Goal: Information Seeking & Learning: Learn about a topic

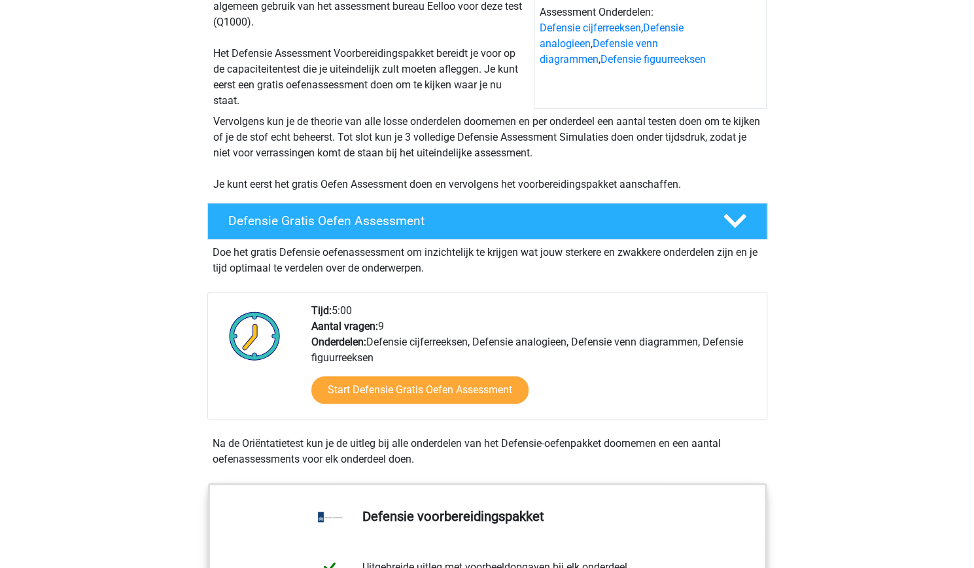
scroll to position [236, 0]
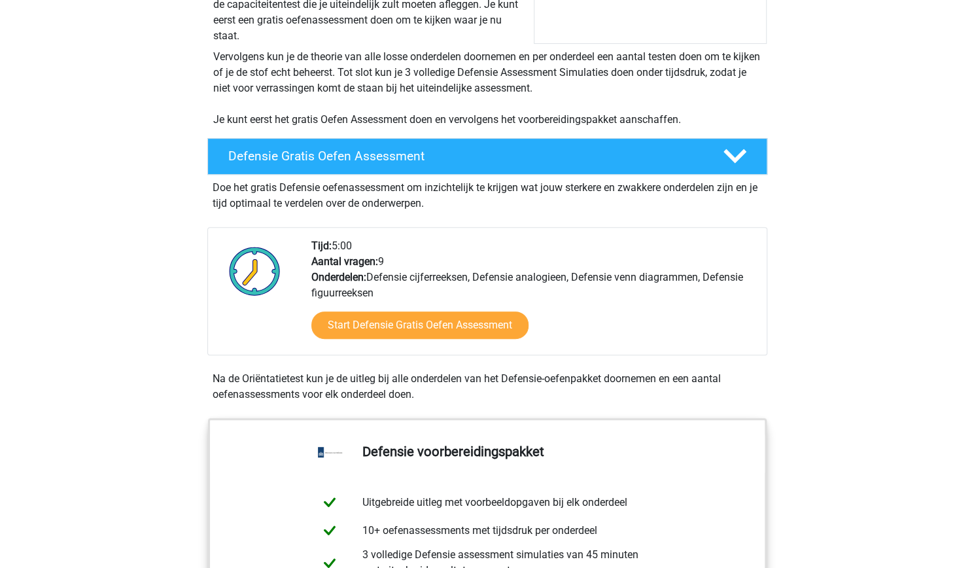
click at [376, 340] on div "Start Defensie Gratis Oefen Assessment" at bounding box center [534, 328] width 445 height 54
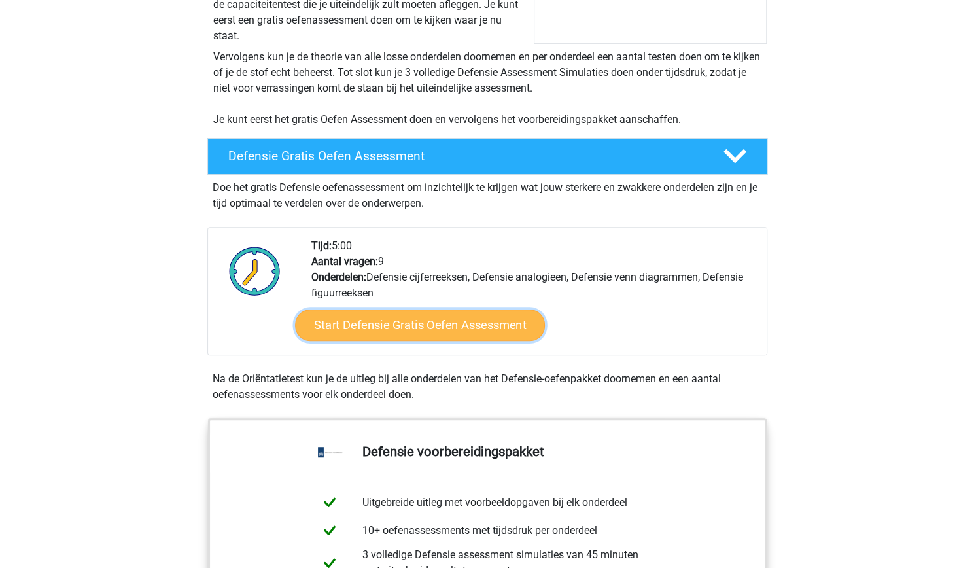
click at [381, 336] on link "Start Defensie Gratis Oefen Assessment" at bounding box center [420, 325] width 250 height 31
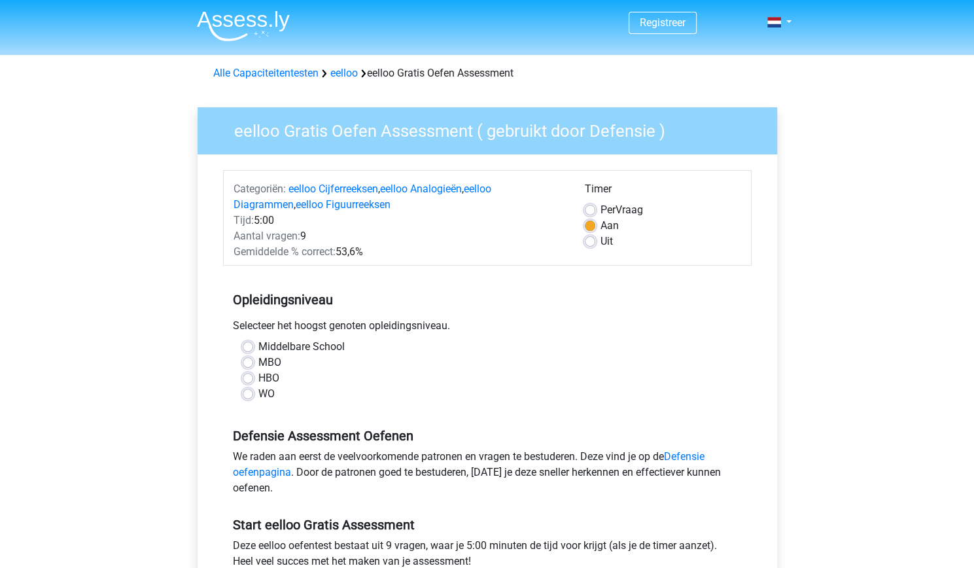
scroll to position [29, 0]
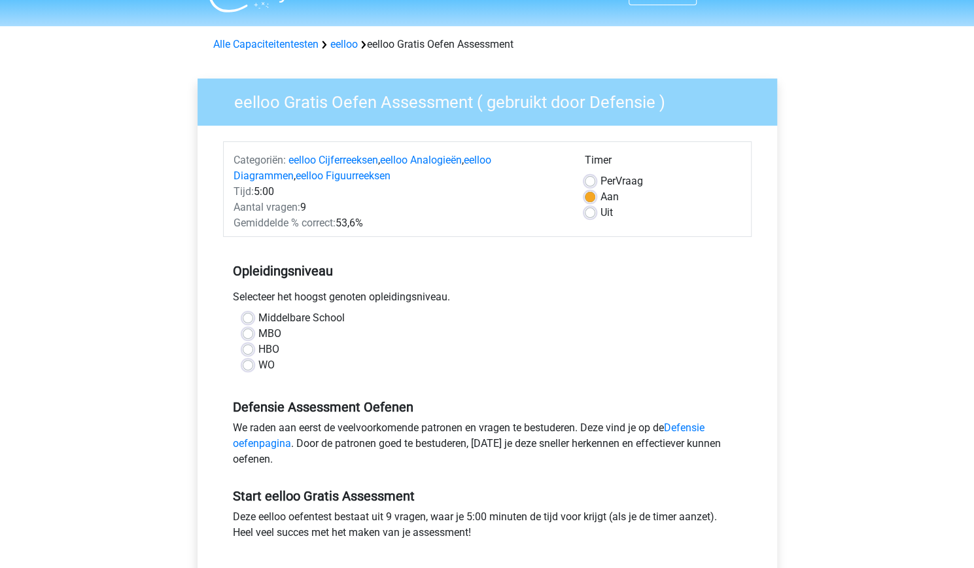
click at [258, 319] on label "Middelbare School" at bounding box center [301, 318] width 86 height 16
click at [246, 319] on input "Middelbare School" at bounding box center [248, 316] width 10 height 13
radio input "true"
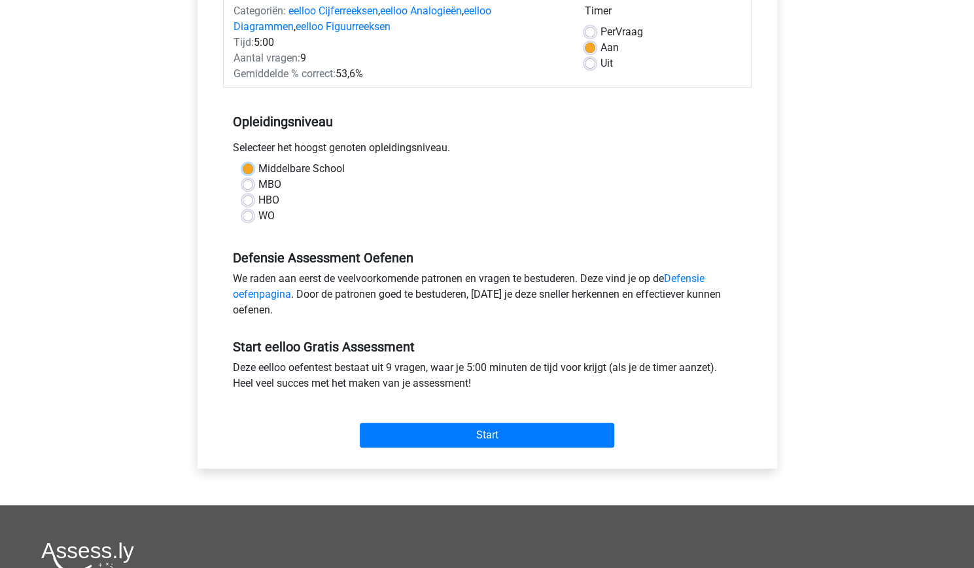
scroll to position [177, 0]
click at [688, 278] on link "Defensie oefenpagina" at bounding box center [469, 287] width 472 height 28
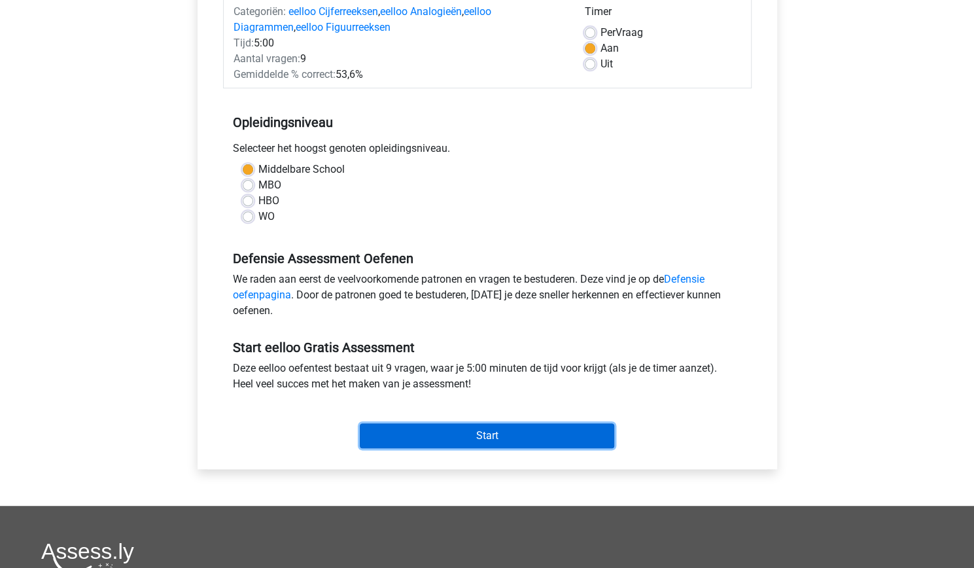
click at [442, 440] on input "Start" at bounding box center [487, 435] width 255 height 25
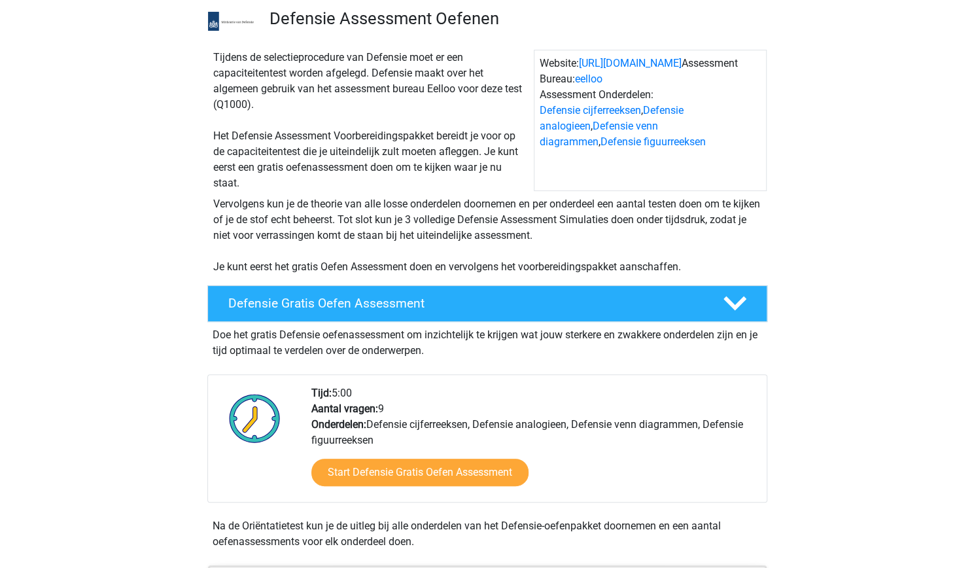
scroll to position [92, 0]
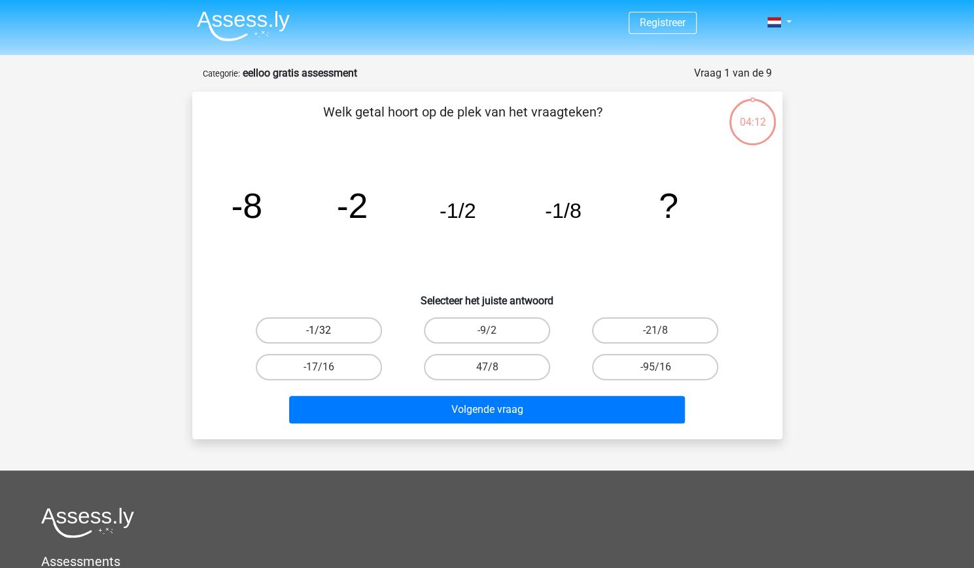
click at [363, 328] on label "-1/32" at bounding box center [319, 330] width 126 height 26
click at [327, 330] on input "-1/32" at bounding box center [323, 334] width 9 height 9
radio input "true"
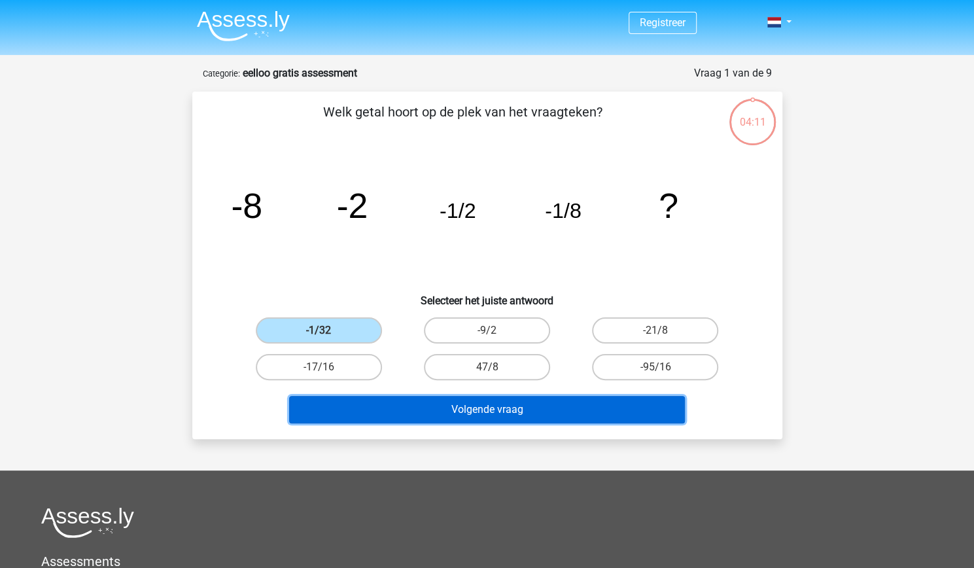
click at [471, 413] on button "Volgende vraag" at bounding box center [487, 409] width 396 height 27
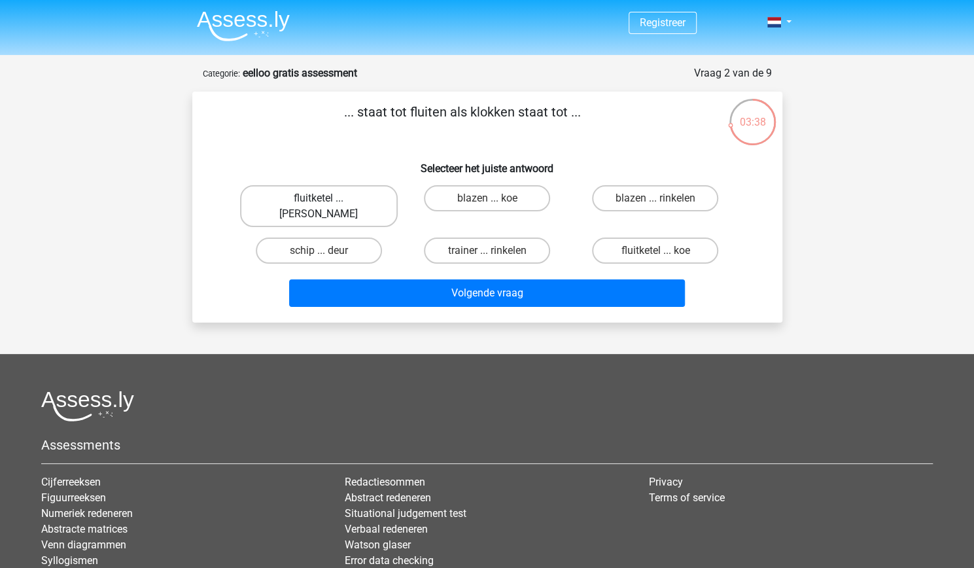
click at [319, 194] on label "fluitketel ... luiden" at bounding box center [319, 206] width 158 height 42
click at [319, 198] on input "fluitketel ... luiden" at bounding box center [323, 202] width 9 height 9
radio input "true"
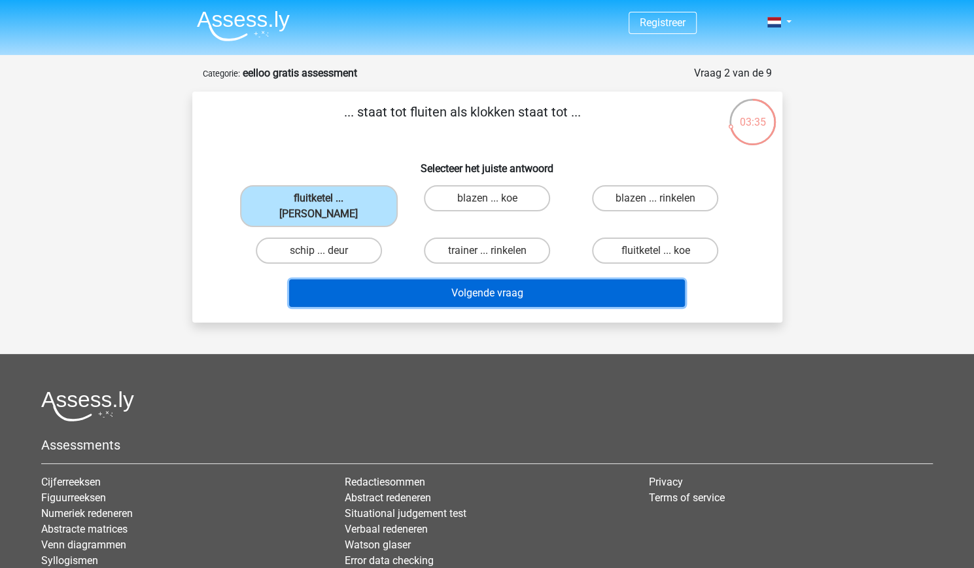
click at [462, 284] on button "Volgende vraag" at bounding box center [487, 292] width 396 height 27
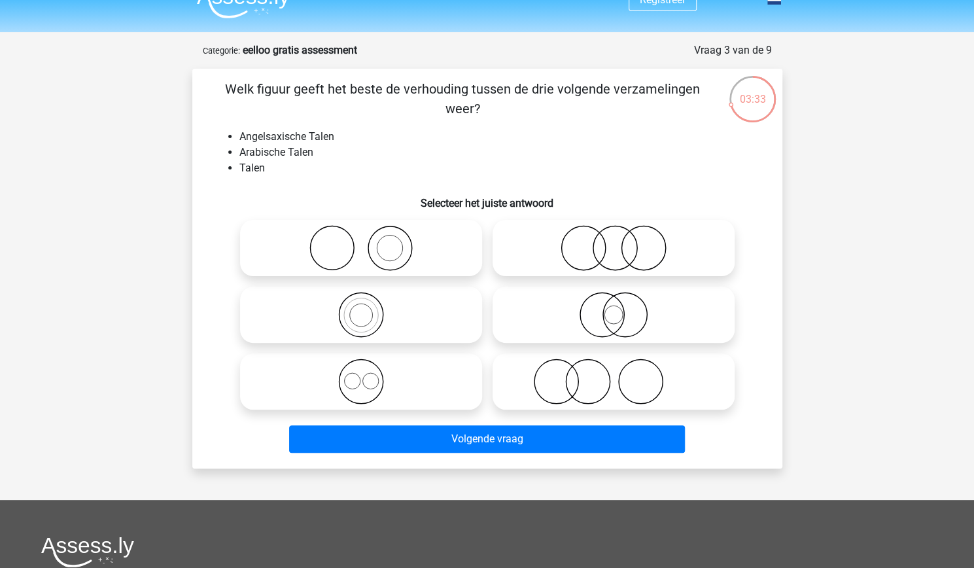
scroll to position [22, 0]
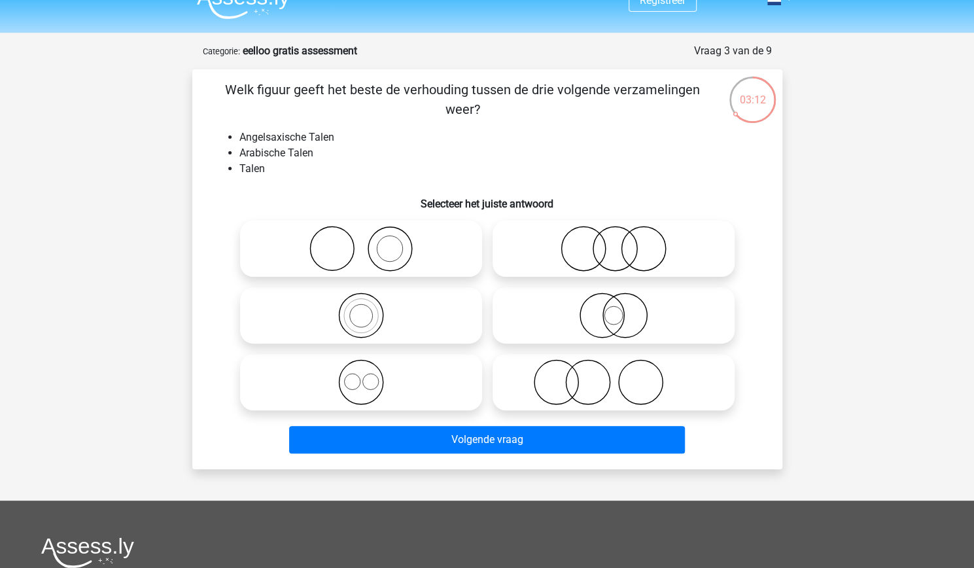
click at [584, 251] on icon at bounding box center [614, 249] width 232 height 46
click at [614, 242] on input "radio" at bounding box center [618, 238] width 9 height 9
radio input "true"
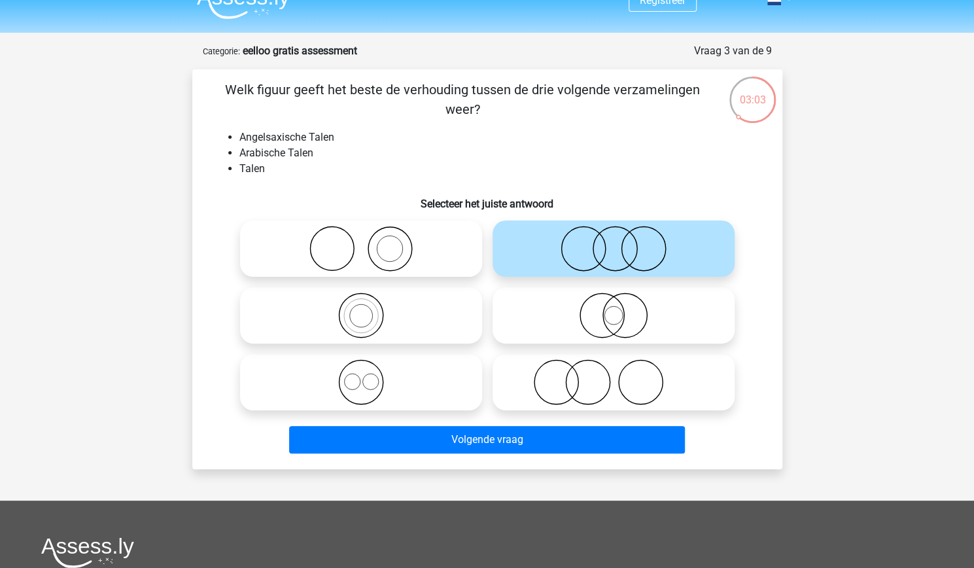
click at [601, 389] on icon at bounding box center [614, 382] width 232 height 46
click at [614, 376] on input "radio" at bounding box center [618, 371] width 9 height 9
radio input "true"
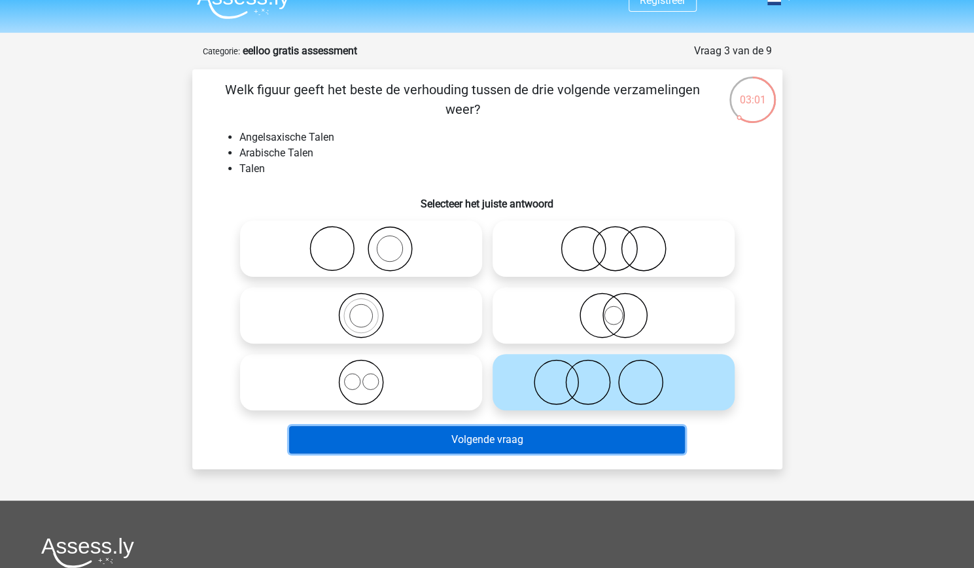
click at [537, 443] on button "Volgende vraag" at bounding box center [487, 439] width 396 height 27
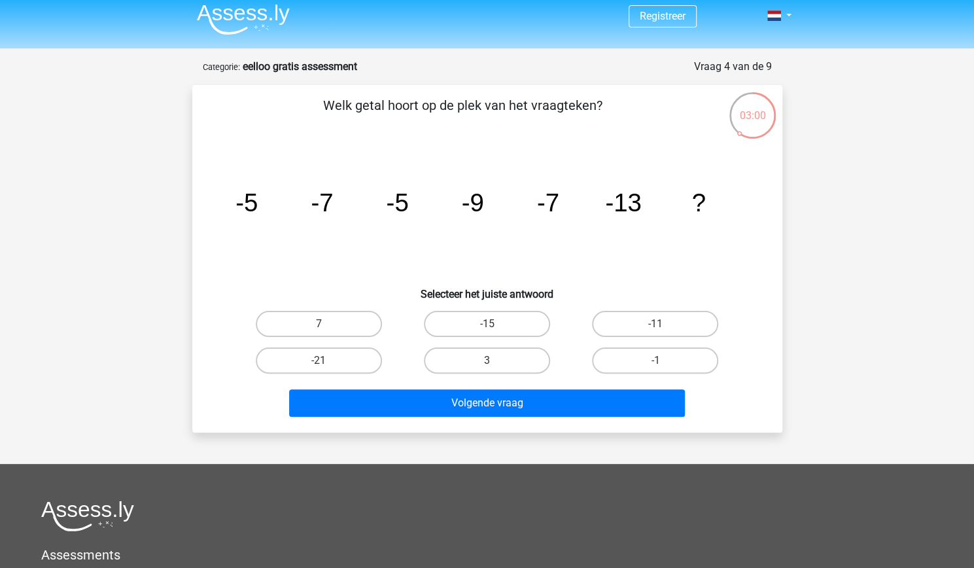
scroll to position [0, 0]
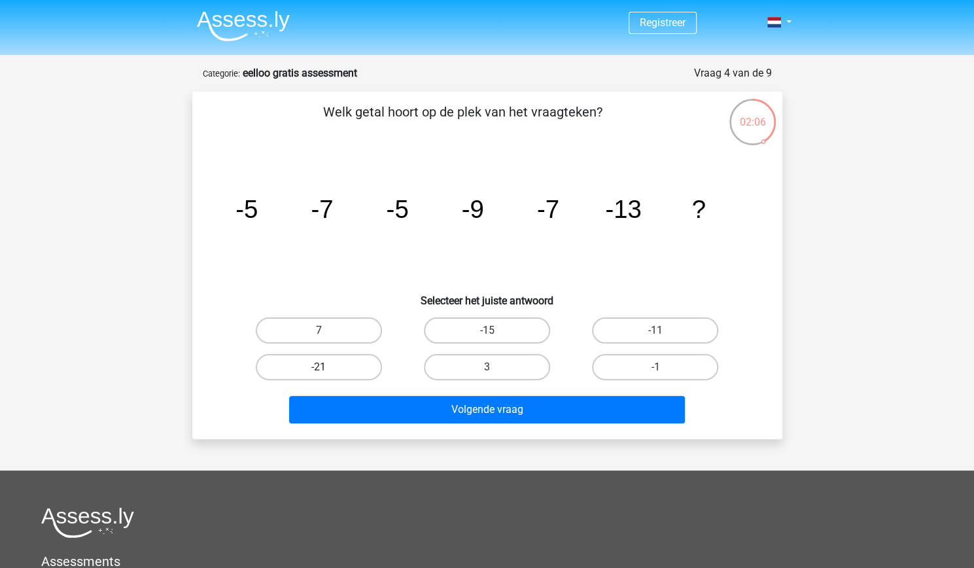
click at [326, 363] on label "-21" at bounding box center [319, 367] width 126 height 26
click at [326, 367] on input "-21" at bounding box center [323, 371] width 9 height 9
radio input "true"
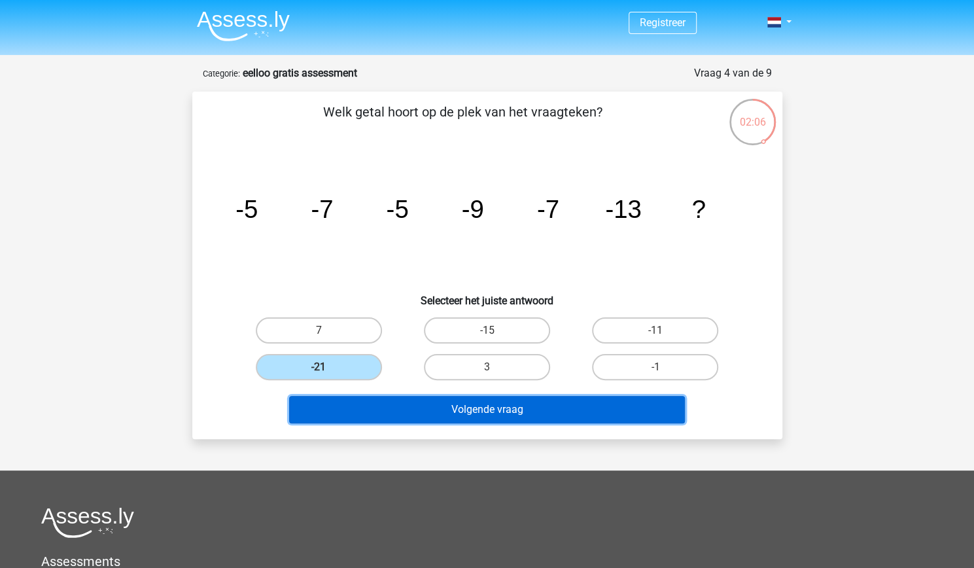
click at [418, 408] on button "Volgende vraag" at bounding box center [487, 409] width 396 height 27
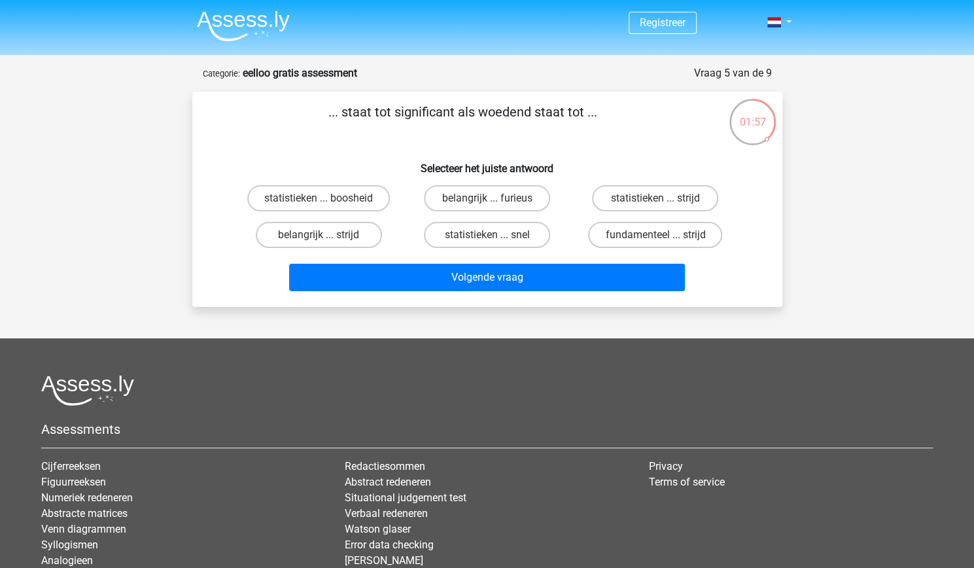
click at [494, 207] on input "belangrijk ... furieus" at bounding box center [491, 202] width 9 height 9
radio input "true"
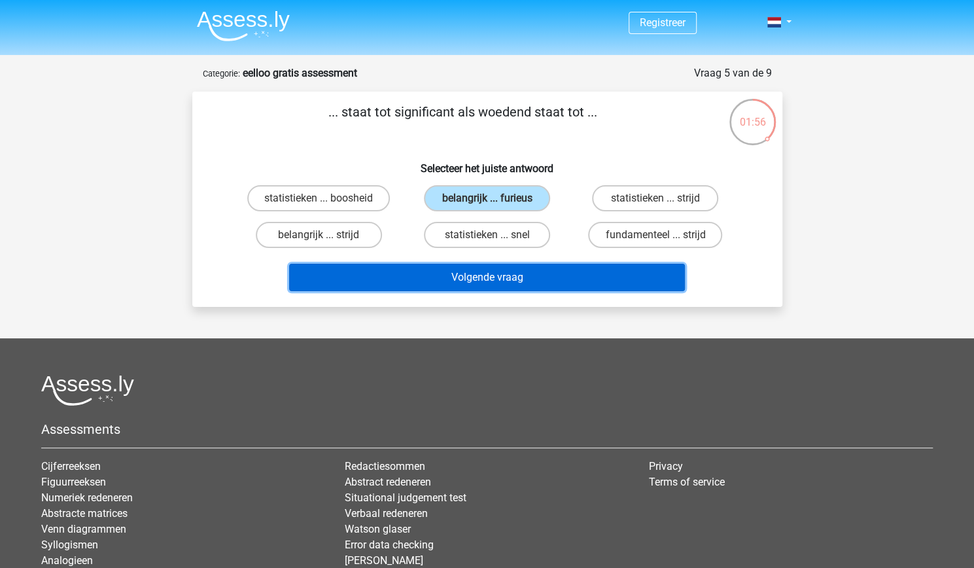
click at [502, 279] on button "Volgende vraag" at bounding box center [487, 277] width 396 height 27
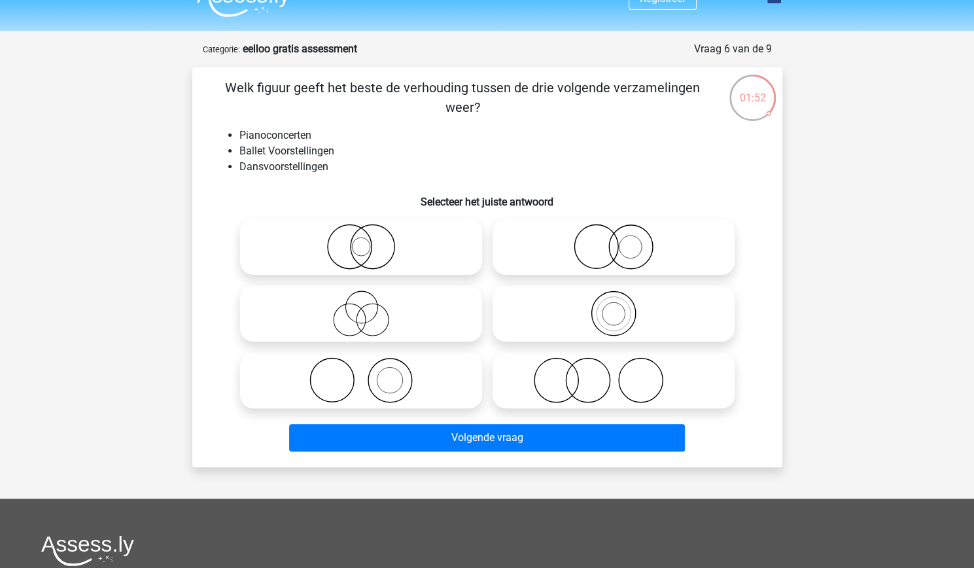
scroll to position [25, 0]
click at [442, 325] on icon at bounding box center [361, 313] width 232 height 46
click at [370, 306] on input "radio" at bounding box center [365, 302] width 9 height 9
radio input "true"
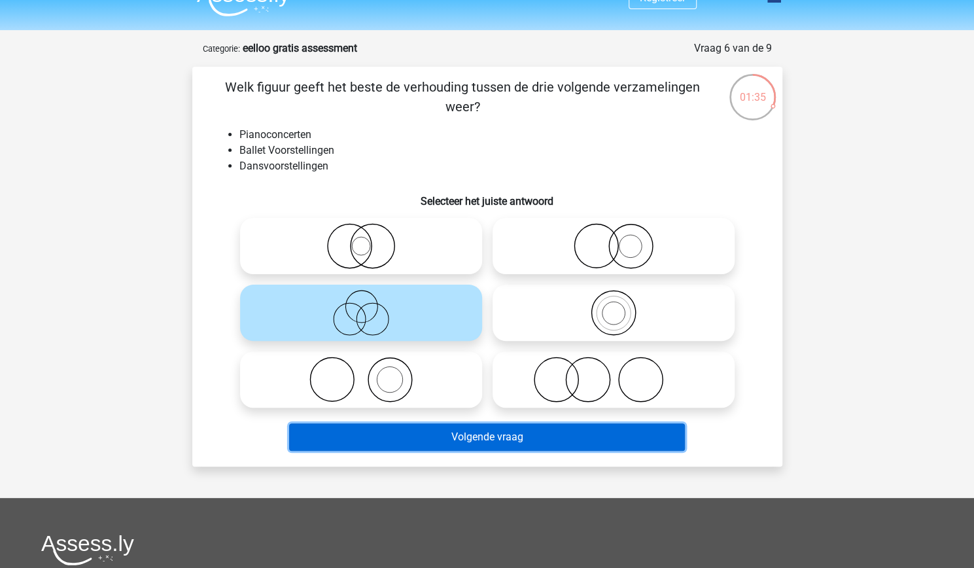
click at [476, 431] on button "Volgende vraag" at bounding box center [487, 436] width 396 height 27
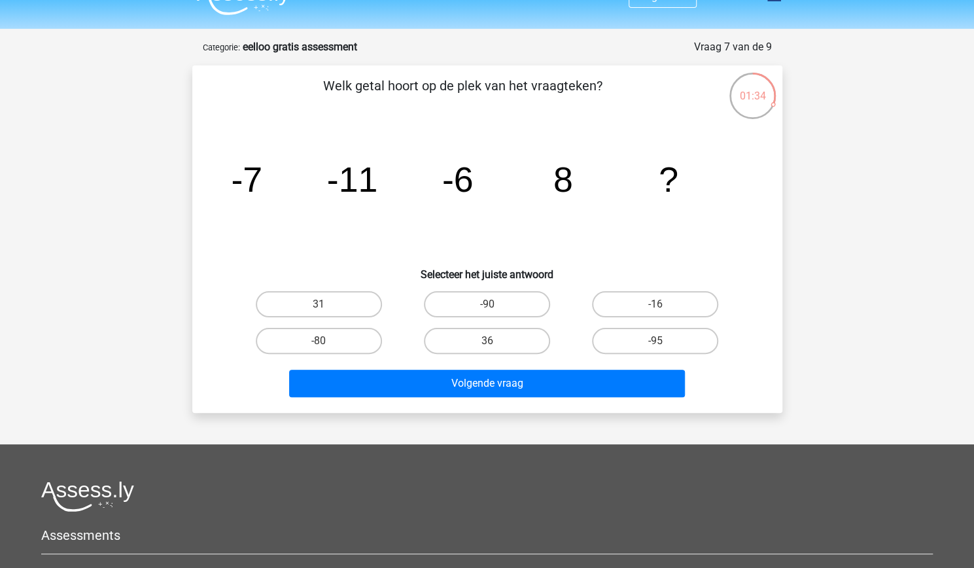
scroll to position [21, 0]
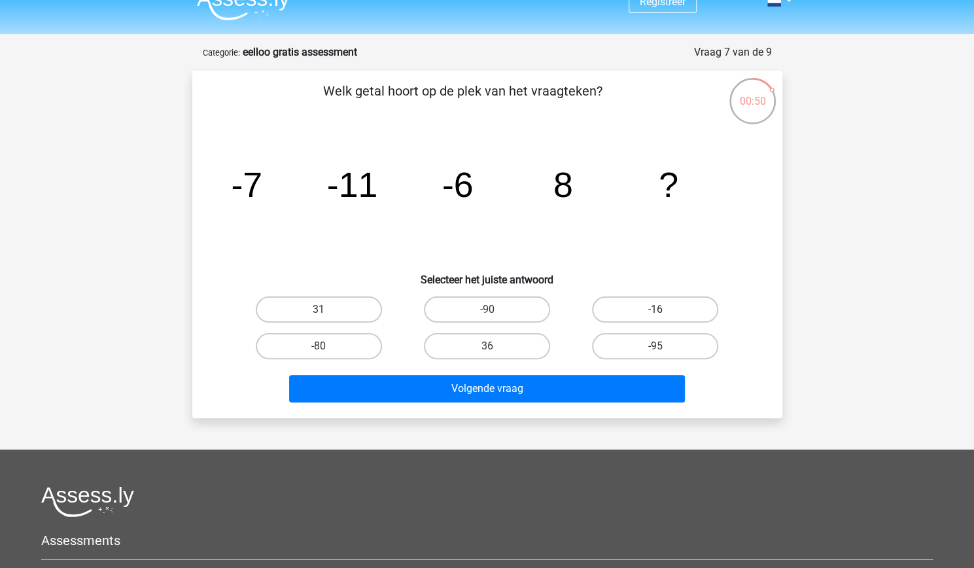
click at [620, 312] on label "-16" at bounding box center [655, 309] width 126 height 26
click at [656, 312] on input "-16" at bounding box center [660, 314] width 9 height 9
radio input "true"
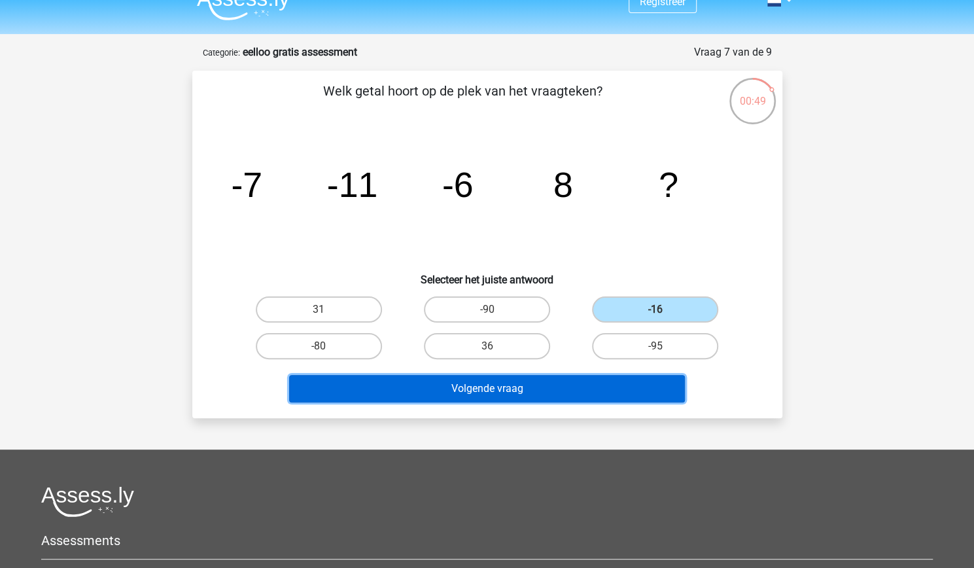
click at [527, 392] on button "Volgende vraag" at bounding box center [487, 388] width 396 height 27
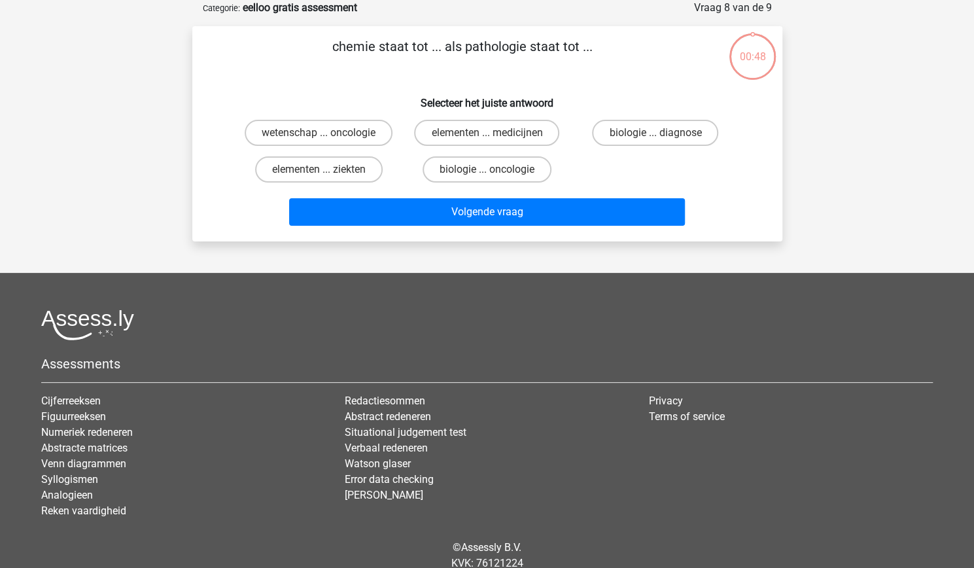
scroll to position [0, 0]
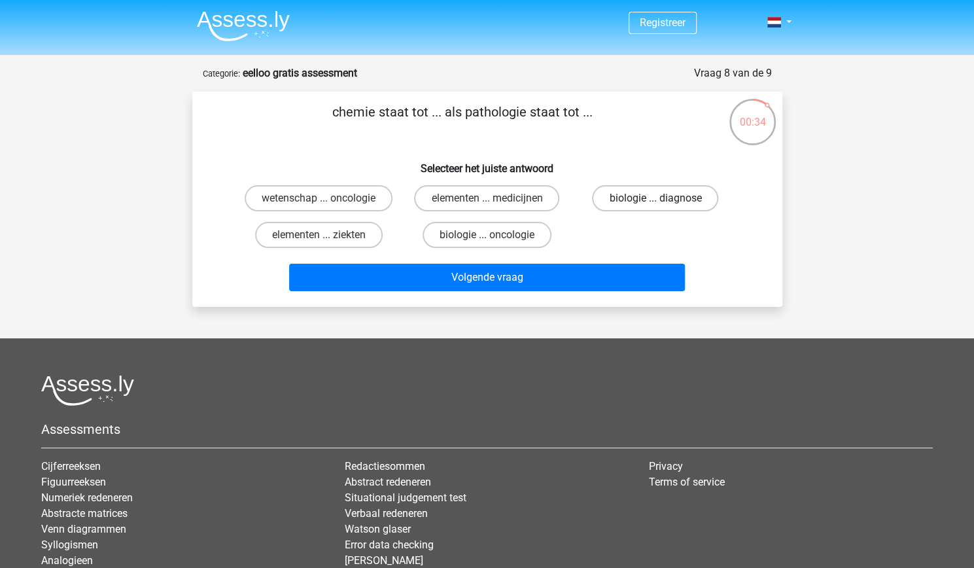
click at [649, 202] on label "biologie ... diagnose" at bounding box center [655, 198] width 126 height 26
click at [656, 202] on input "biologie ... diagnose" at bounding box center [660, 202] width 9 height 9
radio input "true"
click at [344, 251] on div "elementen ... ziekten" at bounding box center [319, 235] width 168 height 37
click at [338, 242] on label "elementen ... ziekten" at bounding box center [319, 235] width 128 height 26
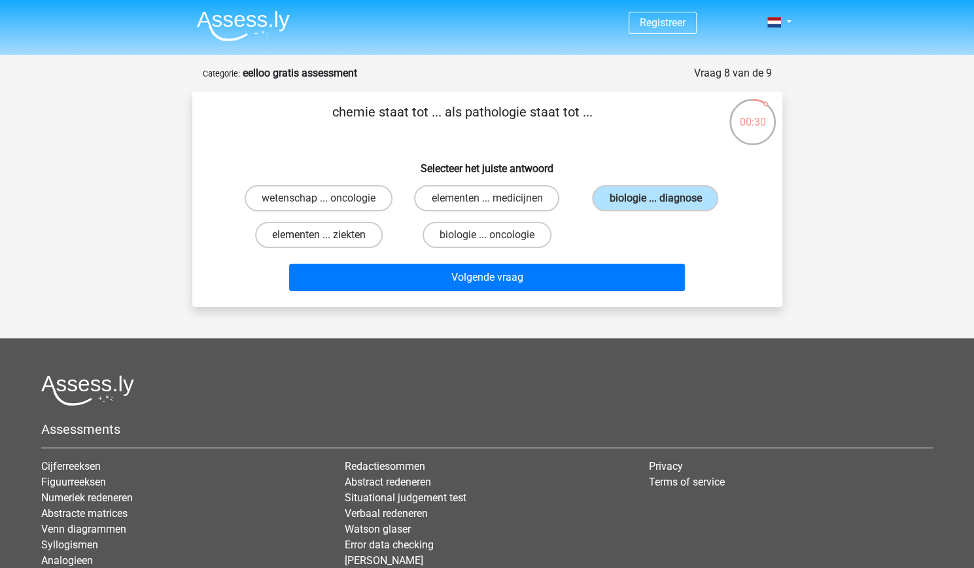
click at [327, 242] on input "elementen ... ziekten" at bounding box center [323, 239] width 9 height 9
radio input "true"
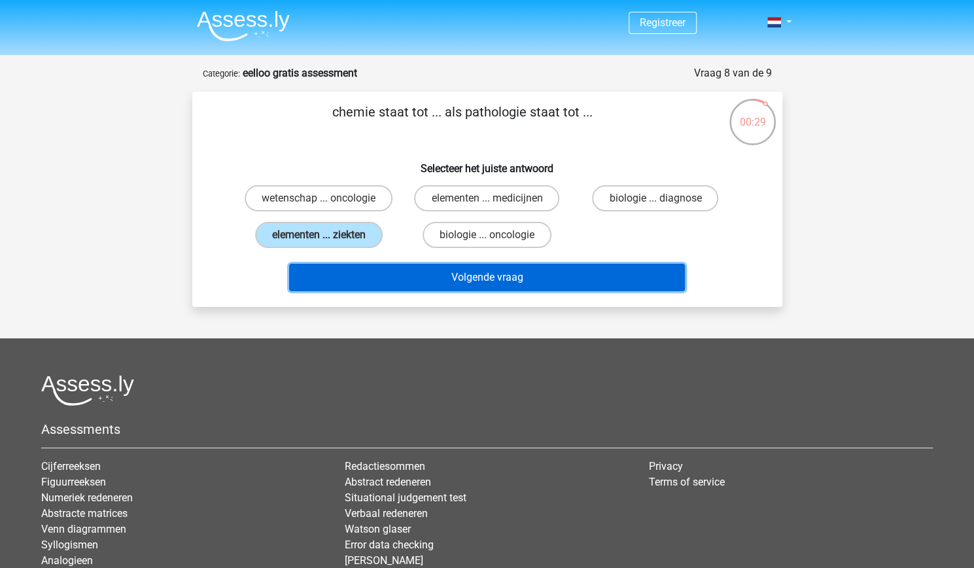
click at [391, 277] on button "Volgende vraag" at bounding box center [487, 277] width 396 height 27
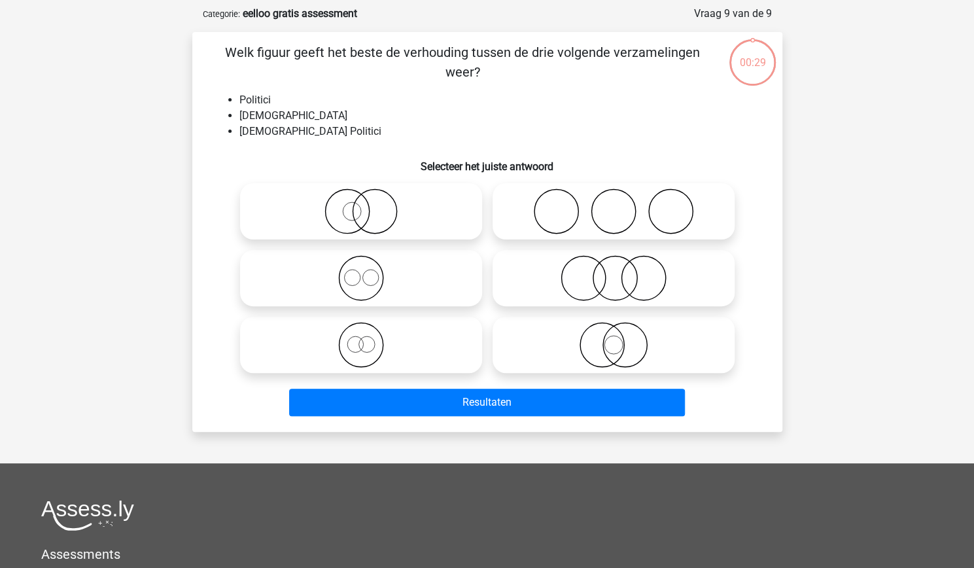
scroll to position [65, 0]
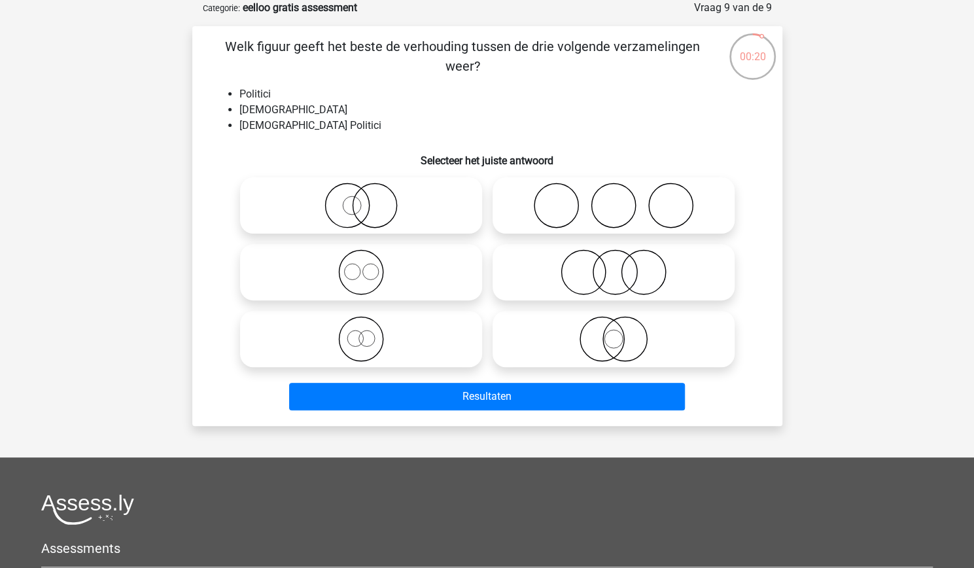
click at [366, 214] on icon at bounding box center [361, 206] width 232 height 46
click at [366, 199] on input "radio" at bounding box center [365, 194] width 9 height 9
radio input "true"
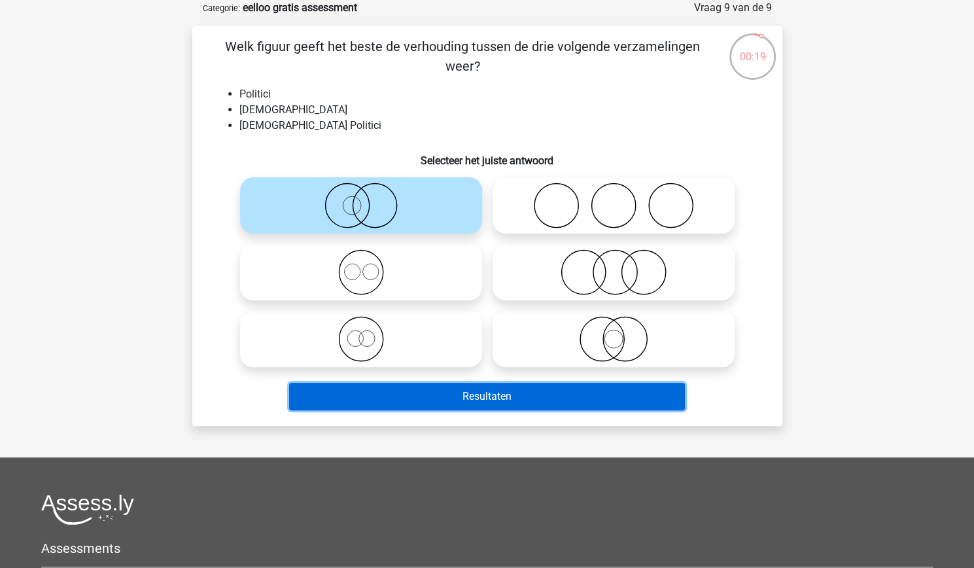
click at [439, 400] on button "Resultaten" at bounding box center [487, 396] width 396 height 27
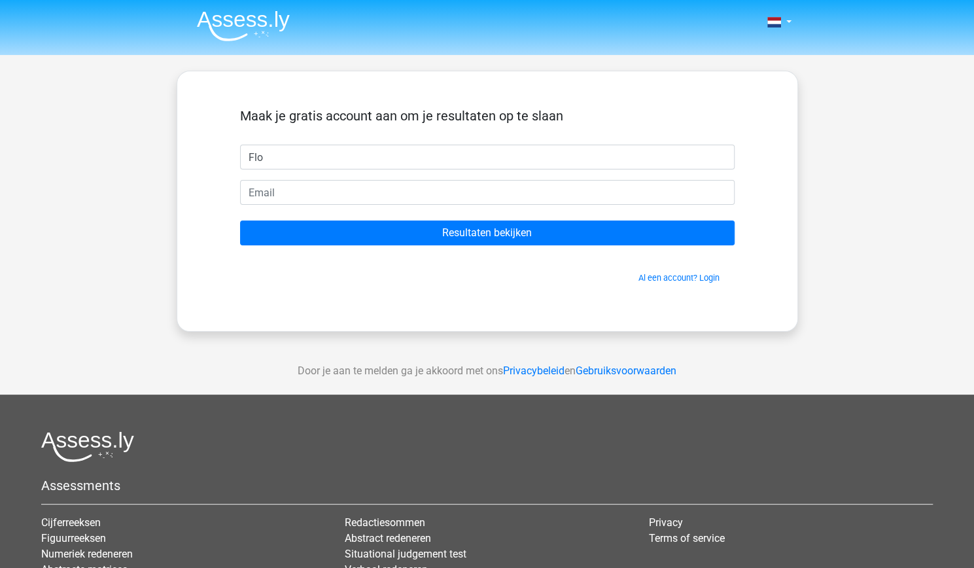
type input "Flo"
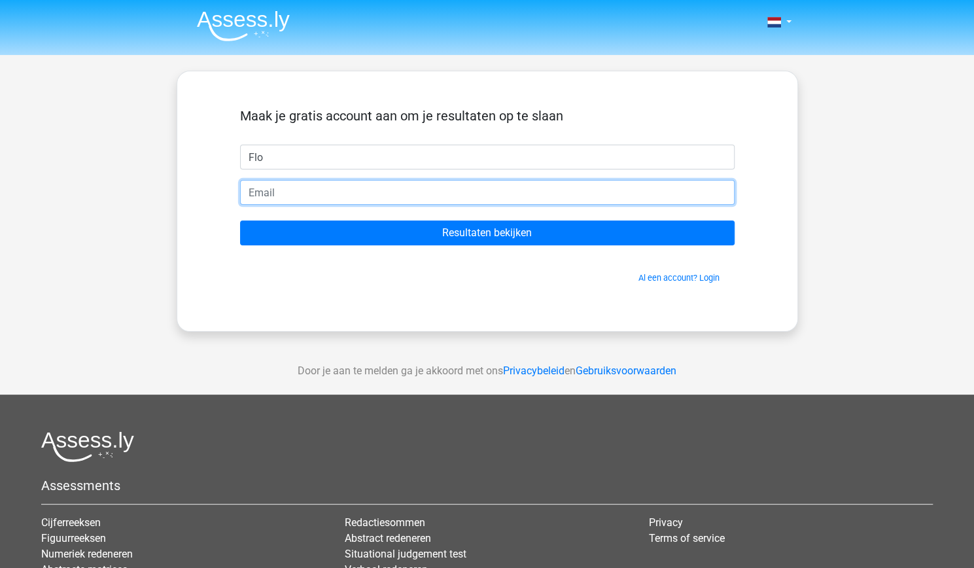
click at [266, 190] on input "email" at bounding box center [487, 192] width 495 height 25
type input "[EMAIL_ADDRESS][DOMAIN_NAME]"
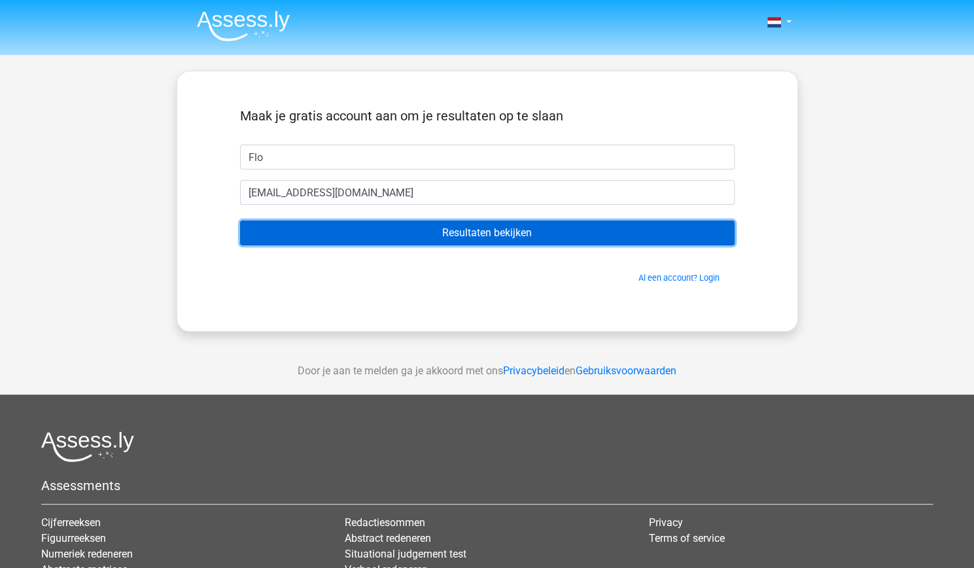
click at [327, 231] on input "Resultaten bekijken" at bounding box center [487, 233] width 495 height 25
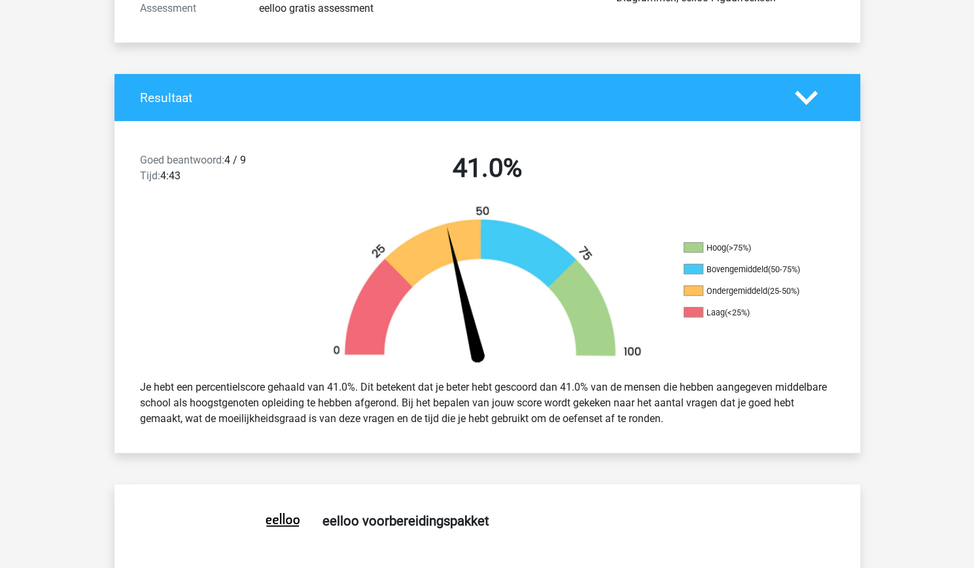
scroll to position [212, 0]
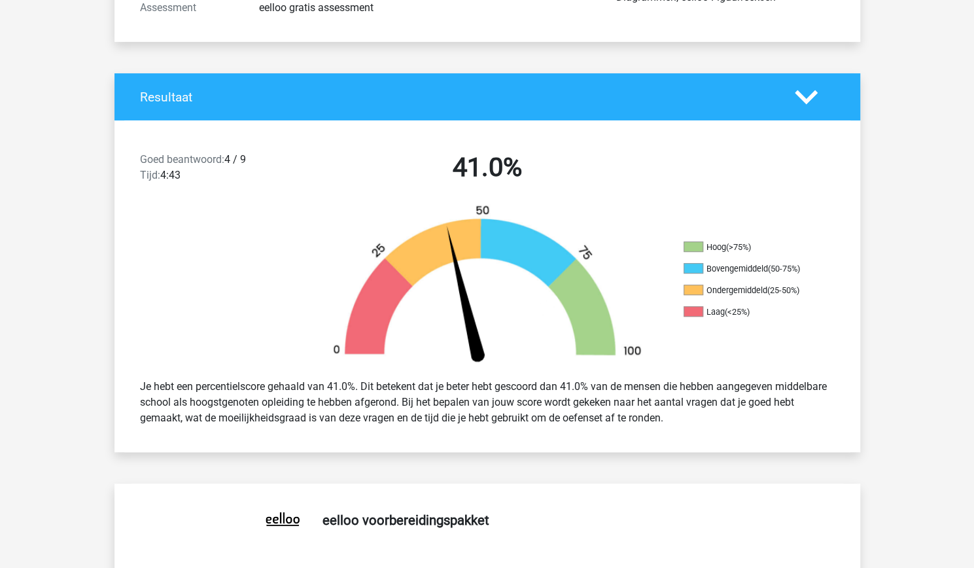
click at [726, 270] on li "Bovengemiddeld (50-75%)" at bounding box center [749, 269] width 131 height 12
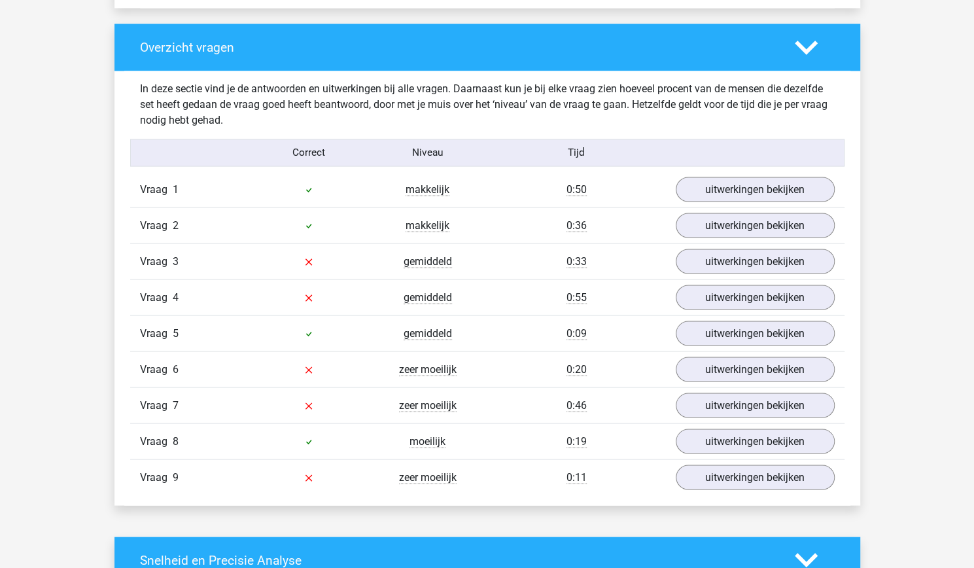
scroll to position [1323, 0]
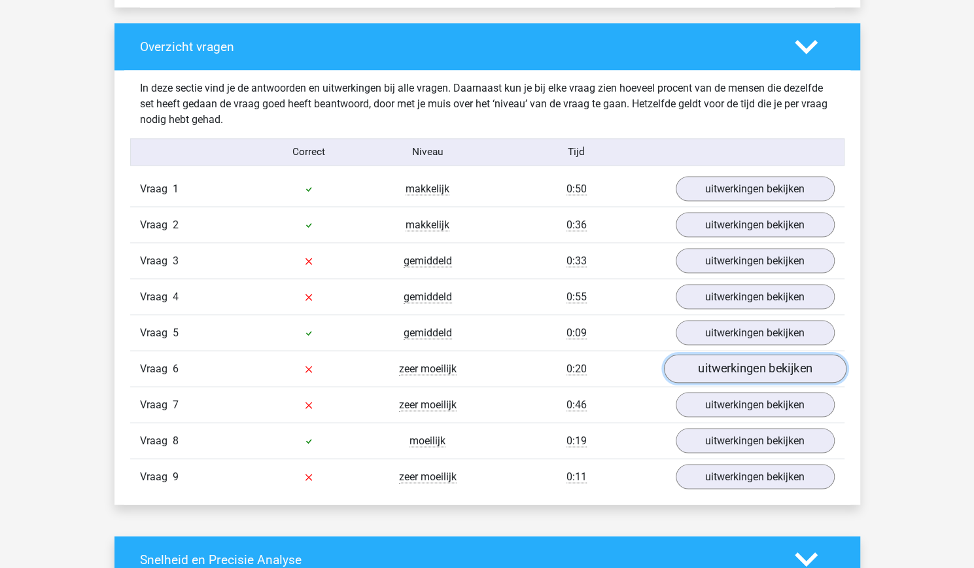
click at [744, 376] on link "uitwerkingen bekijken" at bounding box center [755, 368] width 183 height 29
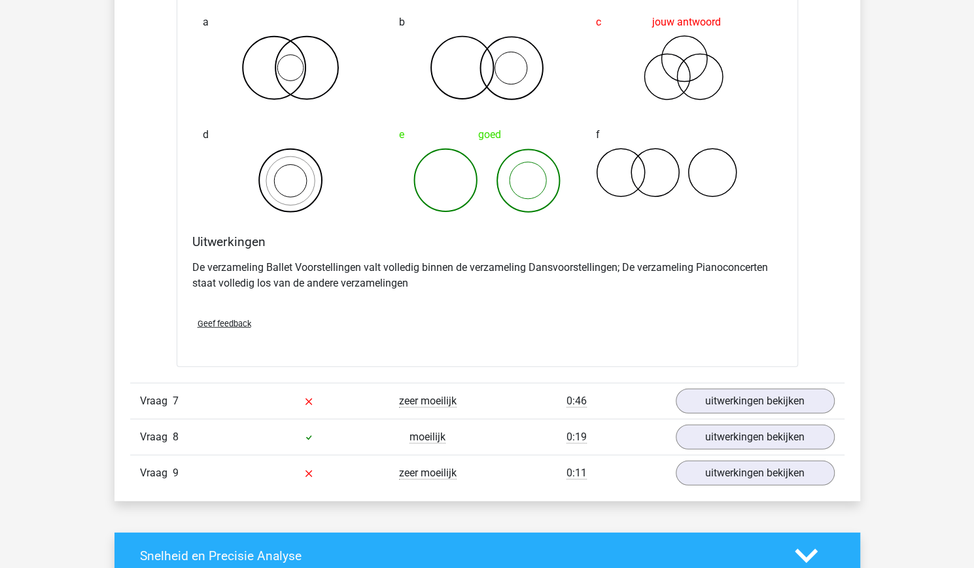
scroll to position [1826, 0]
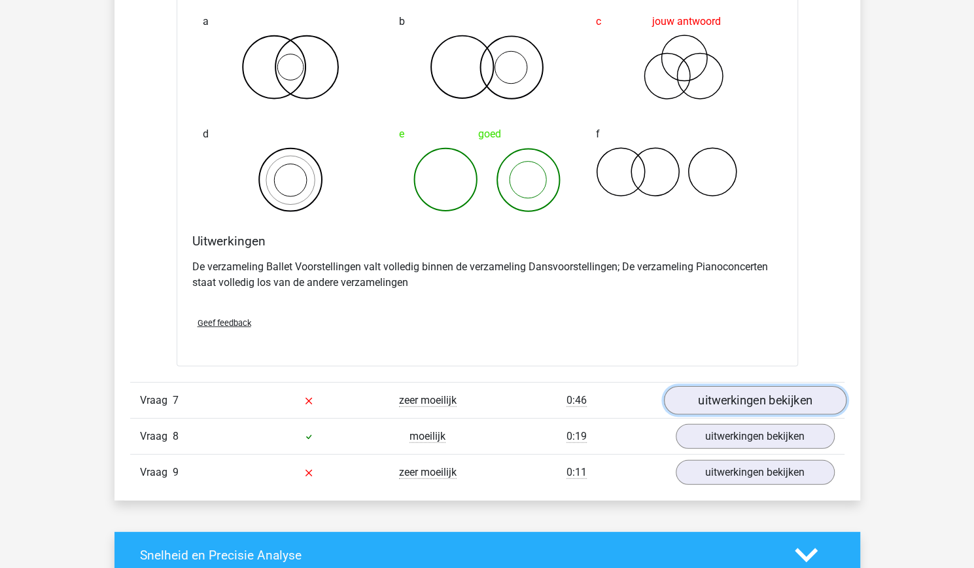
click at [712, 401] on link "uitwerkingen bekijken" at bounding box center [755, 400] width 183 height 29
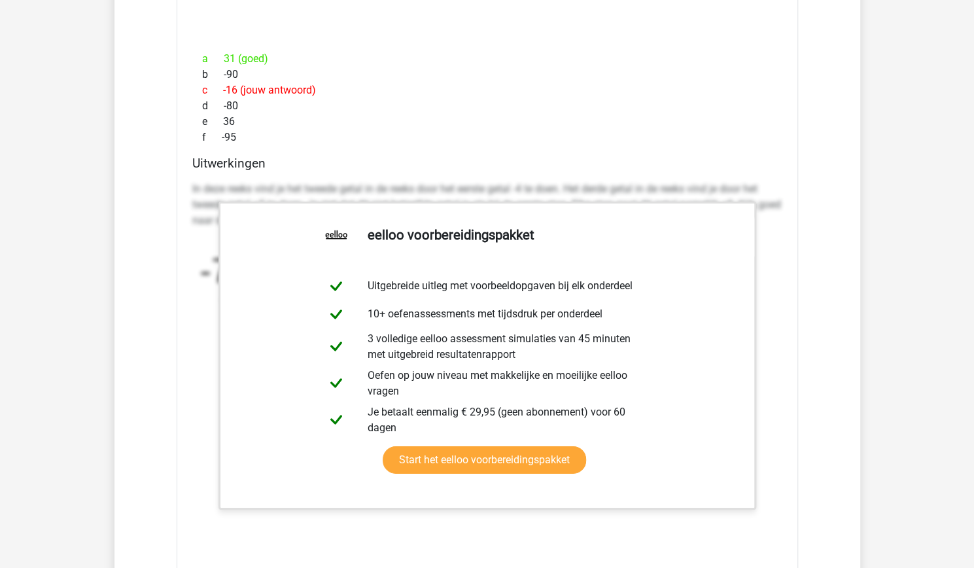
scroll to position [2398, 0]
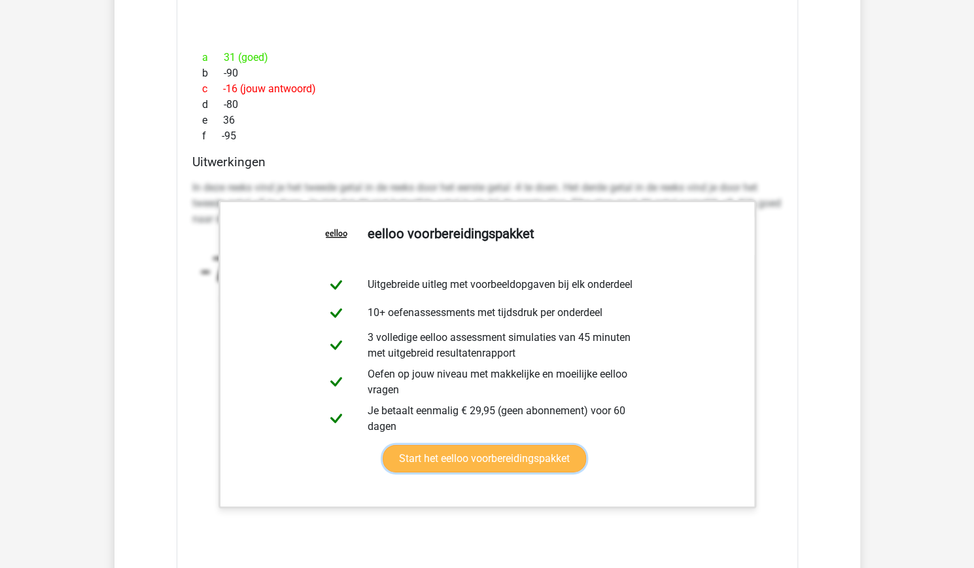
click at [543, 447] on link "Start het eelloo voorbereidingspakket" at bounding box center [485, 458] width 204 height 27
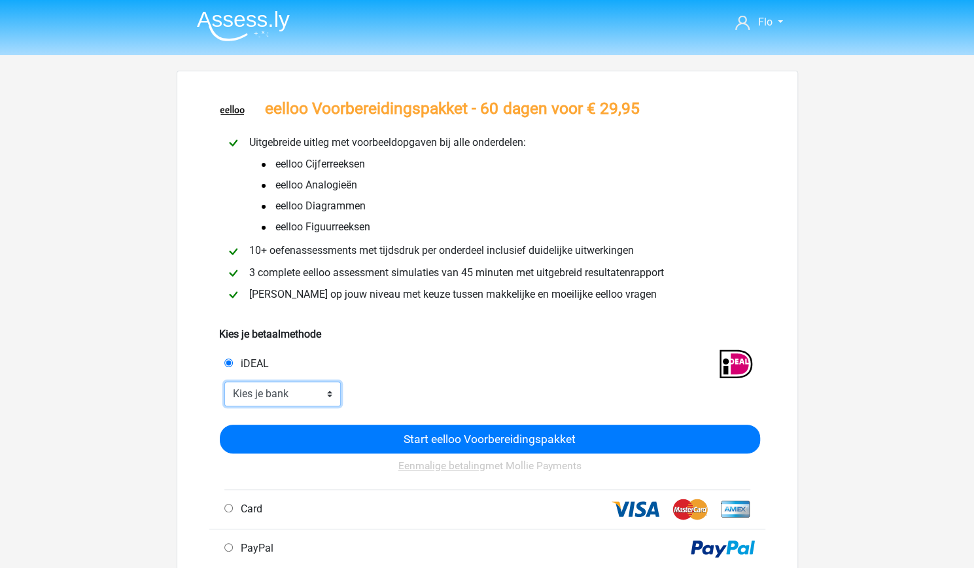
click at [326, 392] on select "Kies je bank ABN AMRO ING Rabobank ASN Bank bunq Knab N26 NN Regiobank Revolut …" at bounding box center [282, 394] width 117 height 25
select select "ideal_ABNANL2A"
click at [224, 382] on select "Kies je bank ABN AMRO ING Rabobank ASN Bank bunq Knab N26 NN Regiobank Revolut …" at bounding box center [282, 394] width 117 height 25
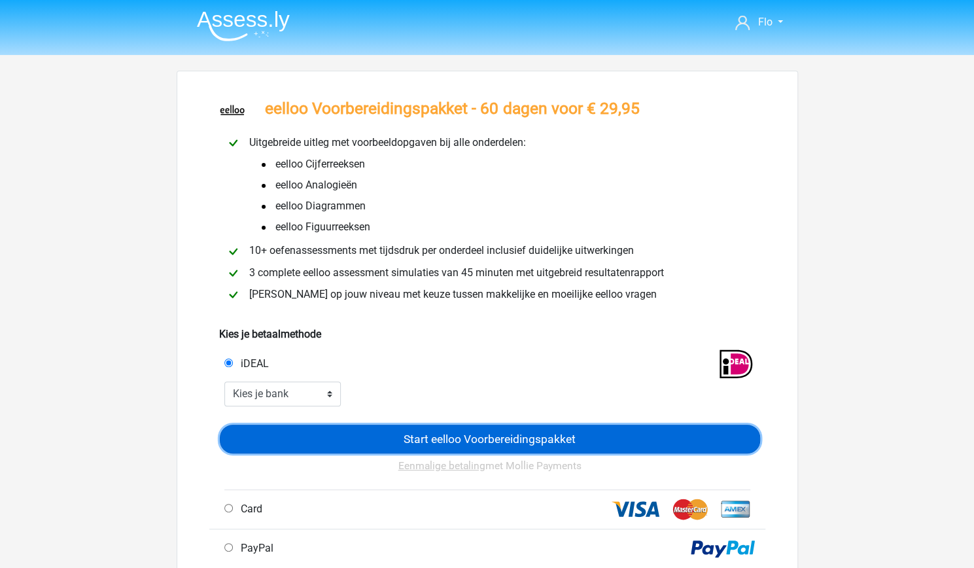
click at [428, 438] on input "Start eelloo Voorbereidingspakket" at bounding box center [490, 439] width 541 height 28
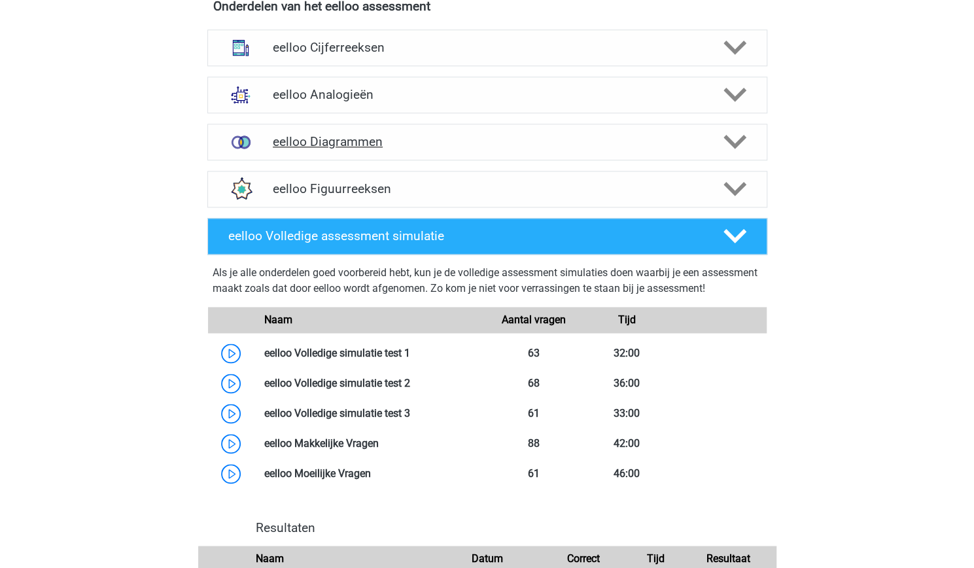
scroll to position [876, 0]
click at [385, 138] on h4 "eelloo Diagrammen" at bounding box center [487, 142] width 429 height 15
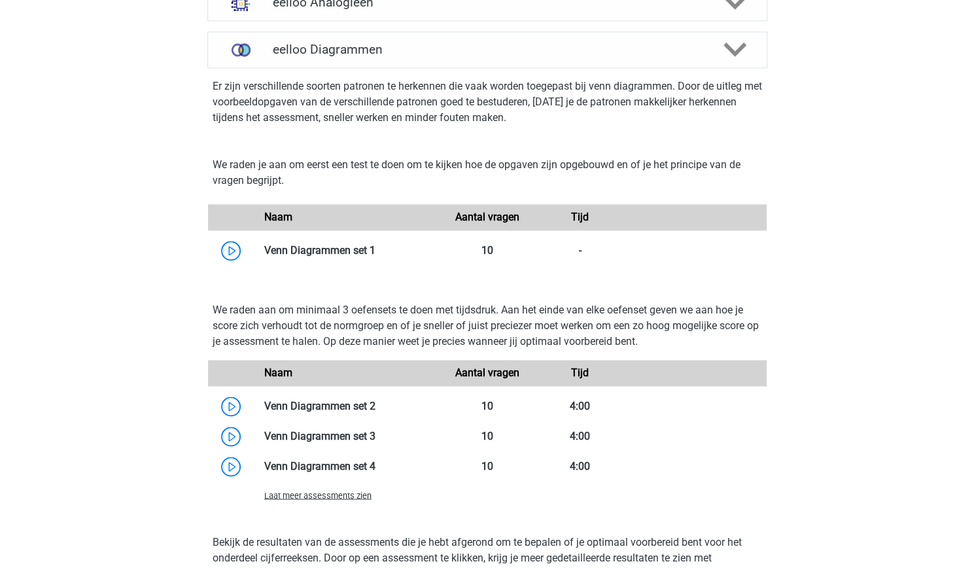
scroll to position [970, 0]
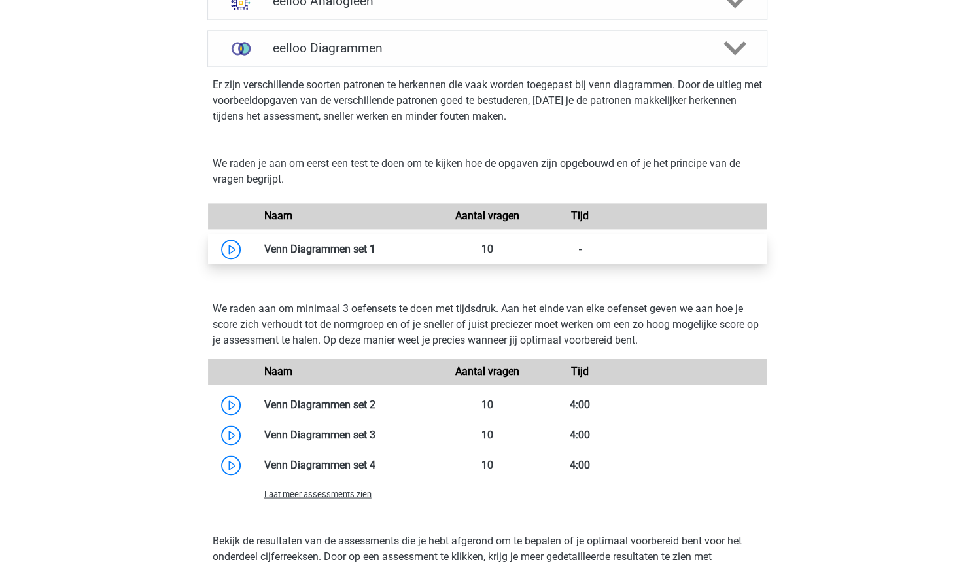
click at [376, 243] on link at bounding box center [376, 249] width 0 height 12
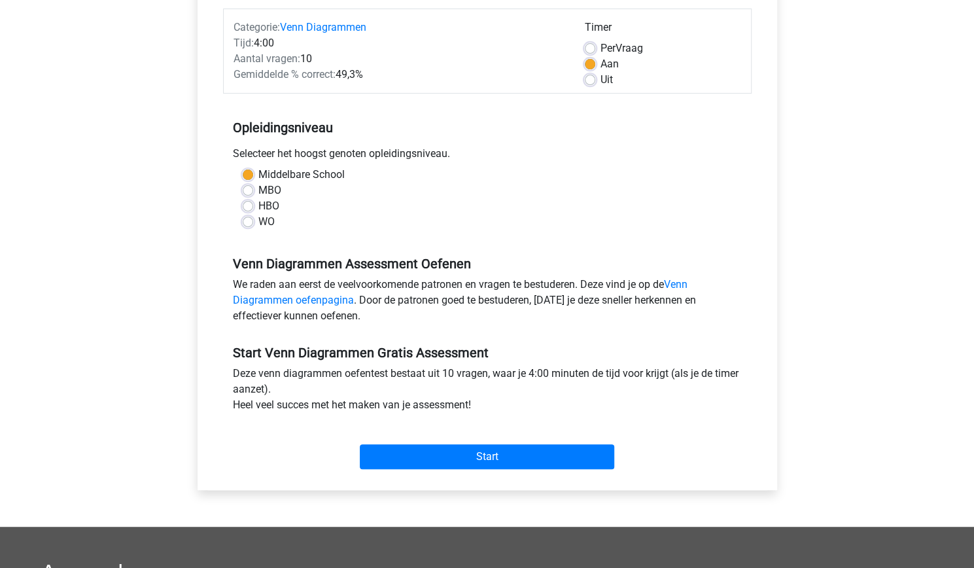
scroll to position [164, 0]
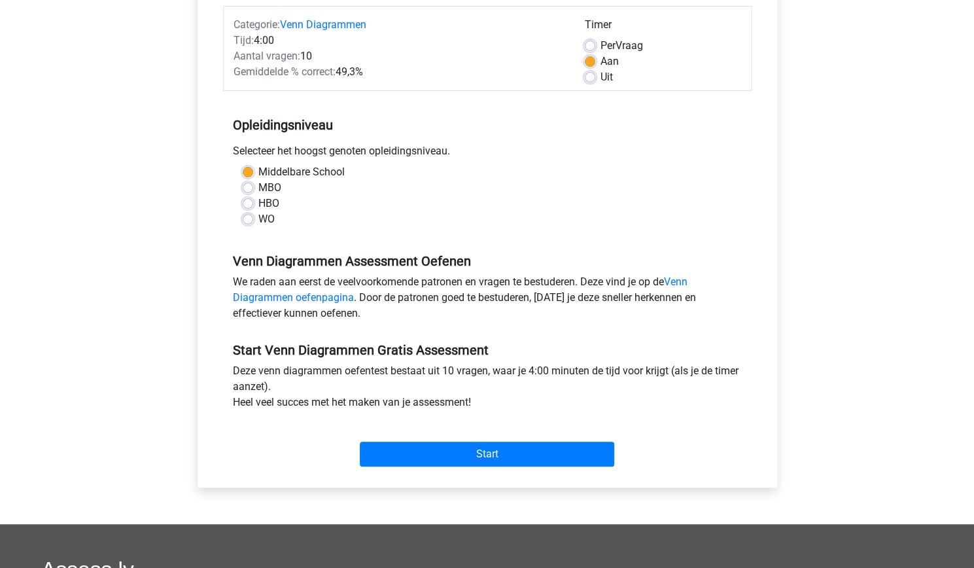
click at [258, 218] on label "WO" at bounding box center [266, 219] width 16 height 16
click at [249, 218] on input "WO" at bounding box center [248, 217] width 10 height 13
radio input "true"
click at [258, 200] on label "HBO" at bounding box center [268, 204] width 21 height 16
click at [249, 200] on input "HBO" at bounding box center [248, 202] width 10 height 13
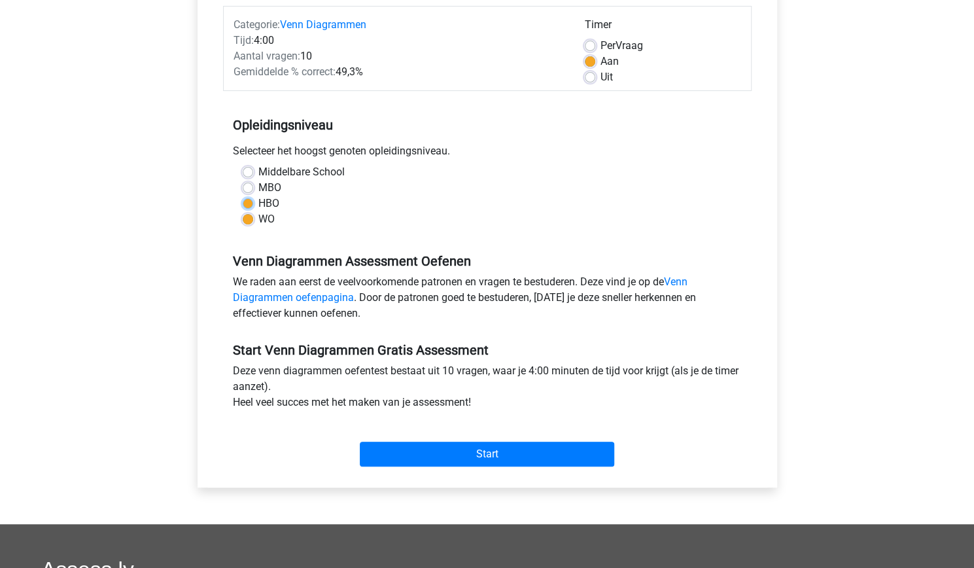
radio input "true"
click at [258, 190] on label "MBO" at bounding box center [269, 188] width 23 height 16
click at [247, 190] on input "MBO" at bounding box center [248, 186] width 10 height 13
radio input "true"
click at [258, 166] on label "Middelbare School" at bounding box center [301, 172] width 86 height 16
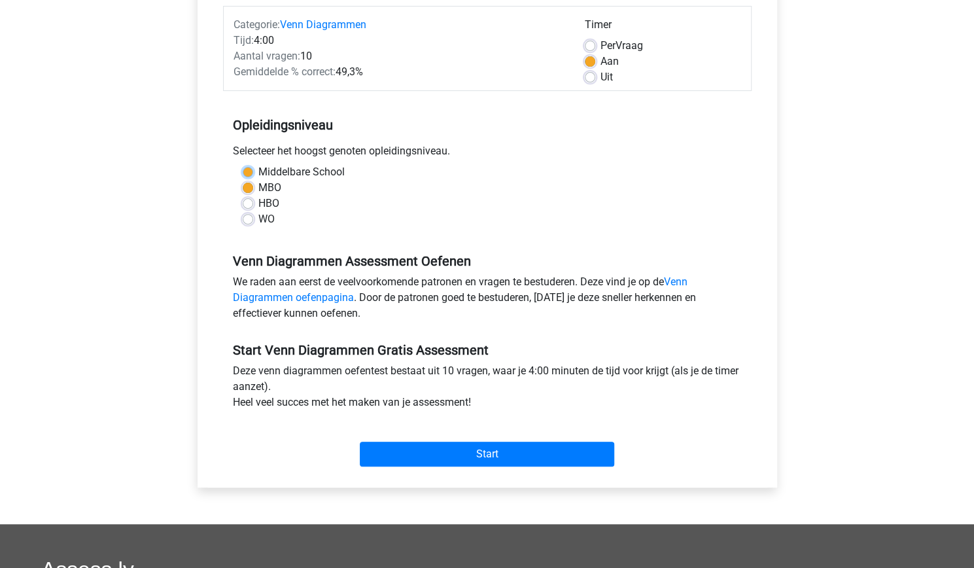
click at [245, 166] on input "Middelbare School" at bounding box center [248, 170] width 10 height 13
radio input "true"
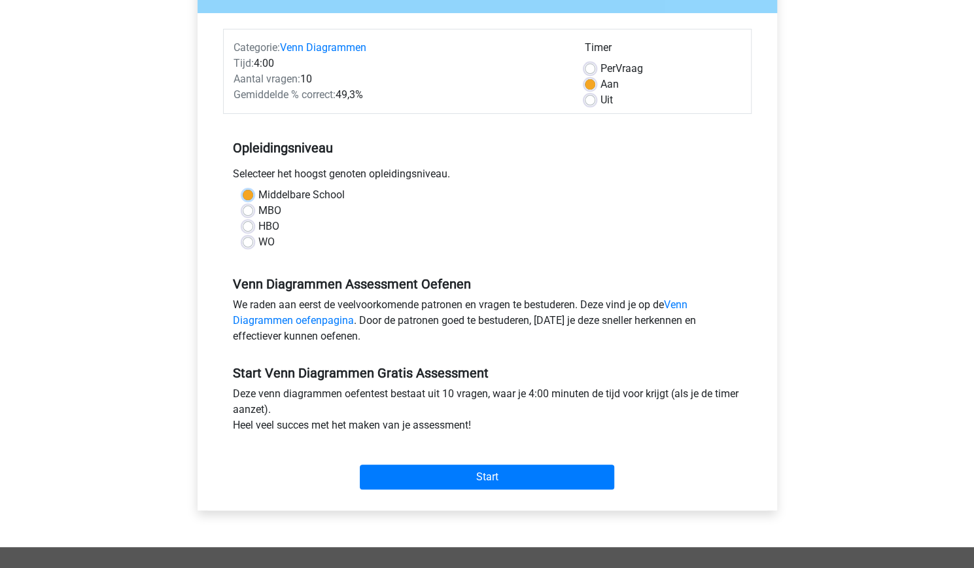
scroll to position [141, 0]
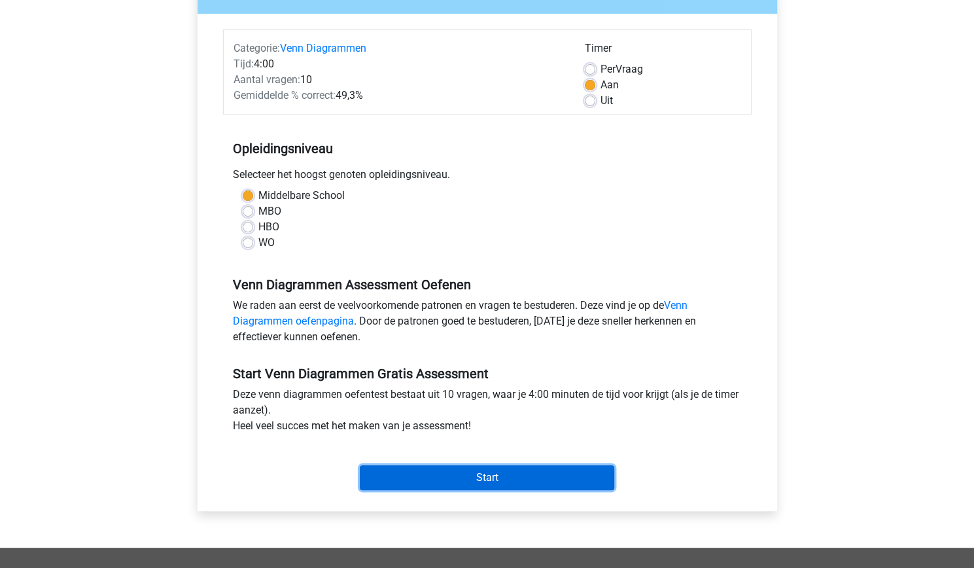
click at [420, 474] on input "Start" at bounding box center [487, 477] width 255 height 25
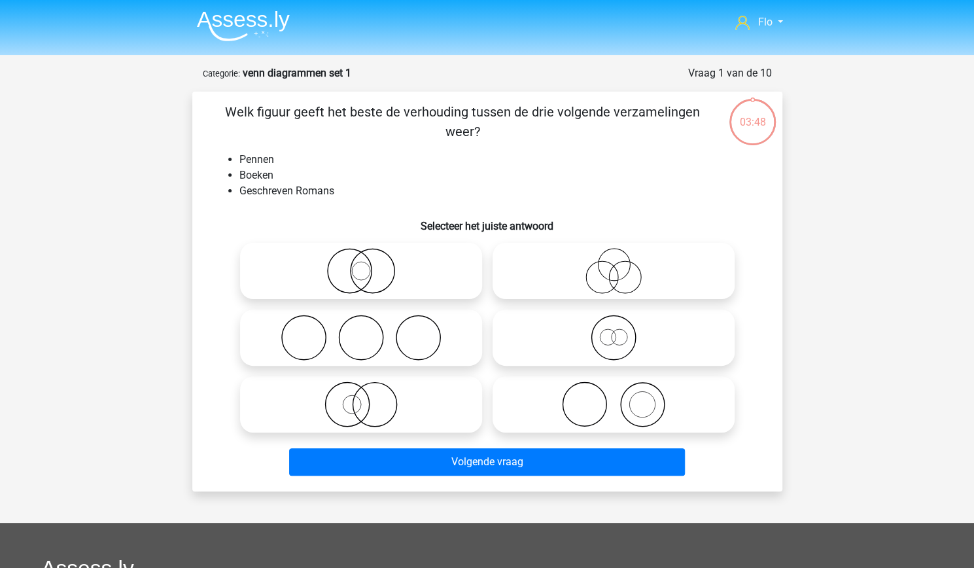
click at [390, 413] on icon at bounding box center [361, 405] width 232 height 46
click at [370, 398] on input "radio" at bounding box center [365, 393] width 9 height 9
radio input "true"
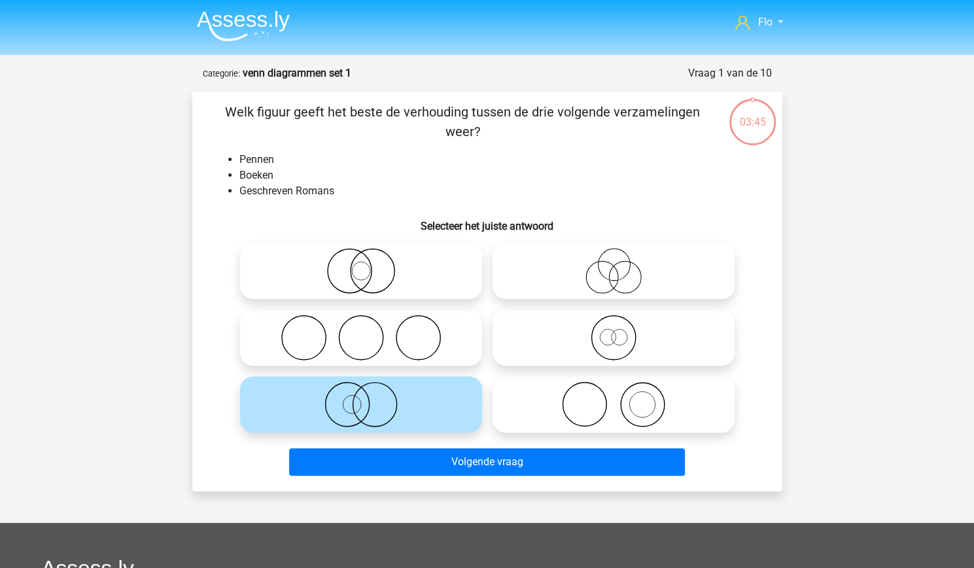
click at [598, 409] on icon at bounding box center [614, 405] width 232 height 46
click at [614, 398] on input "radio" at bounding box center [618, 393] width 9 height 9
radio input "true"
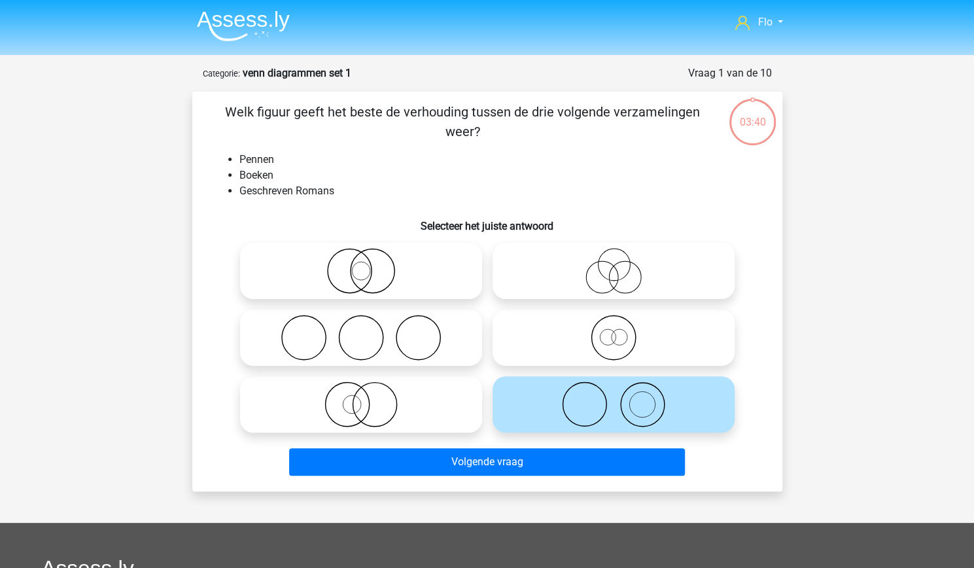
click at [432, 425] on icon at bounding box center [361, 405] width 232 height 46
click at [370, 398] on input "radio" at bounding box center [365, 393] width 9 height 9
radio input "true"
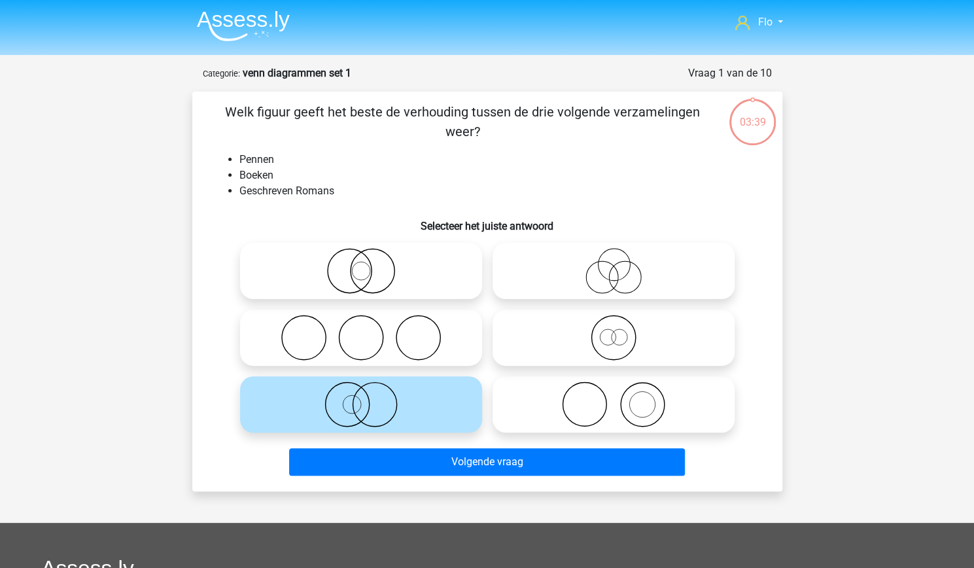
click at [429, 287] on icon at bounding box center [361, 271] width 232 height 46
click at [370, 264] on input "radio" at bounding box center [365, 260] width 9 height 9
radio input "true"
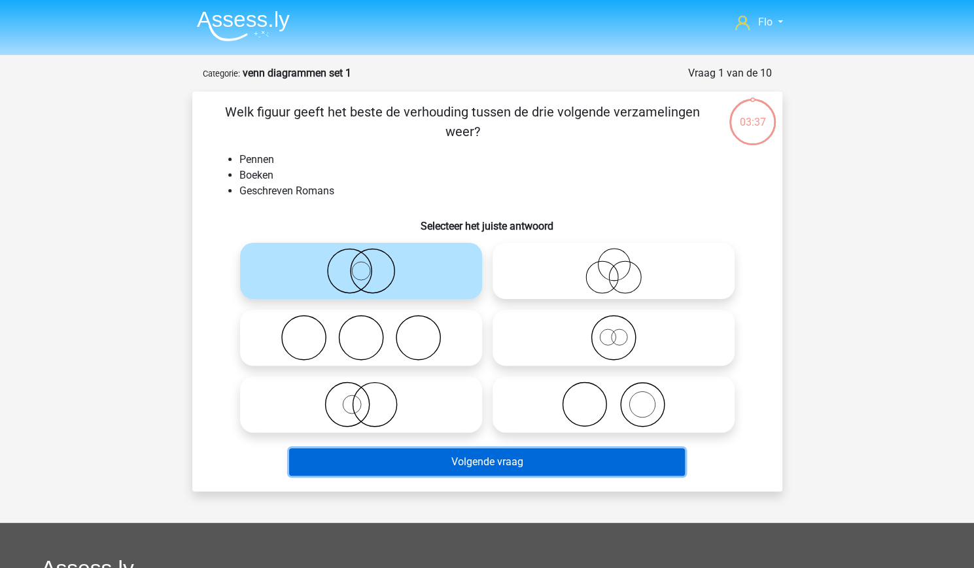
click at [476, 457] on button "Volgende vraag" at bounding box center [487, 461] width 396 height 27
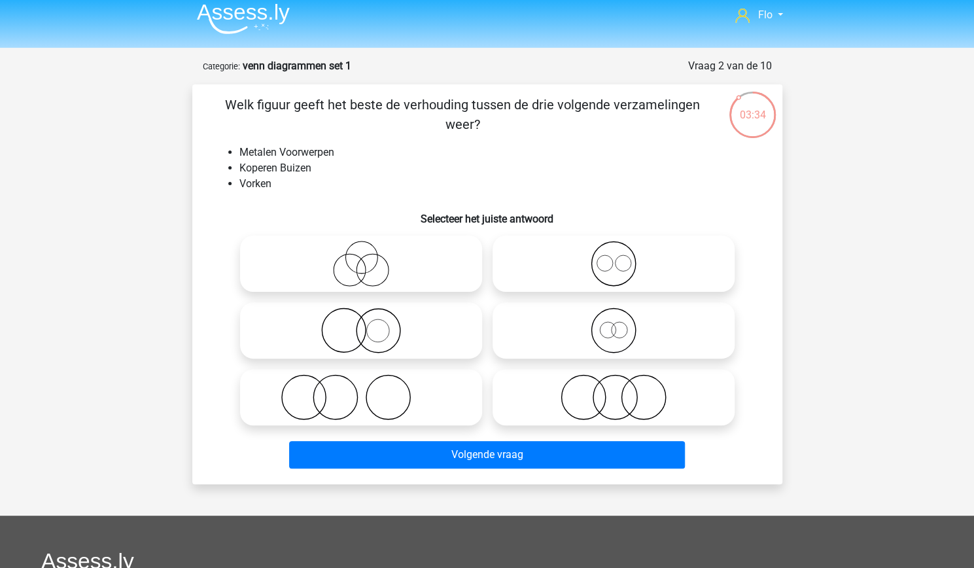
scroll to position [8, 0]
click at [440, 405] on icon at bounding box center [361, 397] width 232 height 46
click at [370, 390] on input "radio" at bounding box center [365, 386] width 9 height 9
radio input "true"
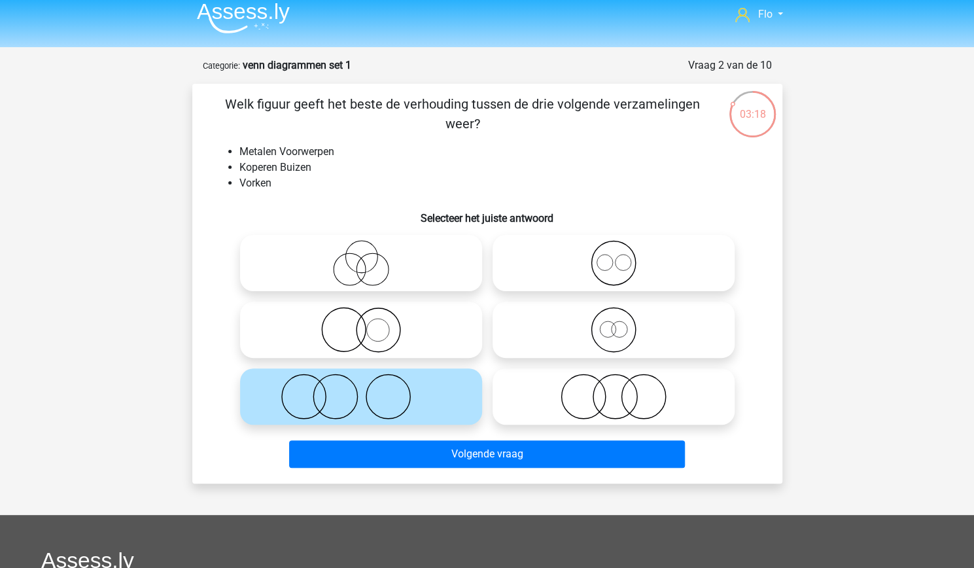
click at [422, 338] on icon at bounding box center [361, 330] width 232 height 46
click at [370, 323] on input "radio" at bounding box center [365, 319] width 9 height 9
radio input "true"
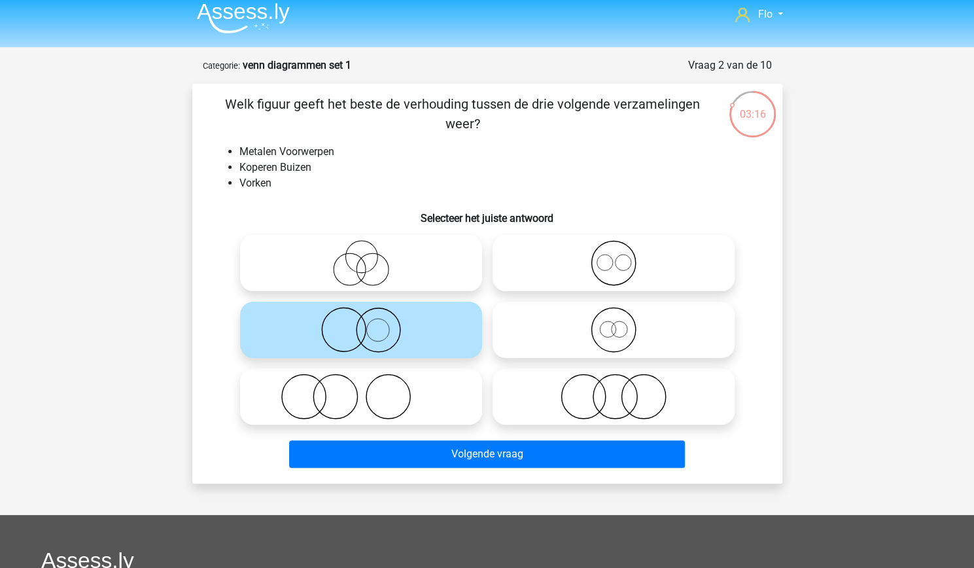
click at [419, 392] on icon at bounding box center [361, 397] width 232 height 46
click at [370, 390] on input "radio" at bounding box center [365, 386] width 9 height 9
radio input "true"
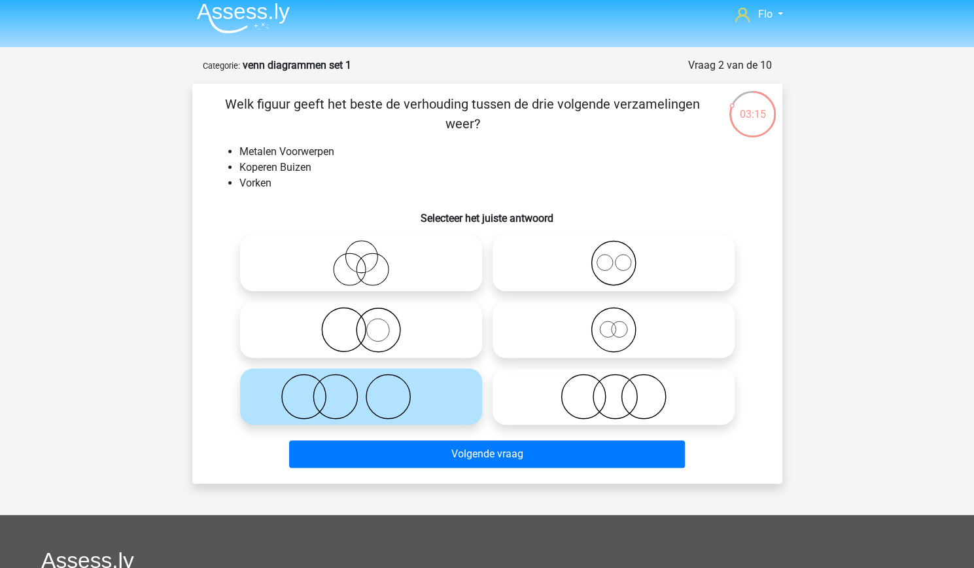
click at [575, 379] on icon at bounding box center [614, 397] width 232 height 46
click at [614, 382] on input "radio" at bounding box center [618, 386] width 9 height 9
radio input "true"
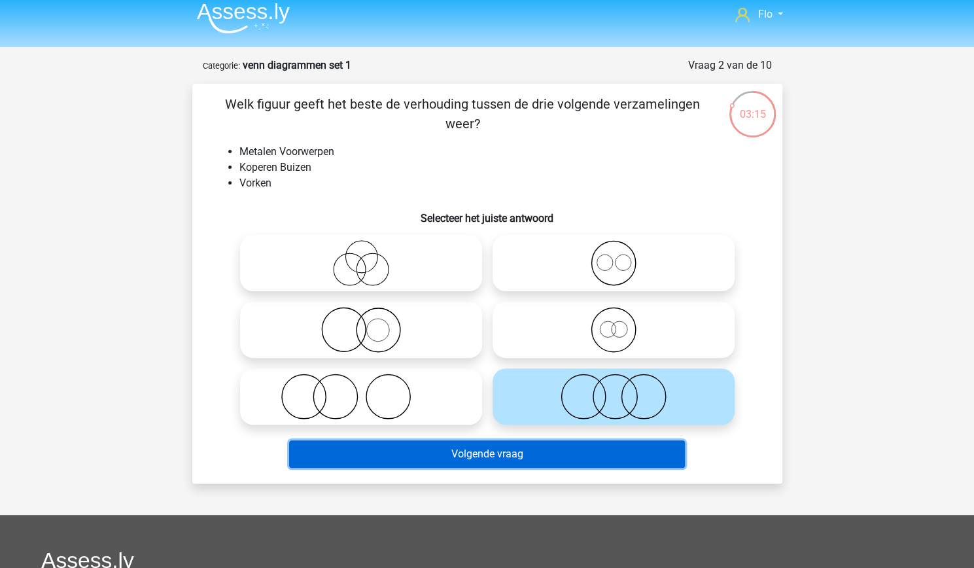
click at [528, 462] on button "Volgende vraag" at bounding box center [487, 453] width 396 height 27
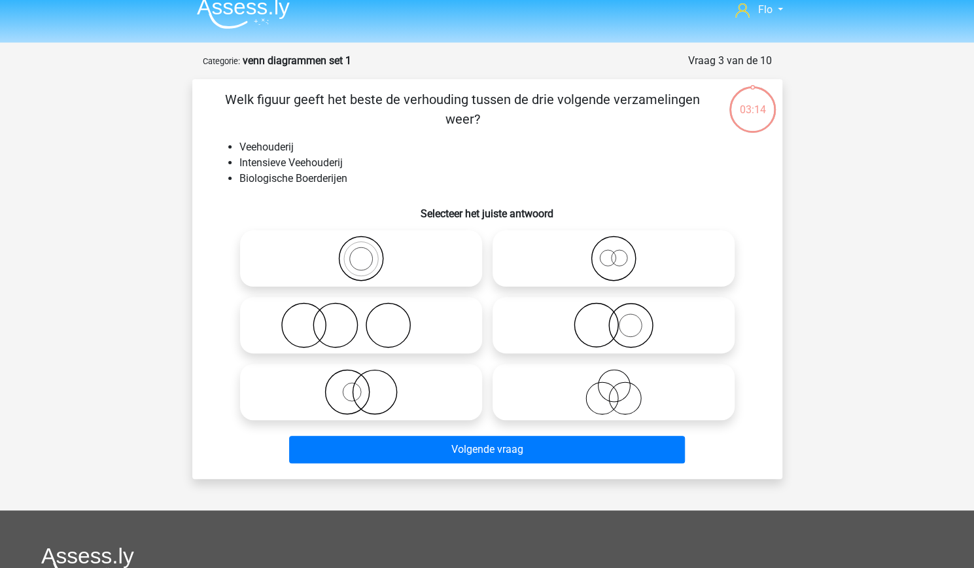
scroll to position [12, 0]
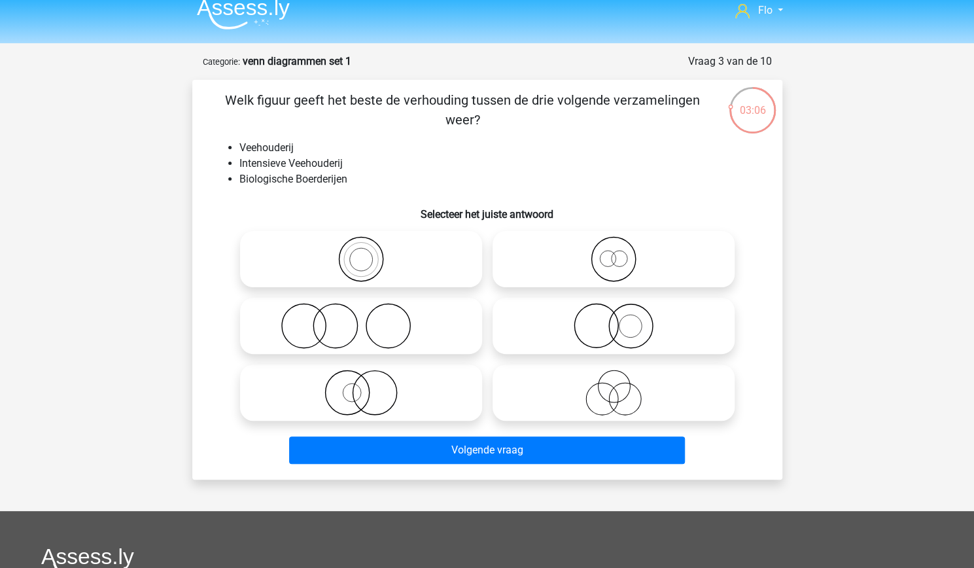
click at [401, 270] on icon at bounding box center [361, 259] width 232 height 46
click at [370, 253] on input "radio" at bounding box center [365, 248] width 9 height 9
radio input "true"
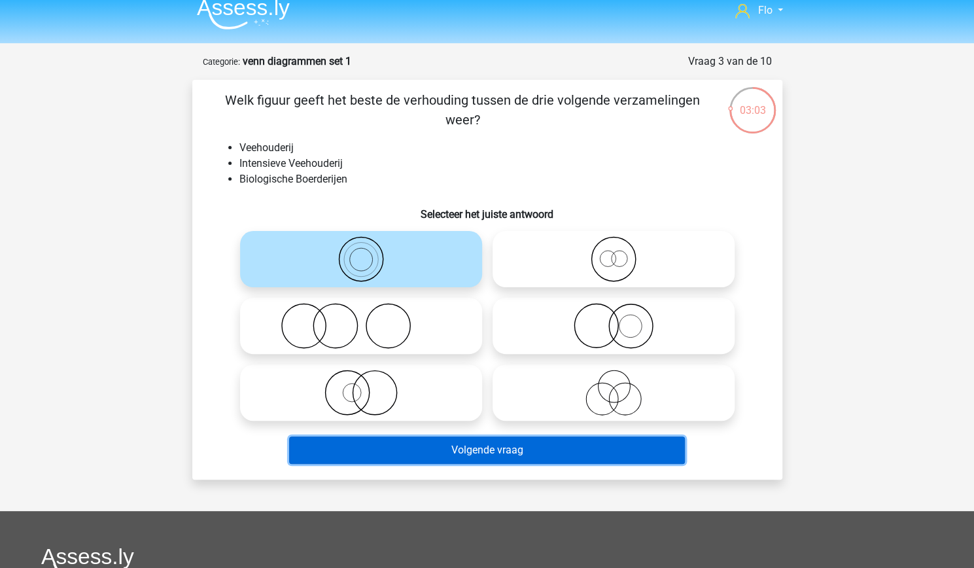
click at [499, 447] on button "Volgende vraag" at bounding box center [487, 449] width 396 height 27
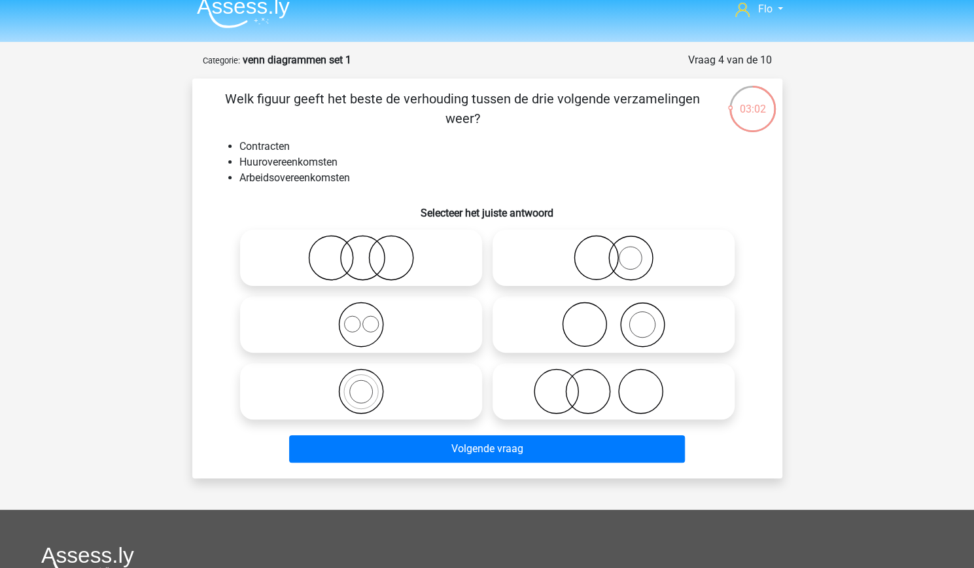
scroll to position [10, 0]
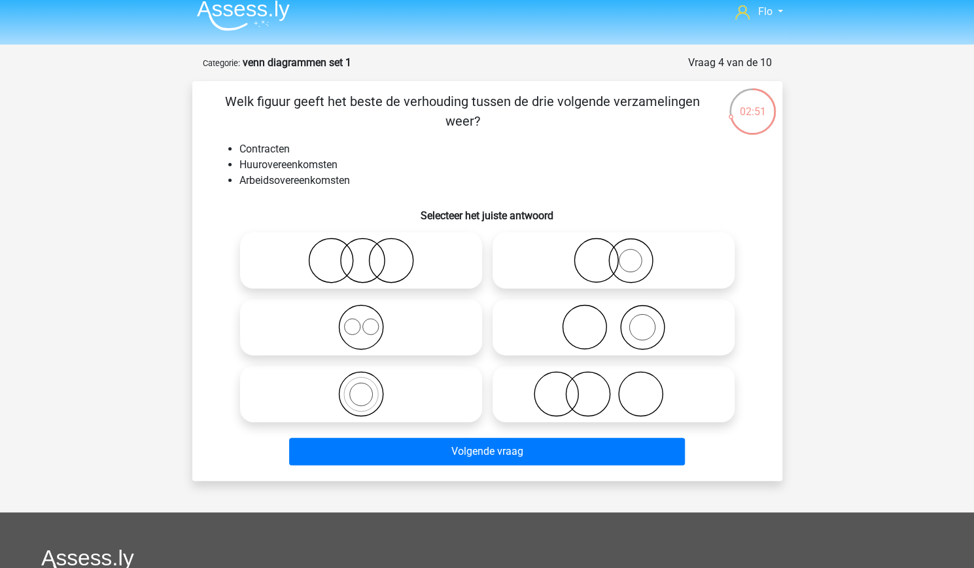
click at [408, 257] on icon at bounding box center [361, 261] width 232 height 46
click at [370, 254] on input "radio" at bounding box center [365, 249] width 9 height 9
radio input "true"
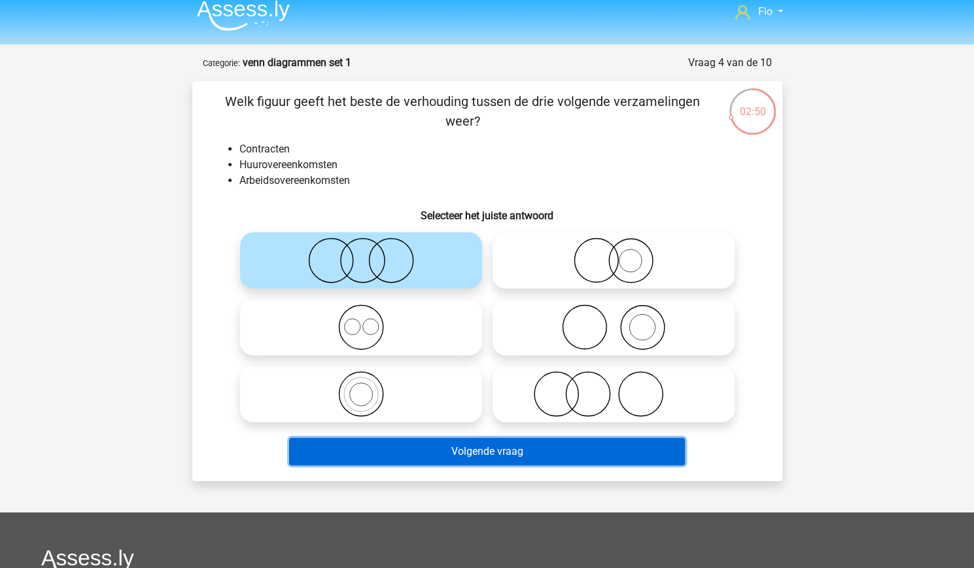
click at [415, 448] on button "Volgende vraag" at bounding box center [487, 451] width 396 height 27
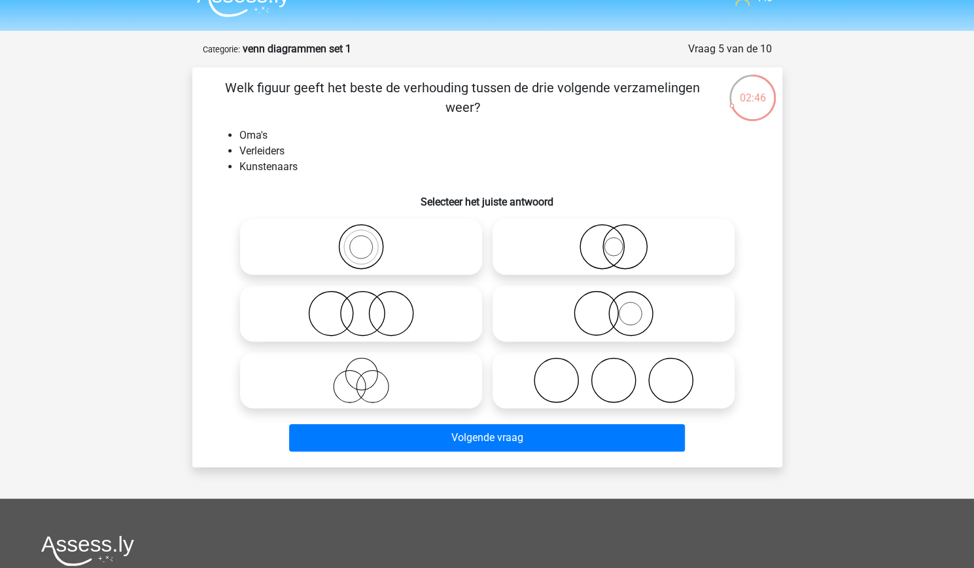
scroll to position [25, 0]
click at [644, 389] on icon at bounding box center [614, 380] width 232 height 46
click at [622, 373] on input "radio" at bounding box center [618, 369] width 9 height 9
radio input "true"
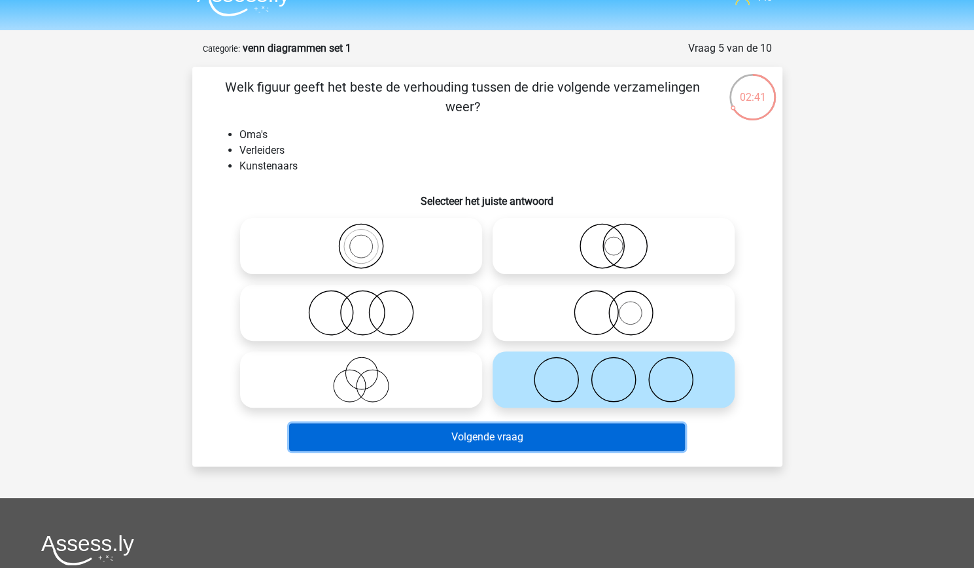
click at [536, 435] on button "Volgende vraag" at bounding box center [487, 436] width 396 height 27
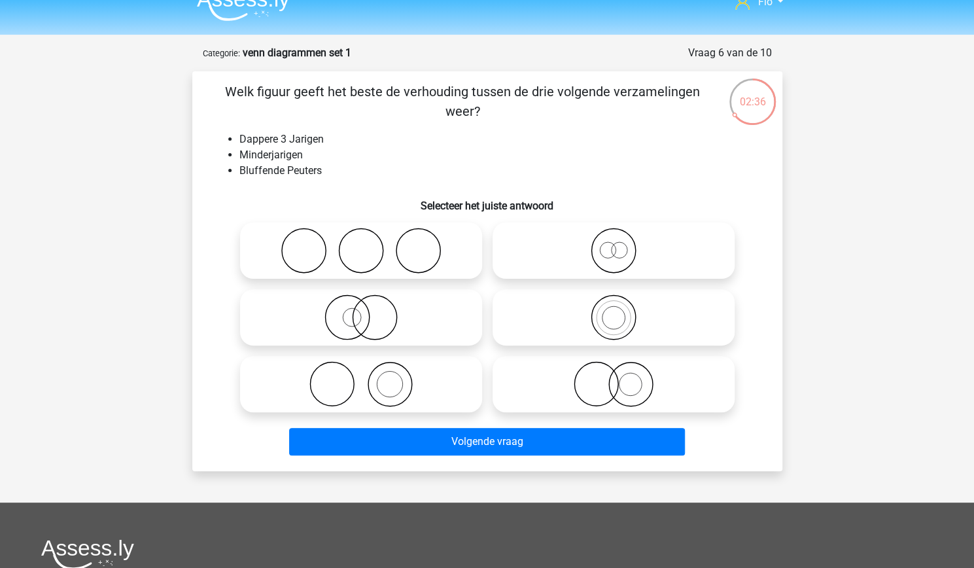
scroll to position [21, 0]
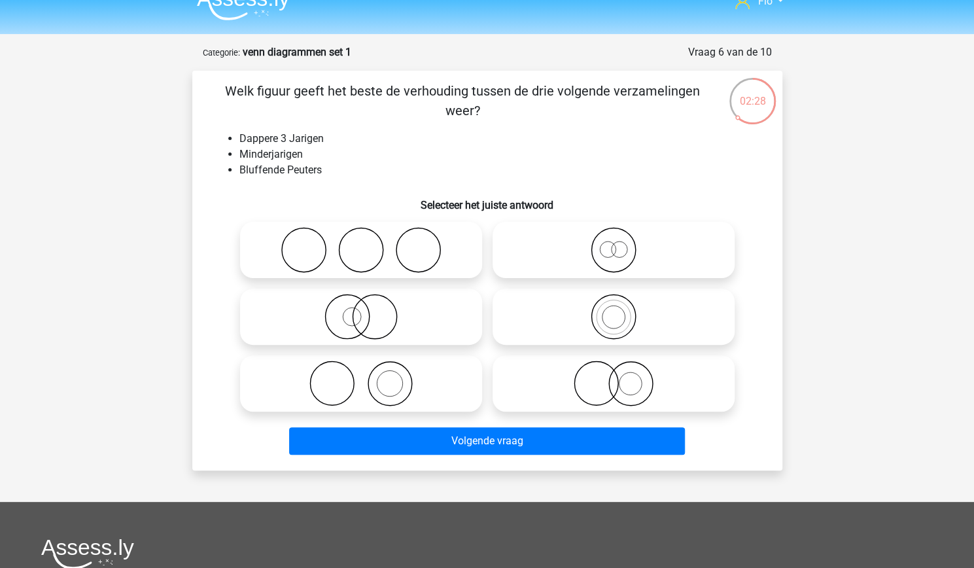
click at [428, 375] on icon at bounding box center [361, 384] width 232 height 46
click at [370, 375] on input "radio" at bounding box center [365, 372] width 9 height 9
radio input "true"
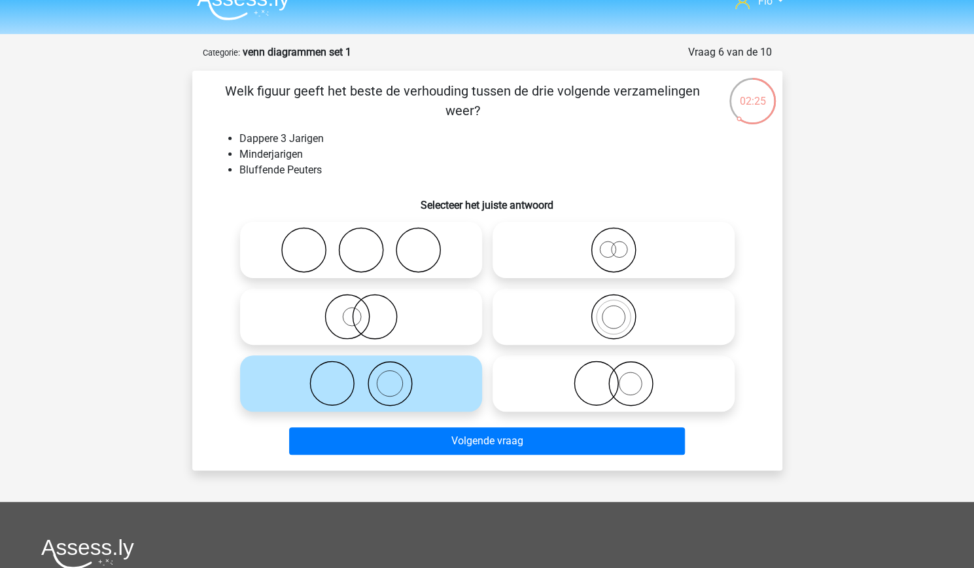
click at [441, 334] on icon at bounding box center [361, 317] width 232 height 46
click at [370, 310] on input "radio" at bounding box center [365, 306] width 9 height 9
radio input "true"
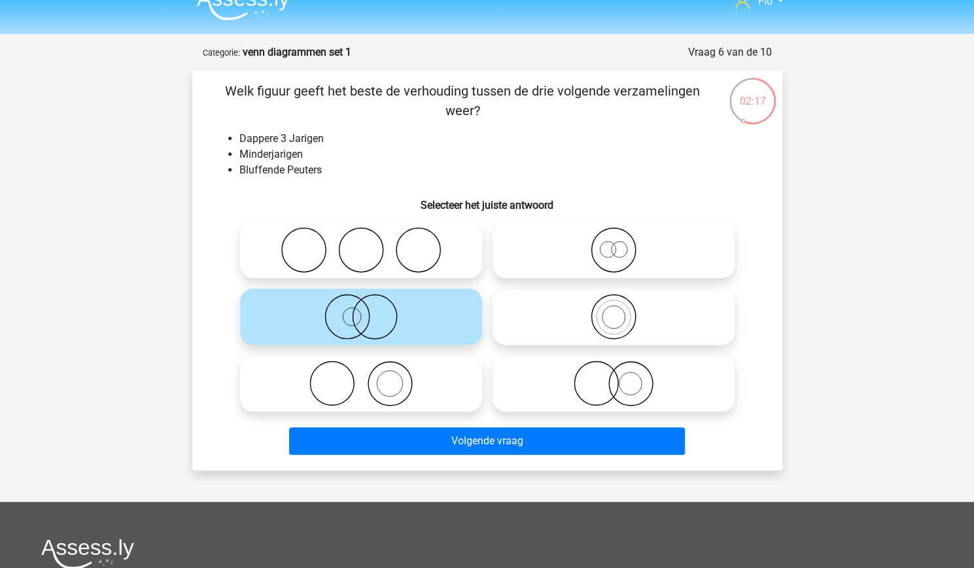
click at [620, 247] on icon at bounding box center [614, 250] width 232 height 46
click at [620, 243] on input "radio" at bounding box center [618, 239] width 9 height 9
radio input "true"
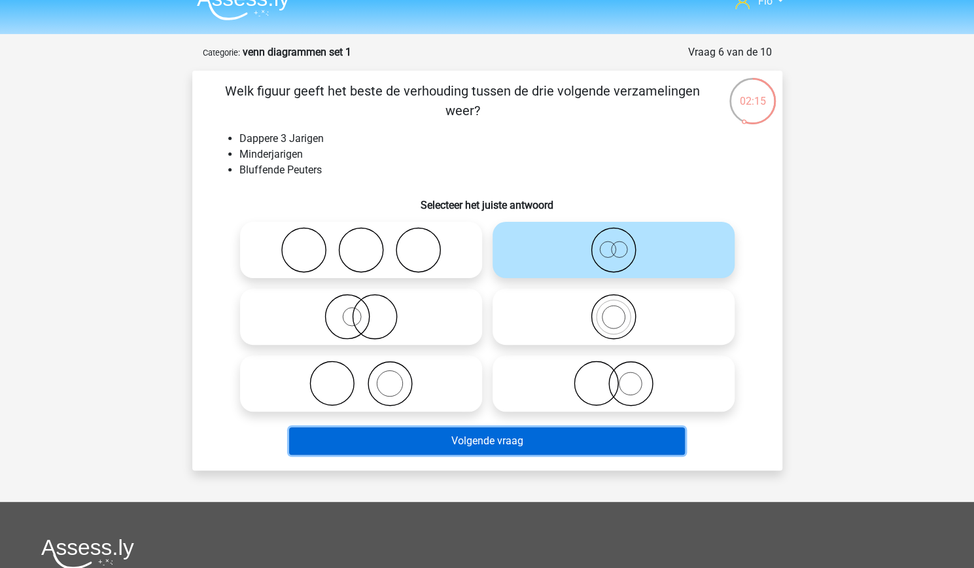
click at [524, 436] on button "Volgende vraag" at bounding box center [487, 440] width 396 height 27
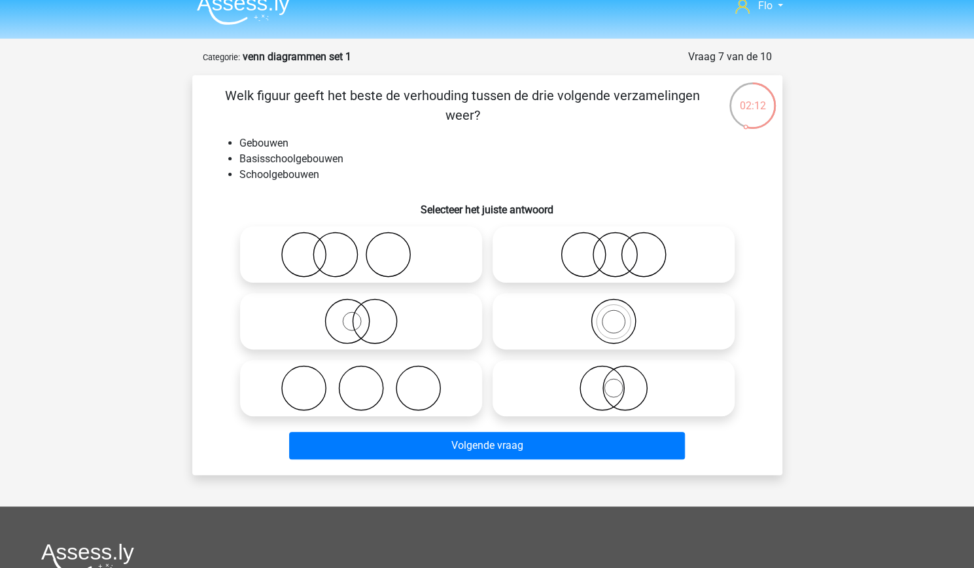
scroll to position [17, 0]
click at [599, 332] on icon at bounding box center [614, 321] width 232 height 46
click at [614, 314] on input "radio" at bounding box center [618, 310] width 9 height 9
radio input "true"
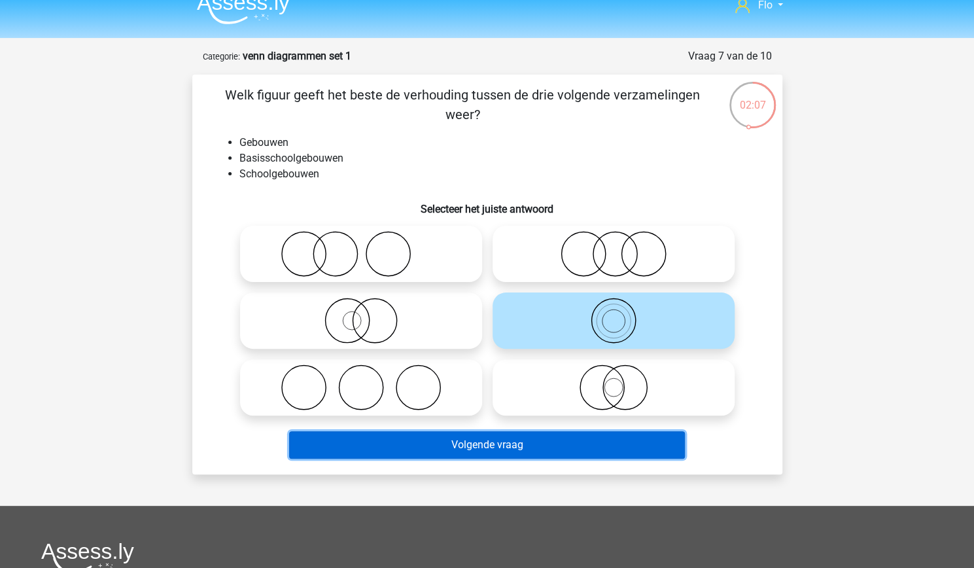
click at [509, 447] on button "Volgende vraag" at bounding box center [487, 444] width 396 height 27
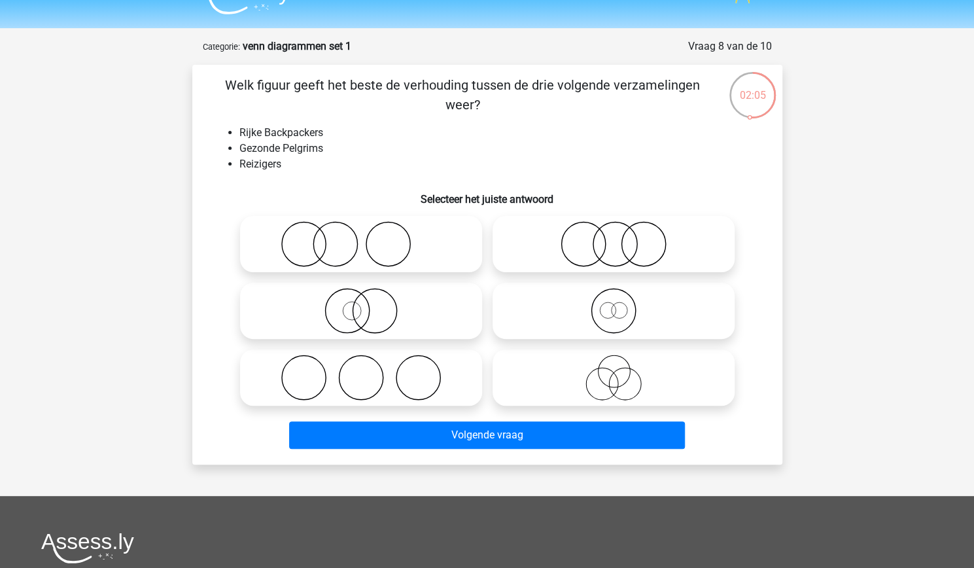
scroll to position [26, 0]
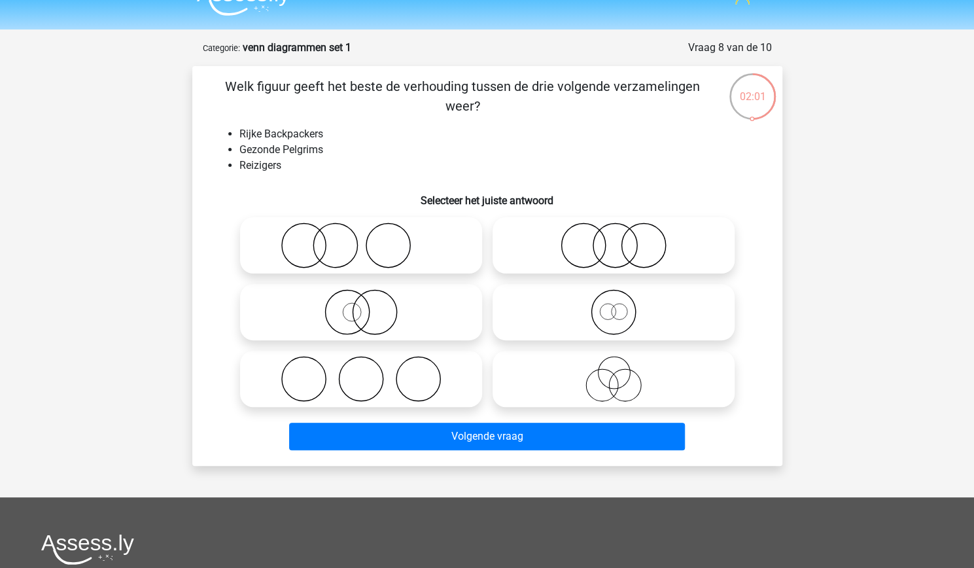
click at [592, 243] on icon at bounding box center [614, 246] width 232 height 46
click at [614, 239] on input "radio" at bounding box center [618, 234] width 9 height 9
radio input "true"
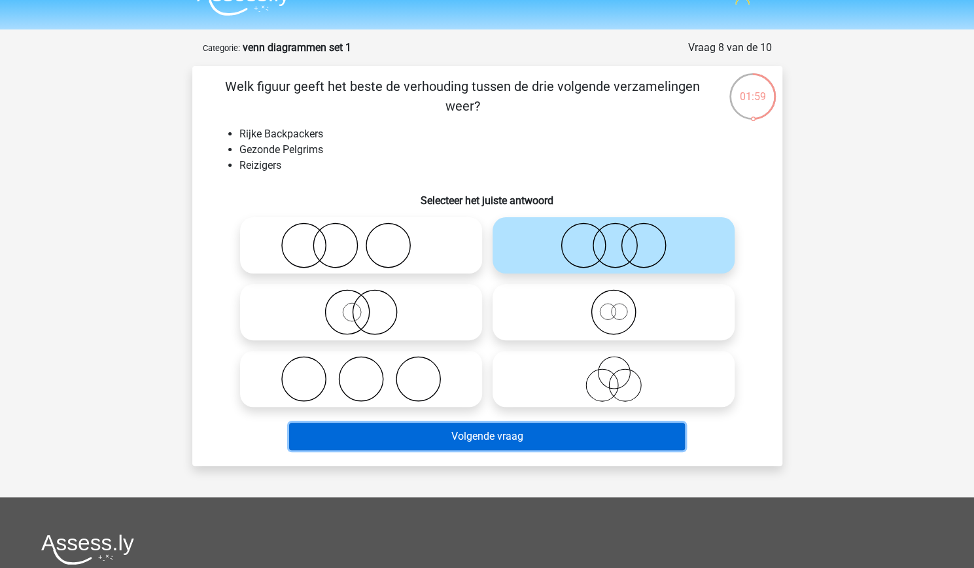
click at [516, 436] on button "Volgende vraag" at bounding box center [487, 436] width 396 height 27
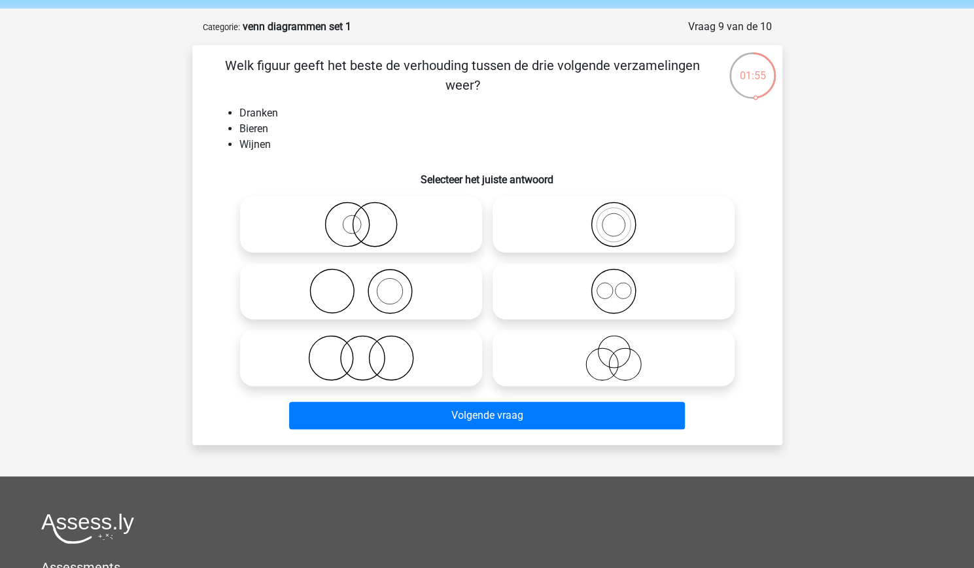
scroll to position [47, 0]
click at [463, 336] on icon at bounding box center [361, 357] width 232 height 46
click at [370, 342] on input "radio" at bounding box center [365, 346] width 9 height 9
radio input "true"
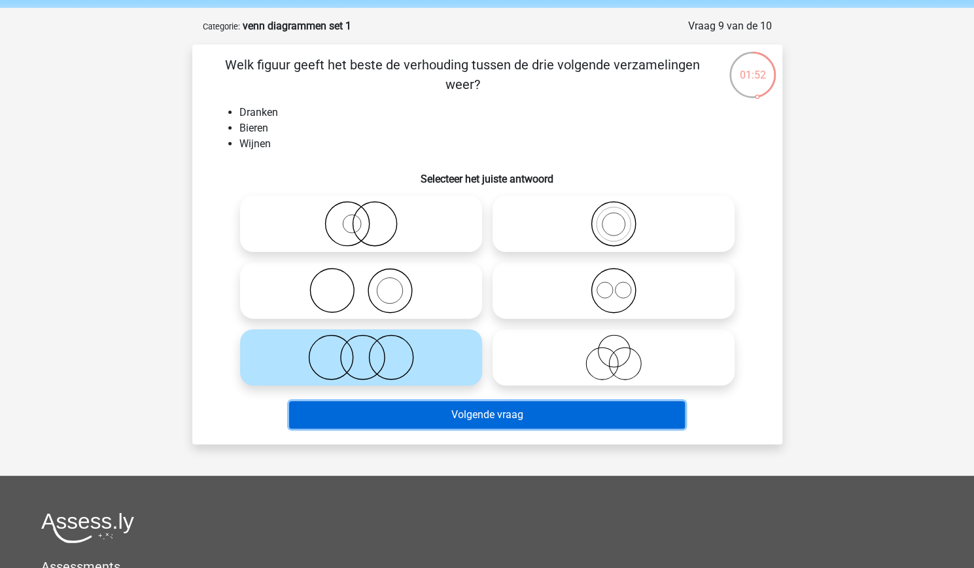
click at [462, 416] on button "Volgende vraag" at bounding box center [487, 414] width 396 height 27
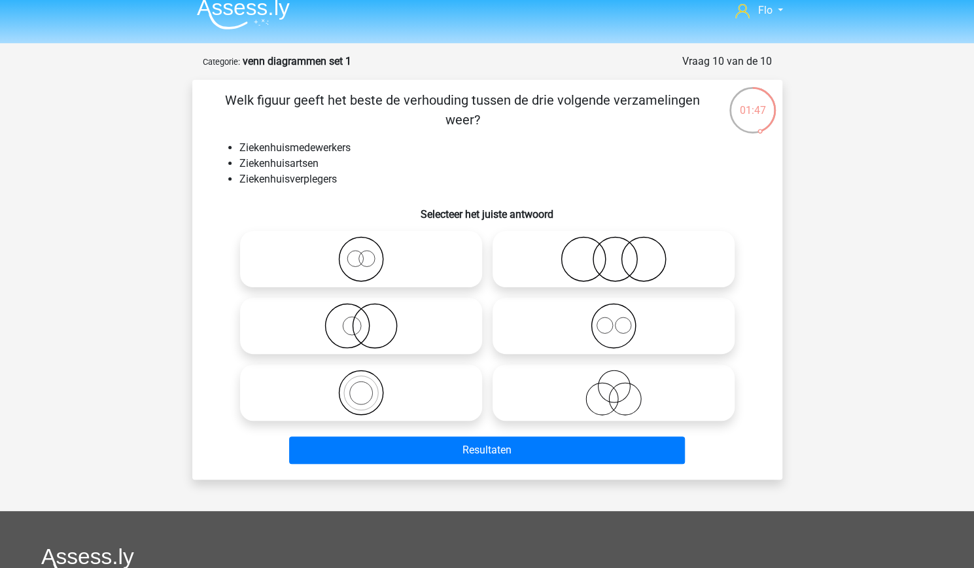
scroll to position [12, 0]
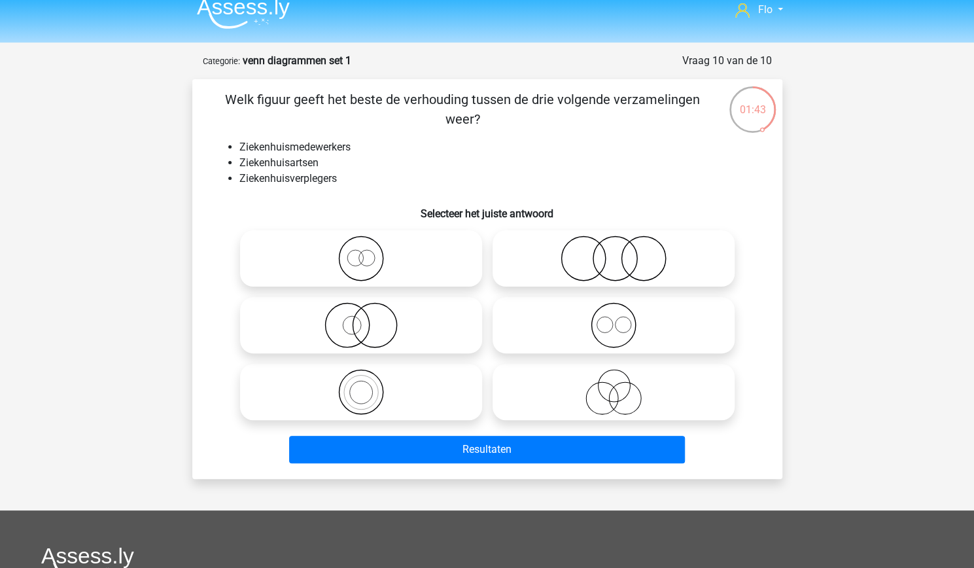
click at [579, 270] on icon at bounding box center [614, 259] width 232 height 46
click at [614, 252] on input "radio" at bounding box center [618, 247] width 9 height 9
radio input "true"
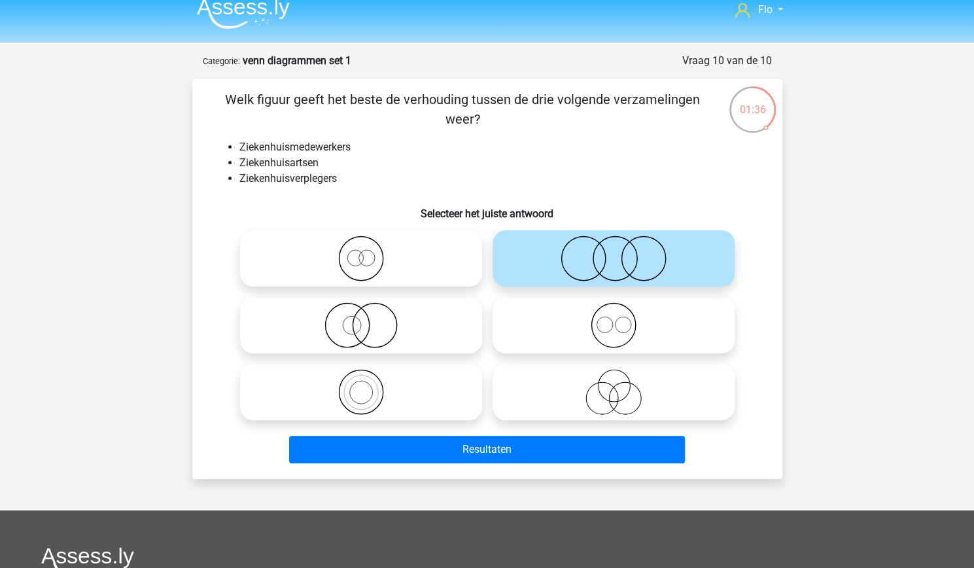
click at [389, 268] on icon at bounding box center [361, 259] width 232 height 46
click at [370, 252] on input "radio" at bounding box center [365, 247] width 9 height 9
radio input "true"
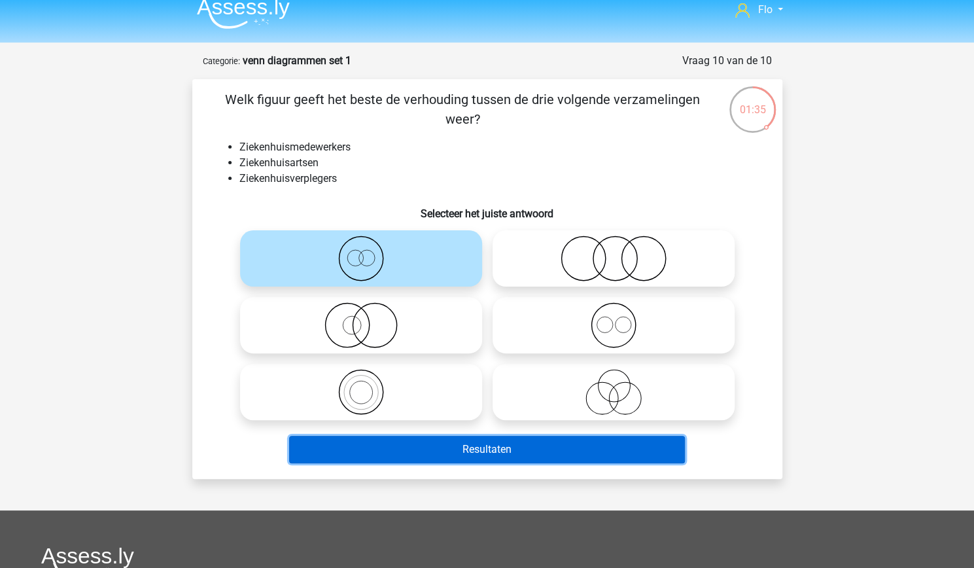
click at [446, 454] on button "Resultaten" at bounding box center [487, 449] width 396 height 27
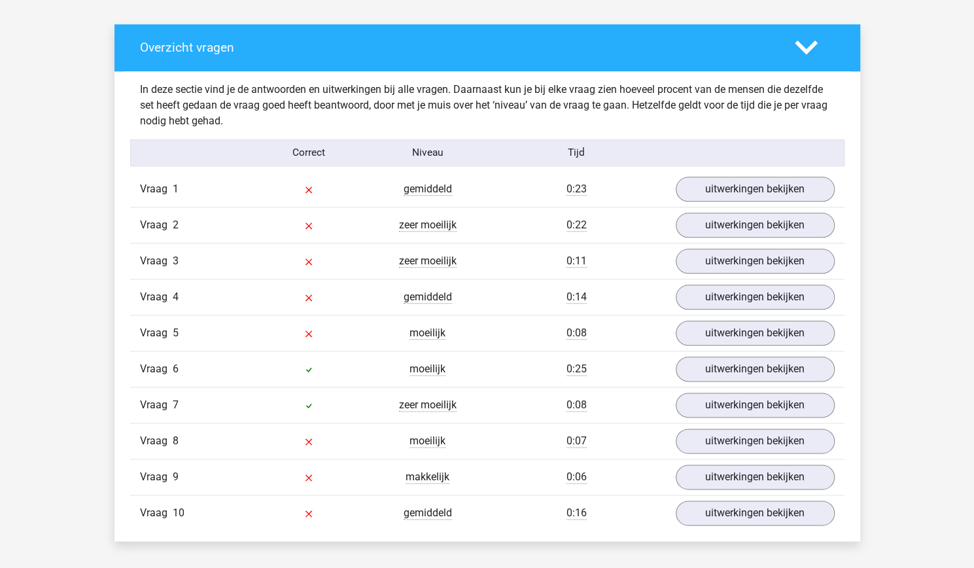
scroll to position [733, 0]
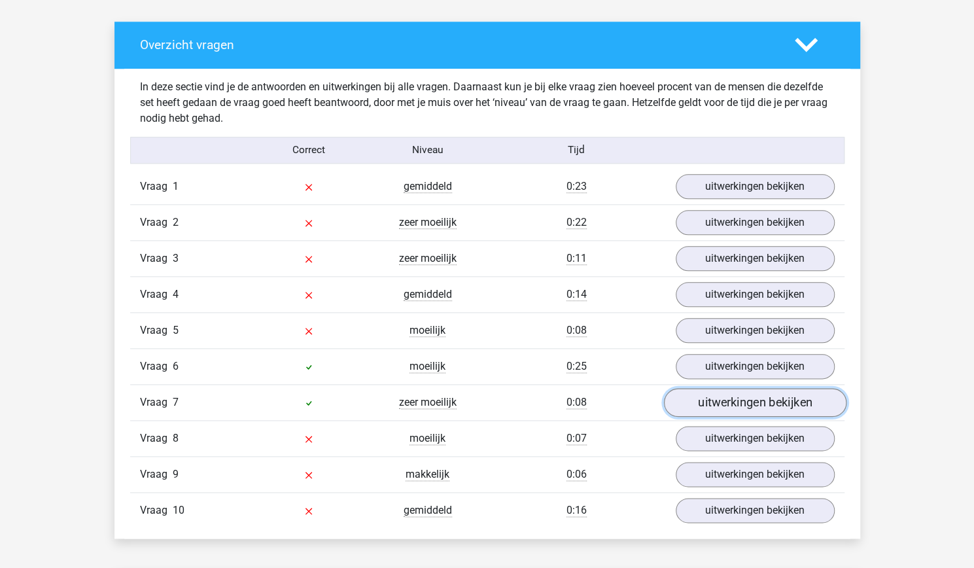
click at [730, 398] on link "uitwerkingen bekijken" at bounding box center [755, 402] width 183 height 29
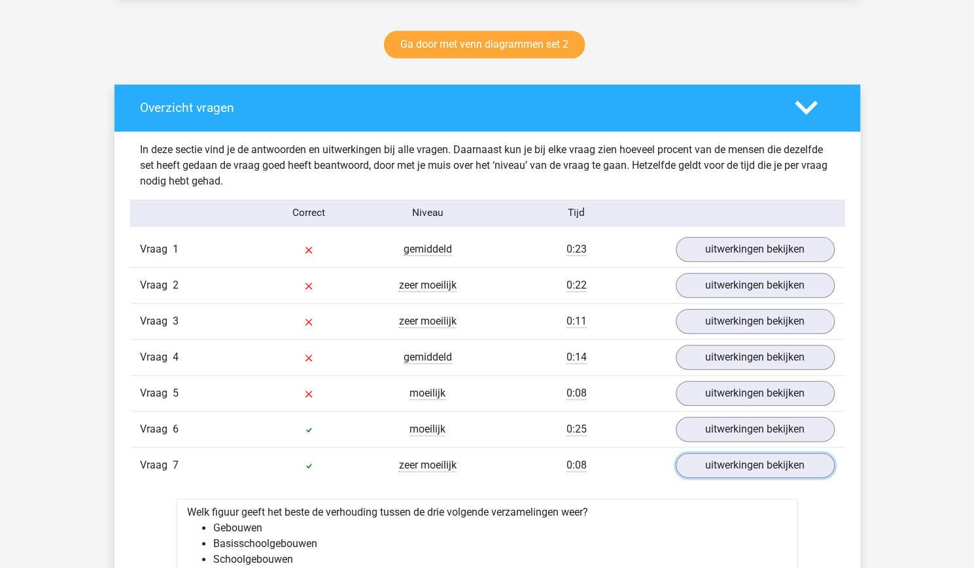
scroll to position [653, 0]
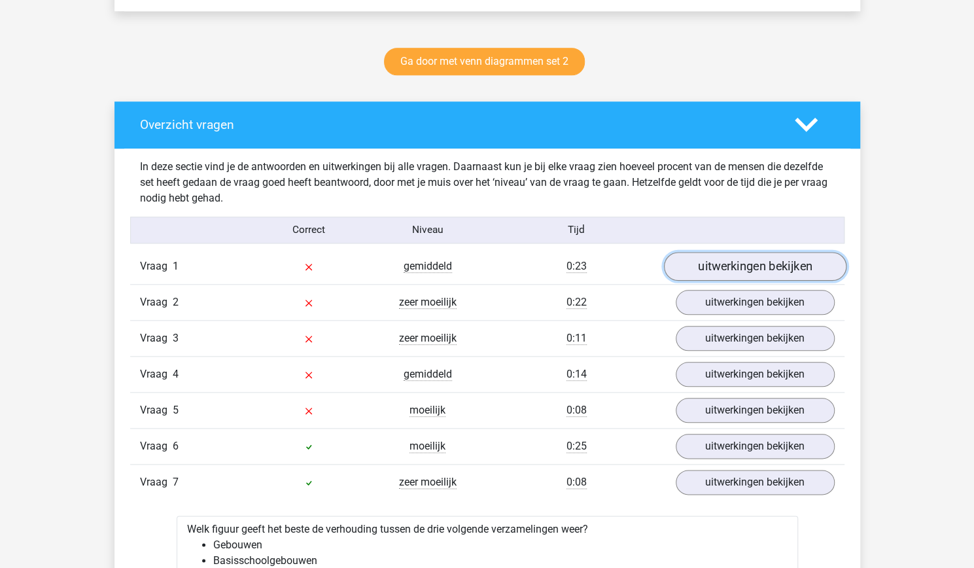
click at [742, 264] on link "uitwerkingen bekijken" at bounding box center [755, 266] width 183 height 29
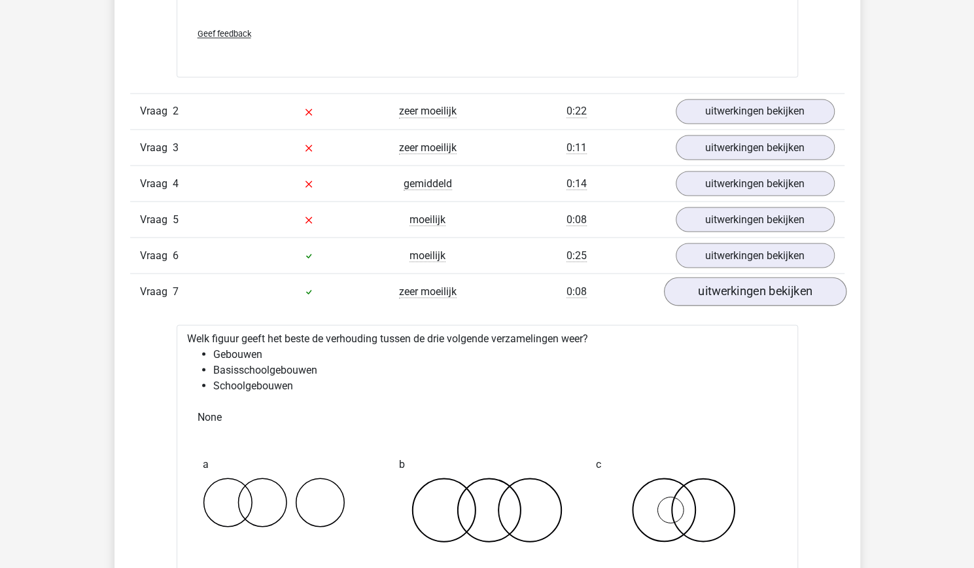
scroll to position [1334, 0]
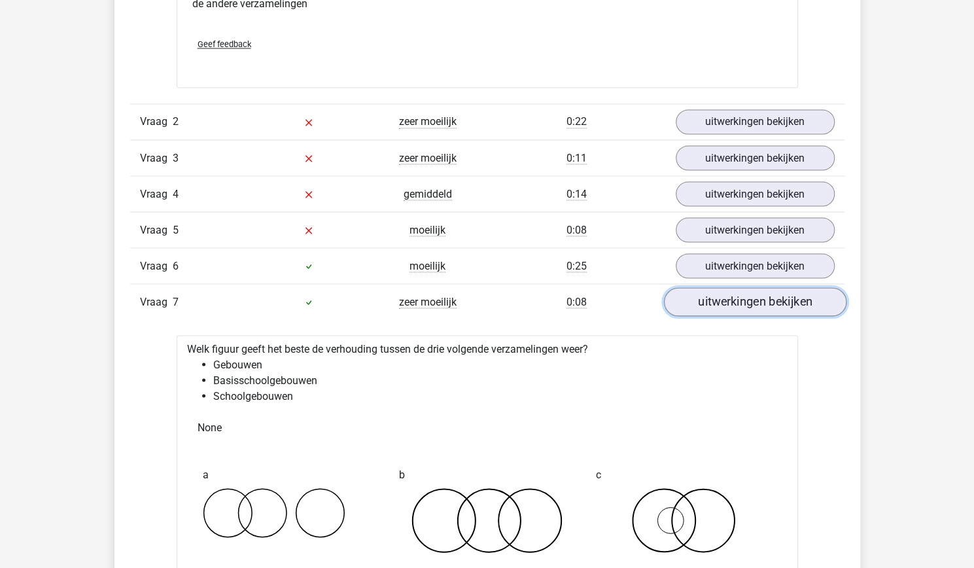
click at [709, 287] on link "uitwerkingen bekijken" at bounding box center [755, 301] width 183 height 29
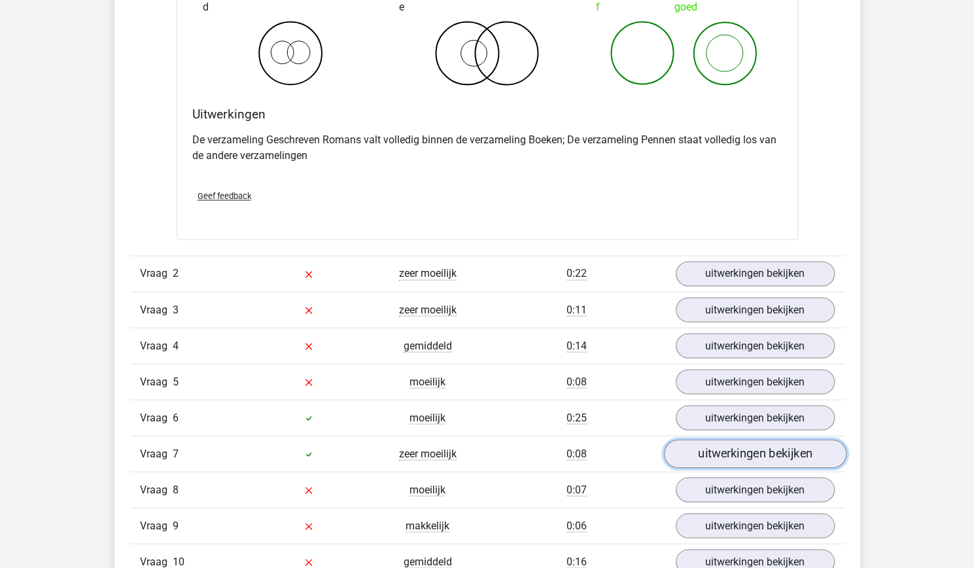
scroll to position [1183, 0]
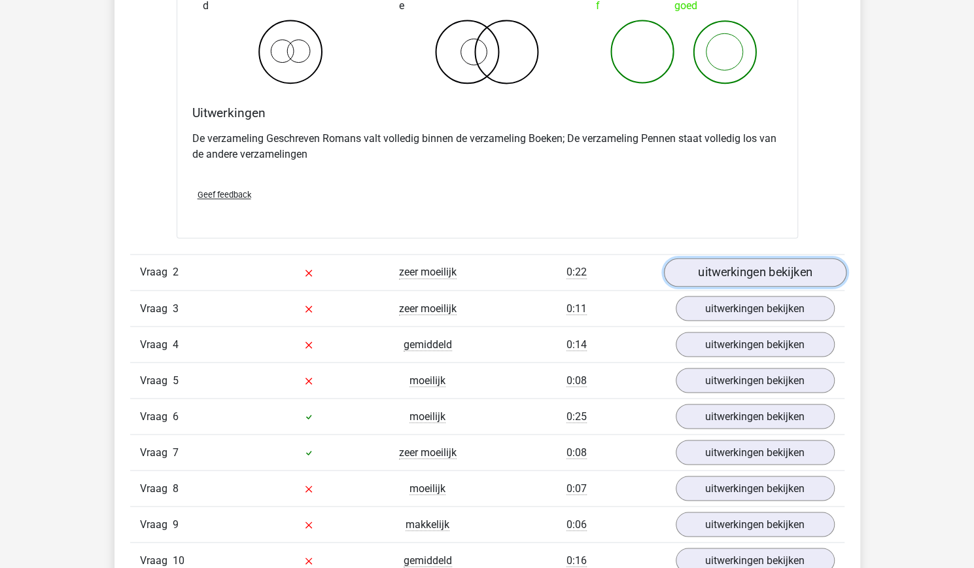
click at [702, 269] on link "uitwerkingen bekijken" at bounding box center [755, 272] width 183 height 29
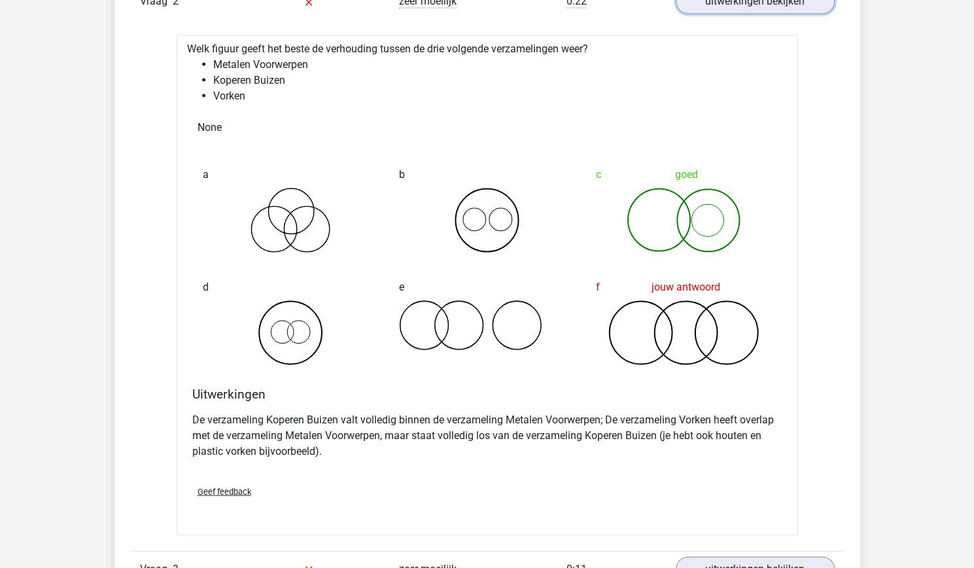
scroll to position [1374, 0]
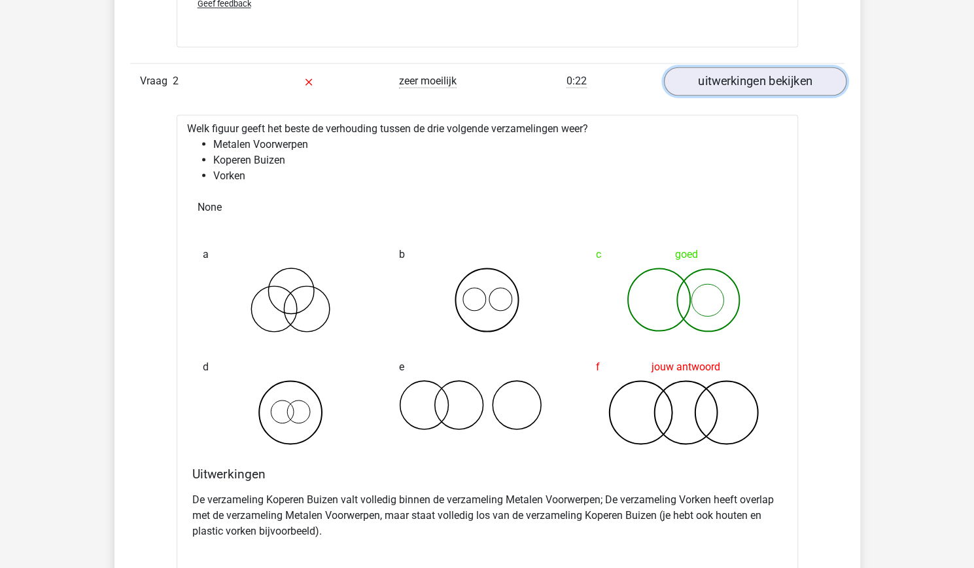
click at [777, 81] on link "uitwerkingen bekijken" at bounding box center [755, 81] width 183 height 29
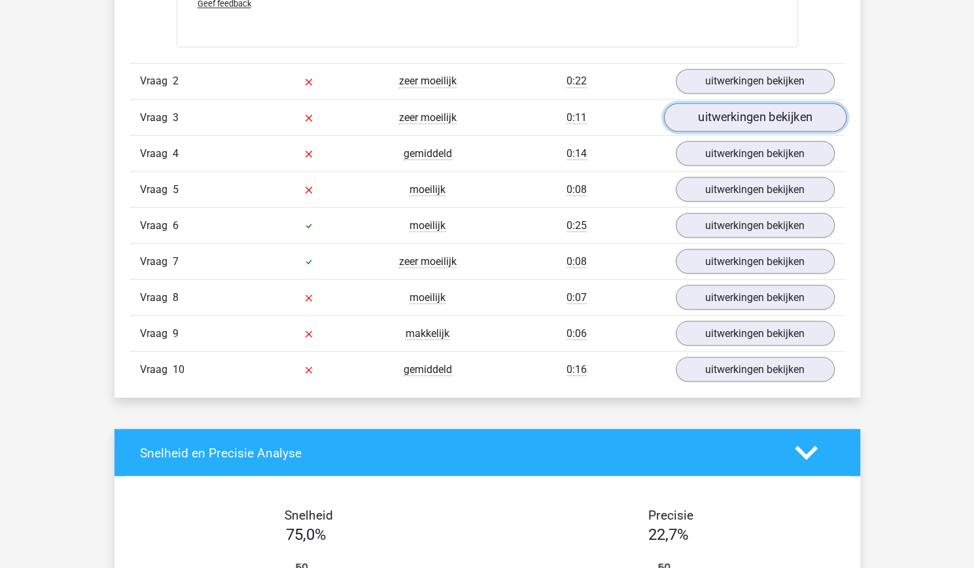
click at [760, 107] on link "uitwerkingen bekijken" at bounding box center [755, 117] width 183 height 29
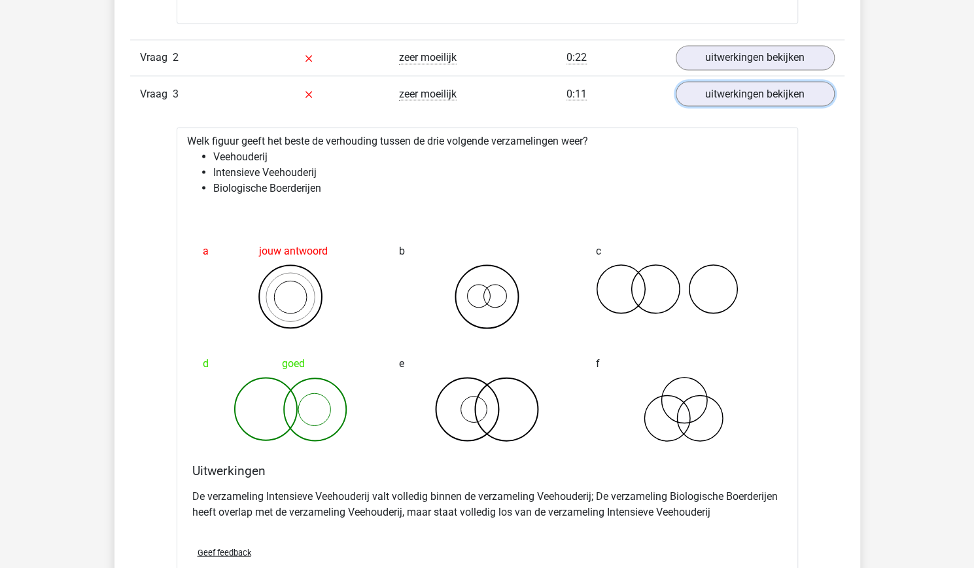
scroll to position [1397, 0]
click at [797, 100] on link "uitwerkingen bekijken" at bounding box center [755, 94] width 183 height 29
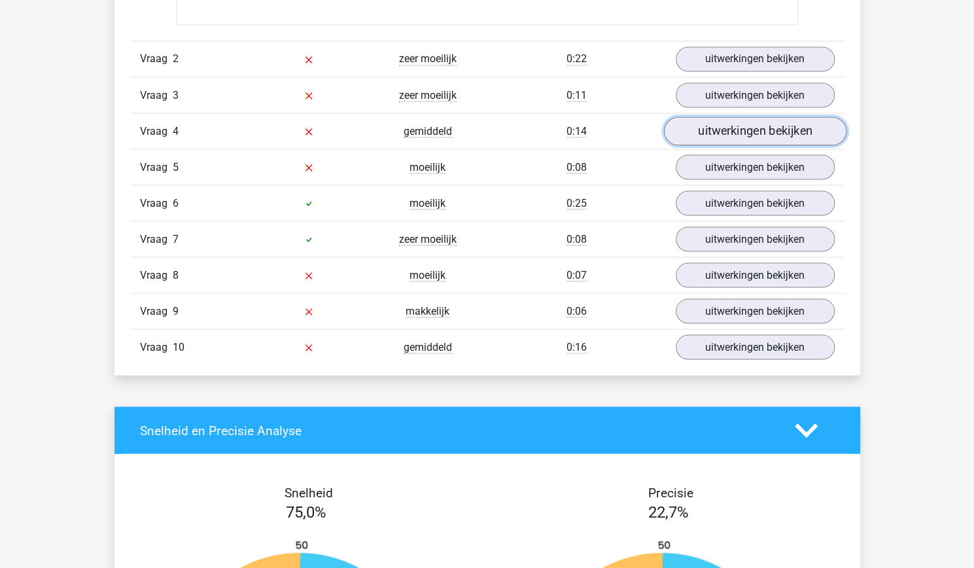
click at [765, 134] on link "uitwerkingen bekijken" at bounding box center [755, 130] width 183 height 29
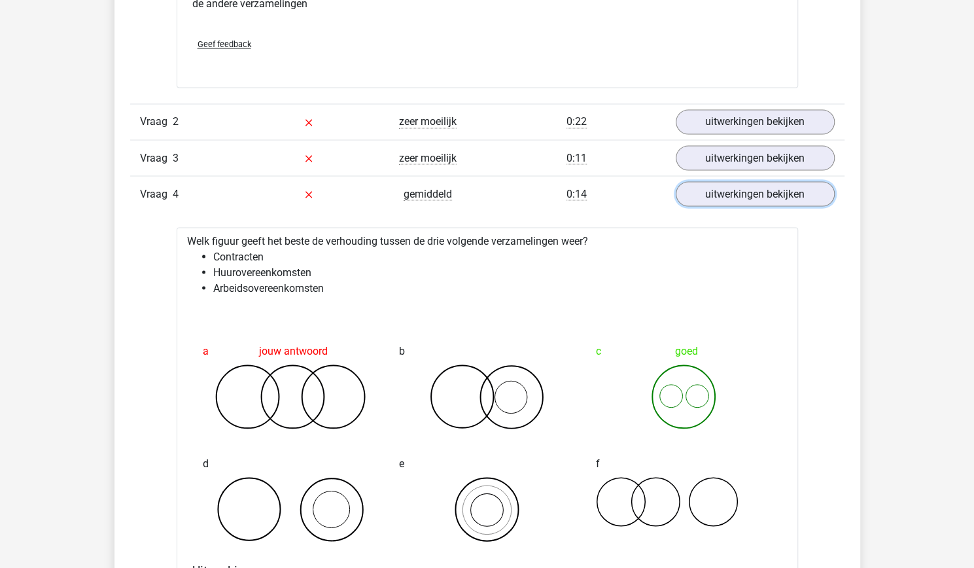
scroll to position [1322, 0]
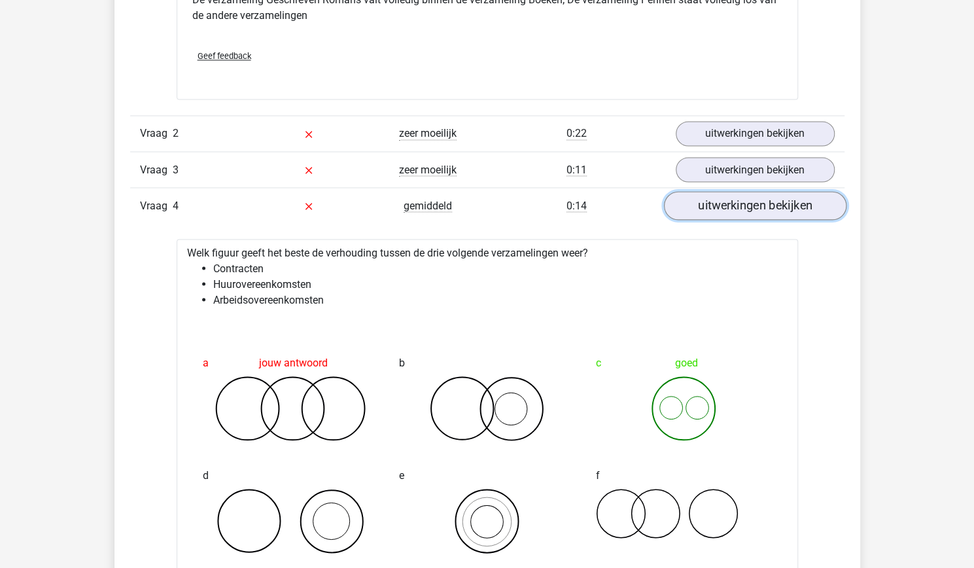
click at [693, 205] on link "uitwerkingen bekijken" at bounding box center [755, 205] width 183 height 29
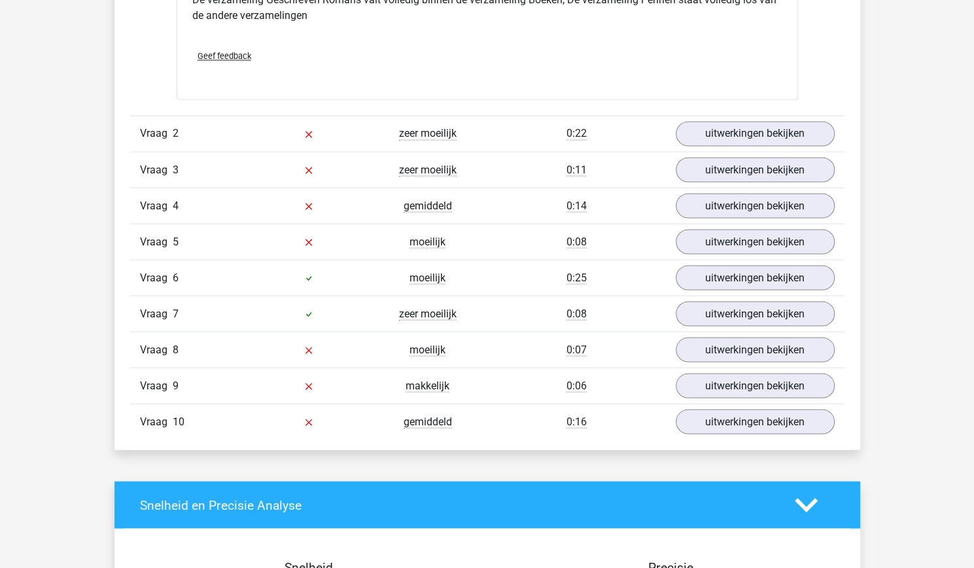
click at [739, 253] on div "Vraag 5 moeilijk 0:08 uitwerkingen bekijken" at bounding box center [487, 241] width 715 height 36
click at [732, 244] on link "uitwerkingen bekijken" at bounding box center [755, 241] width 183 height 29
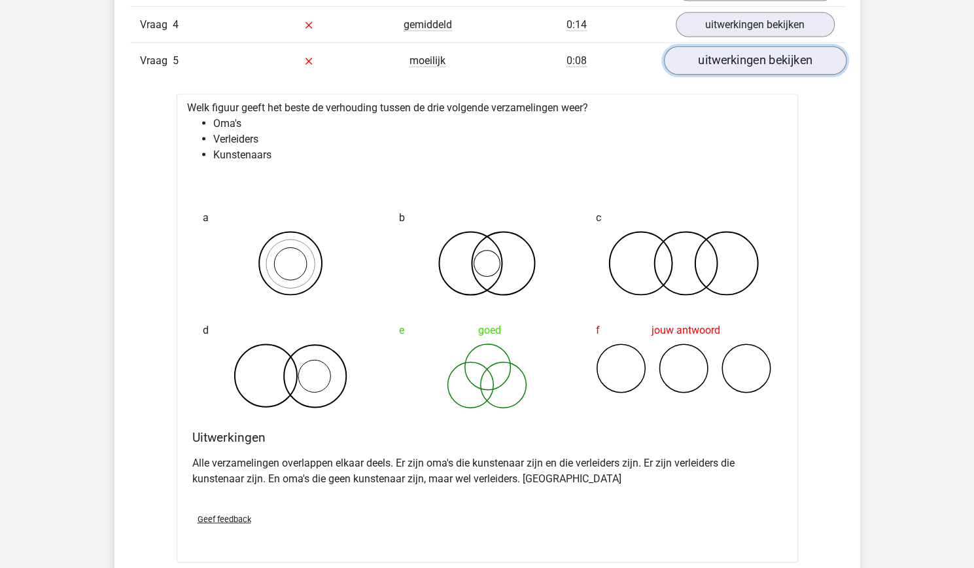
scroll to position [1503, 0]
click at [743, 50] on link "uitwerkingen bekijken" at bounding box center [755, 60] width 183 height 29
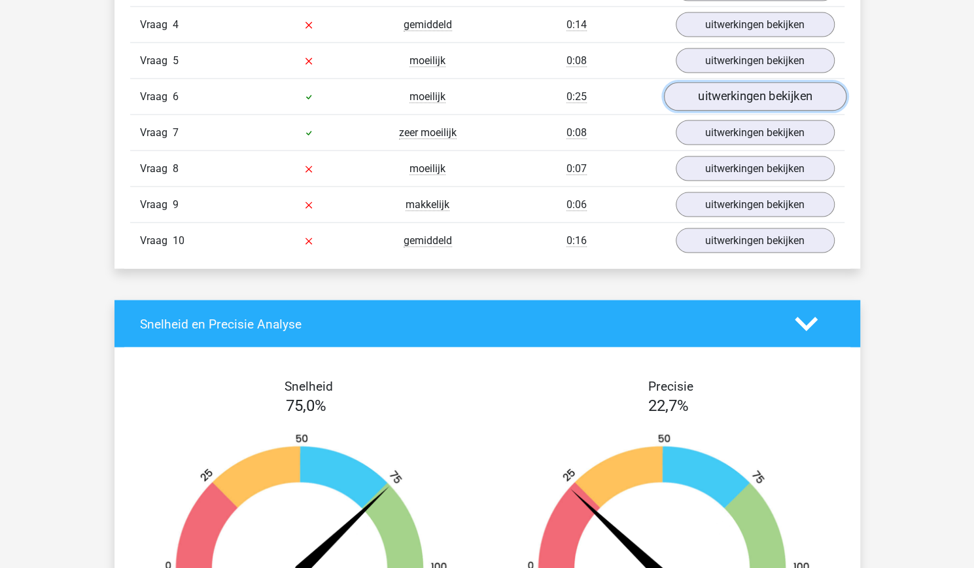
click at [741, 90] on link "uitwerkingen bekijken" at bounding box center [755, 96] width 183 height 29
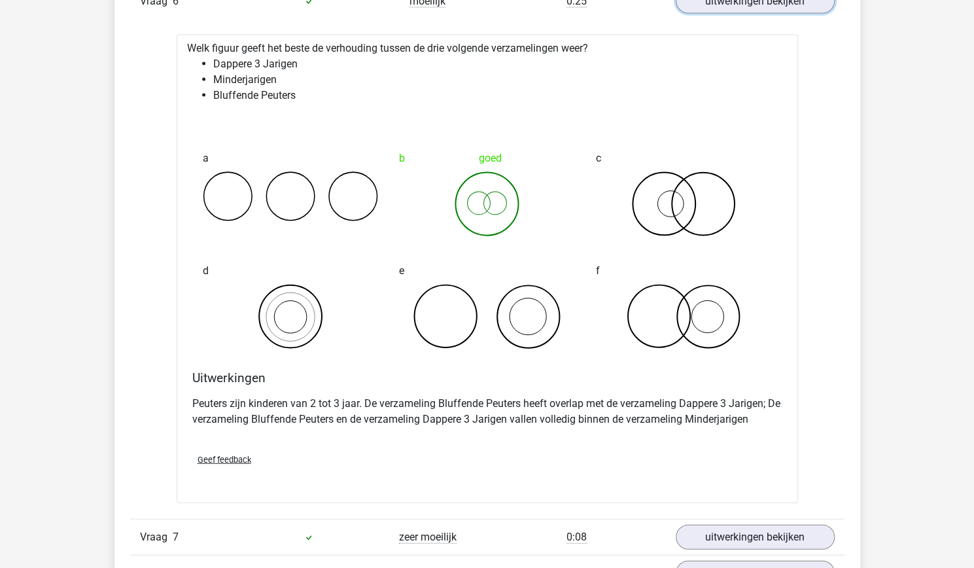
scroll to position [1573, 0]
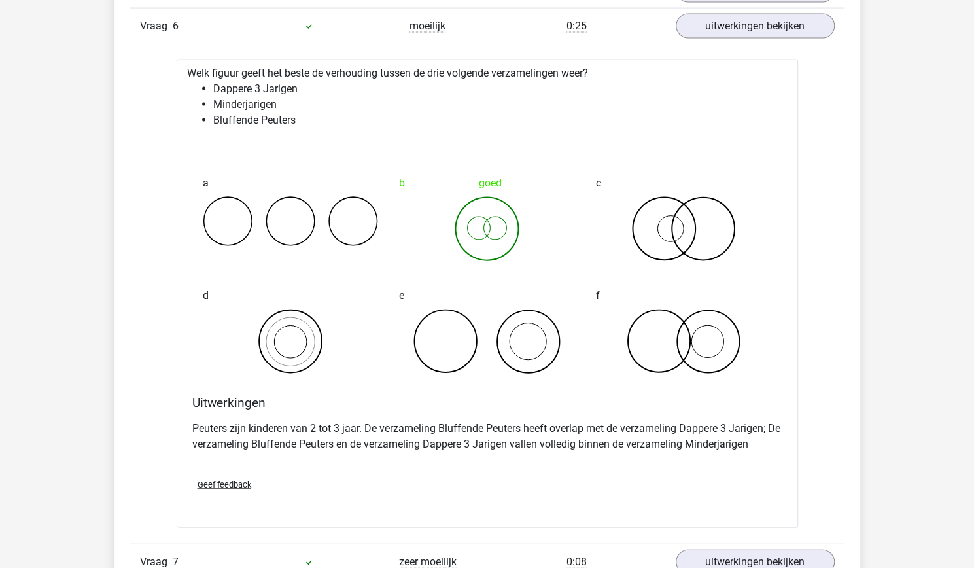
click at [727, 36] on div "Vraag 6 moeilijk 0:25 uitwerkingen bekijken" at bounding box center [487, 26] width 715 height 36
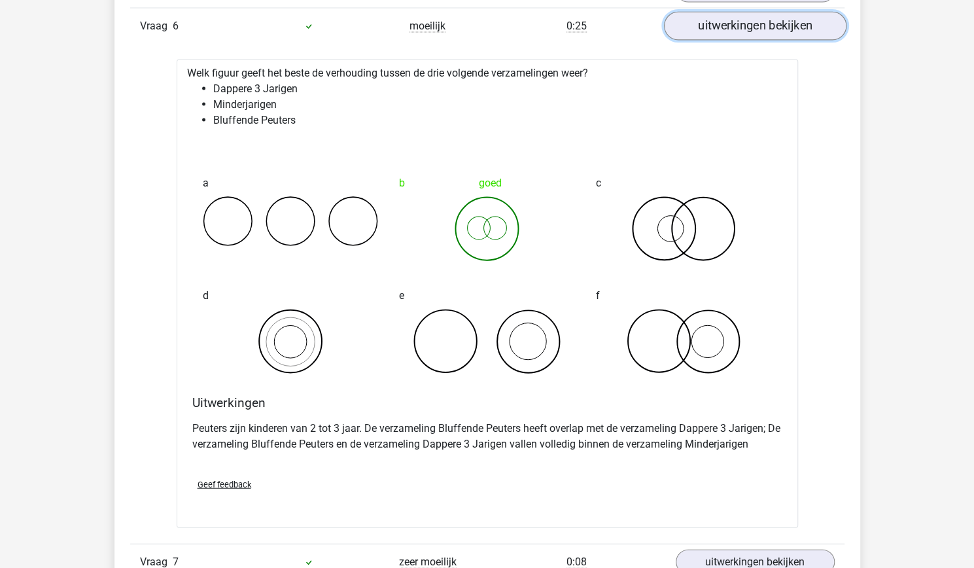
click at [721, 24] on link "uitwerkingen bekijken" at bounding box center [755, 26] width 183 height 29
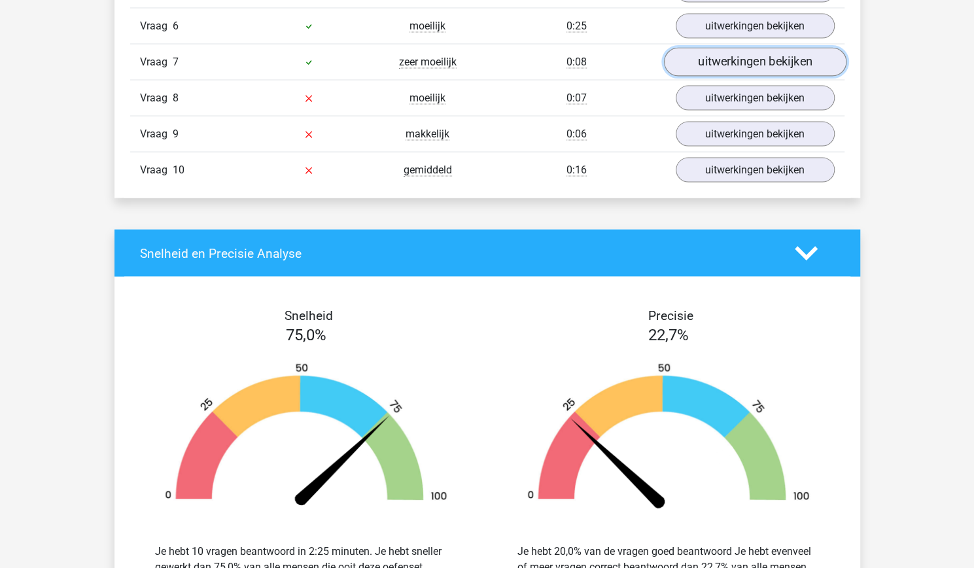
click at [734, 62] on link "uitwerkingen bekijken" at bounding box center [755, 62] width 183 height 29
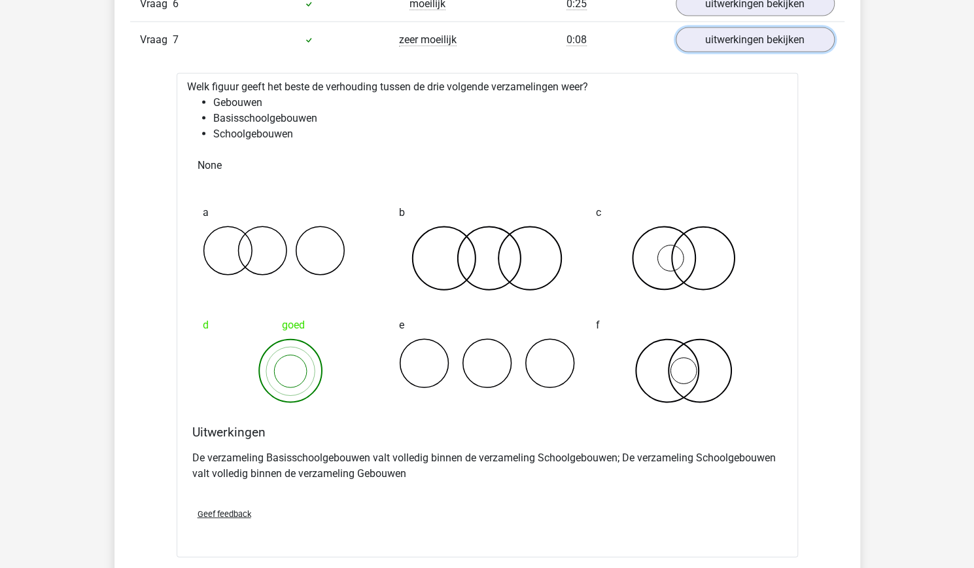
scroll to position [1595, 0]
click at [730, 26] on link "uitwerkingen bekijken" at bounding box center [755, 40] width 183 height 29
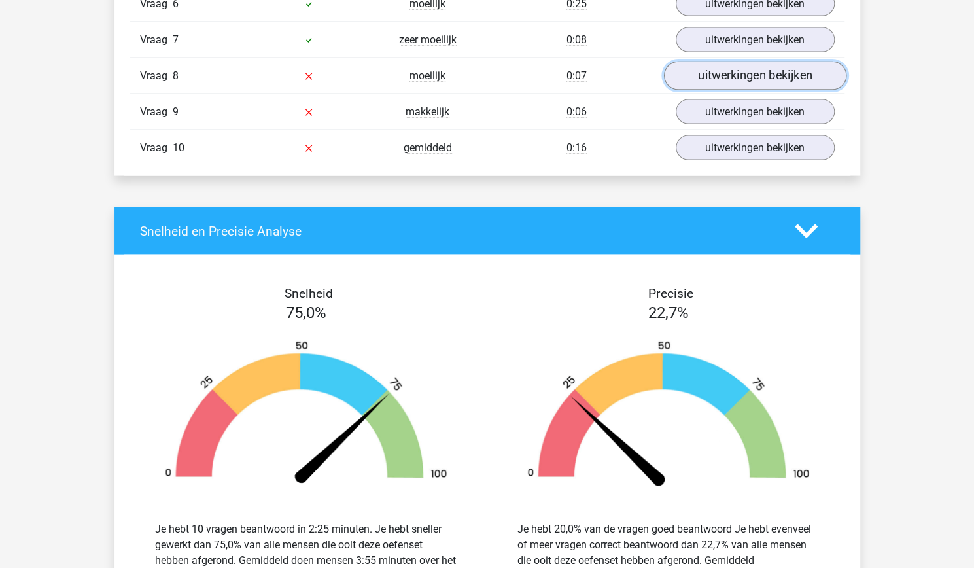
click at [734, 73] on link "uitwerkingen bekijken" at bounding box center [755, 76] width 183 height 29
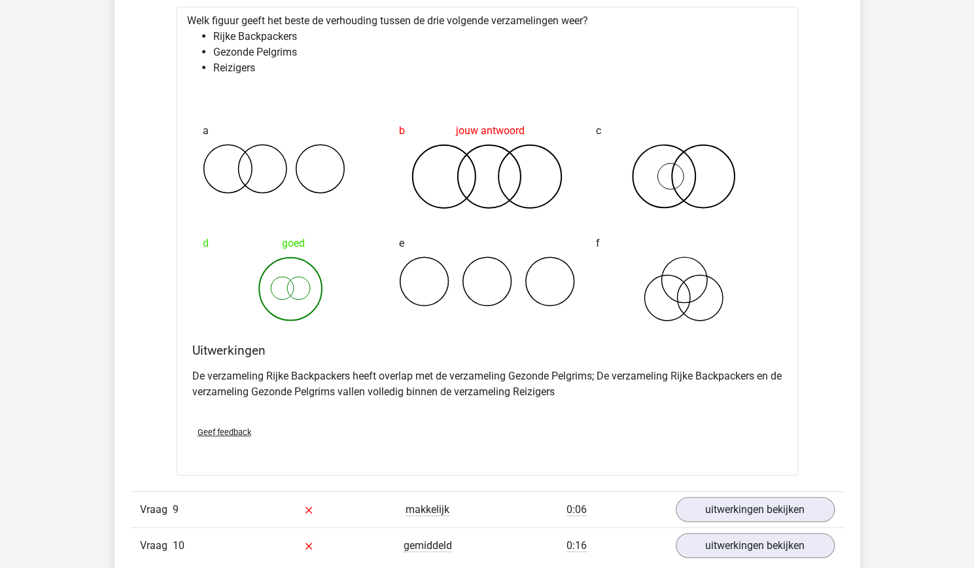
scroll to position [1720, 0]
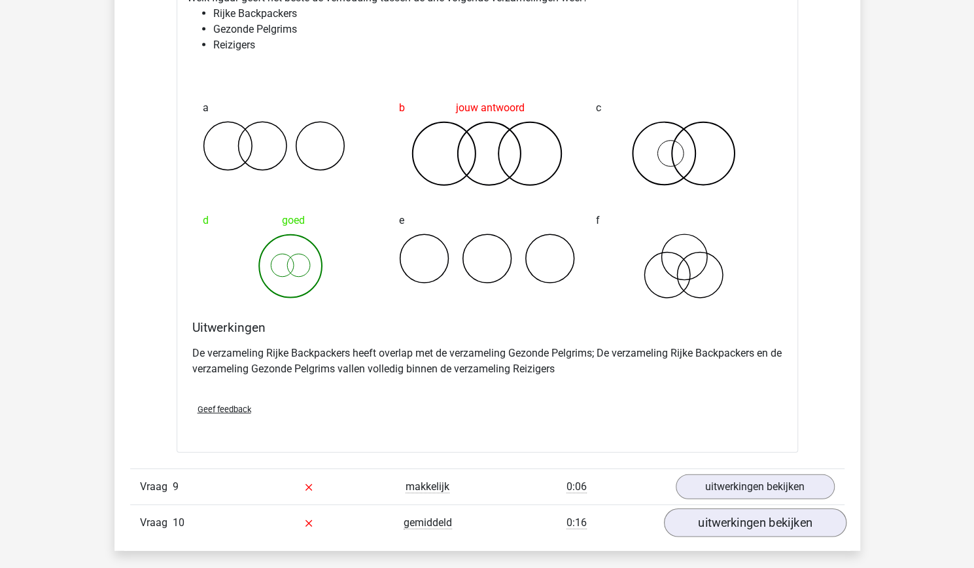
click at [762, 509] on link "uitwerkingen bekijken" at bounding box center [755, 523] width 183 height 29
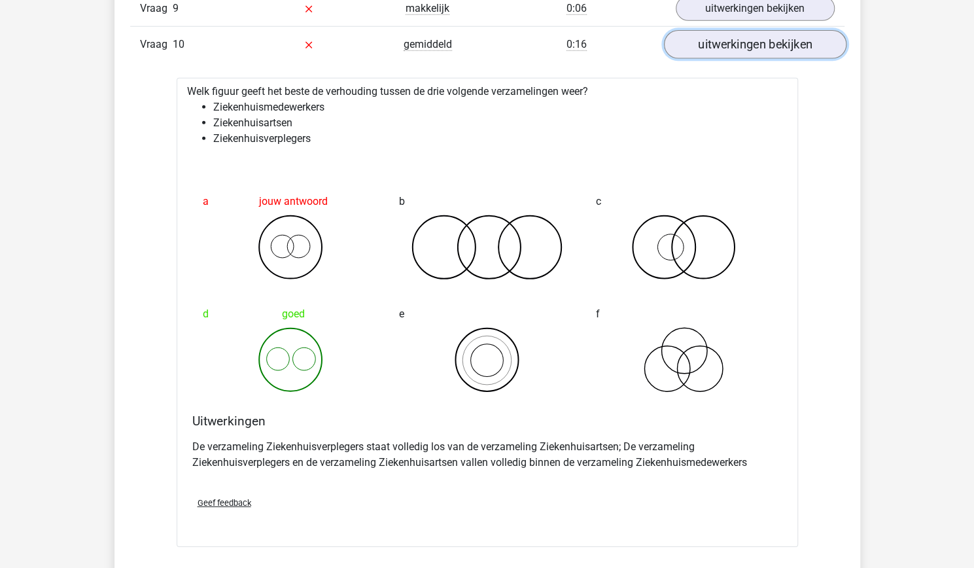
scroll to position [2199, 0]
click at [794, 35] on link "uitwerkingen bekijken" at bounding box center [755, 44] width 183 height 29
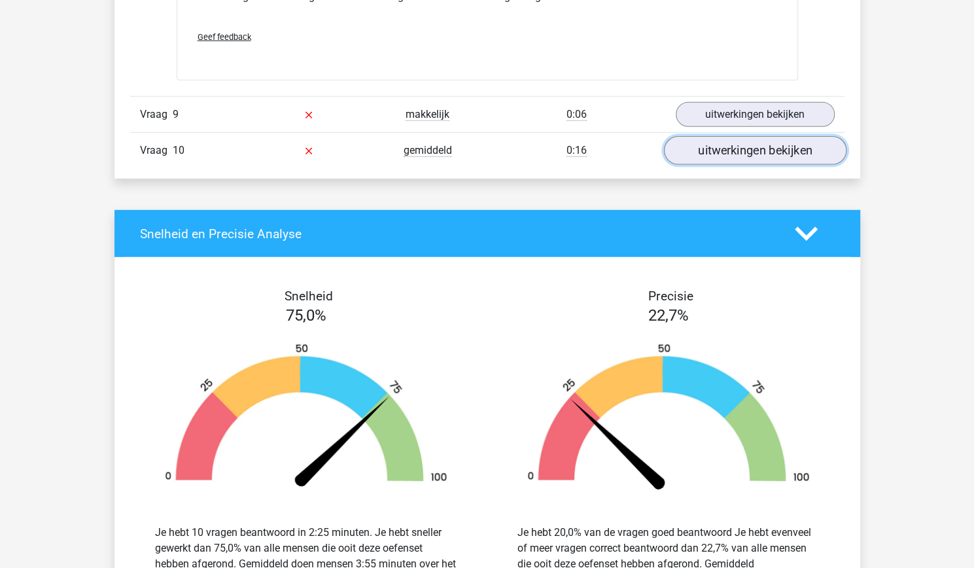
scroll to position [2094, 0]
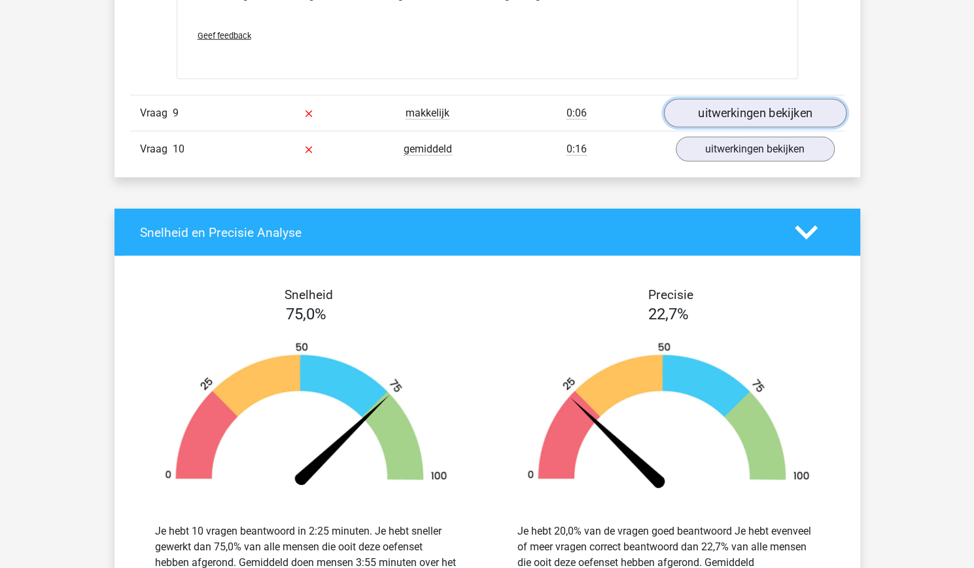
click at [785, 105] on link "uitwerkingen bekijken" at bounding box center [755, 113] width 183 height 29
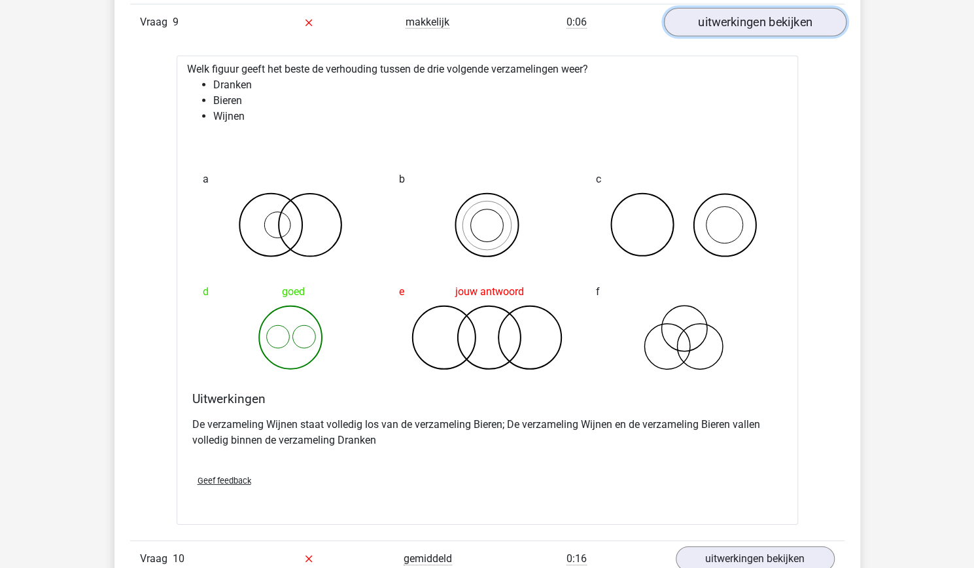
scroll to position [2186, 0]
click at [782, 22] on link "uitwerkingen bekijken" at bounding box center [755, 22] width 183 height 29
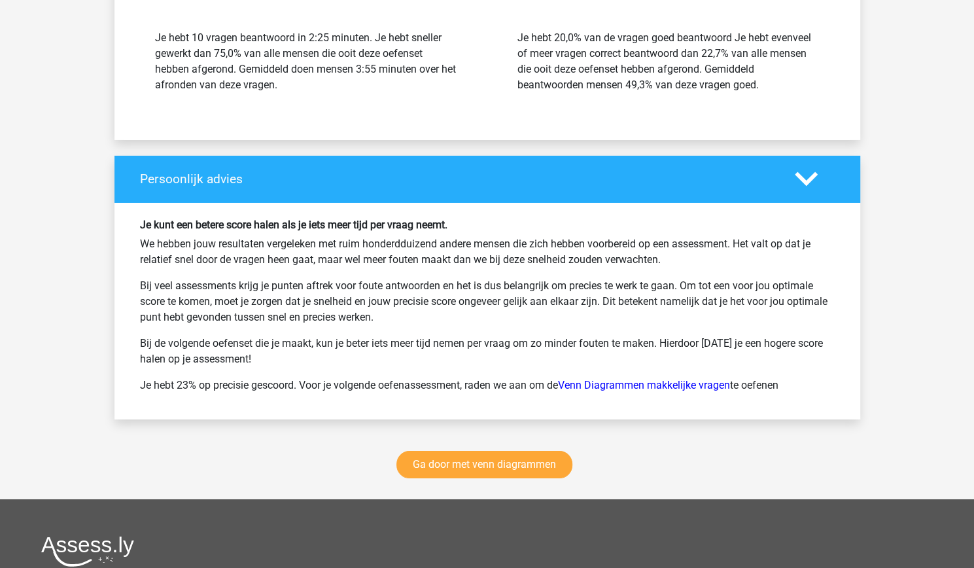
scroll to position [2595, 0]
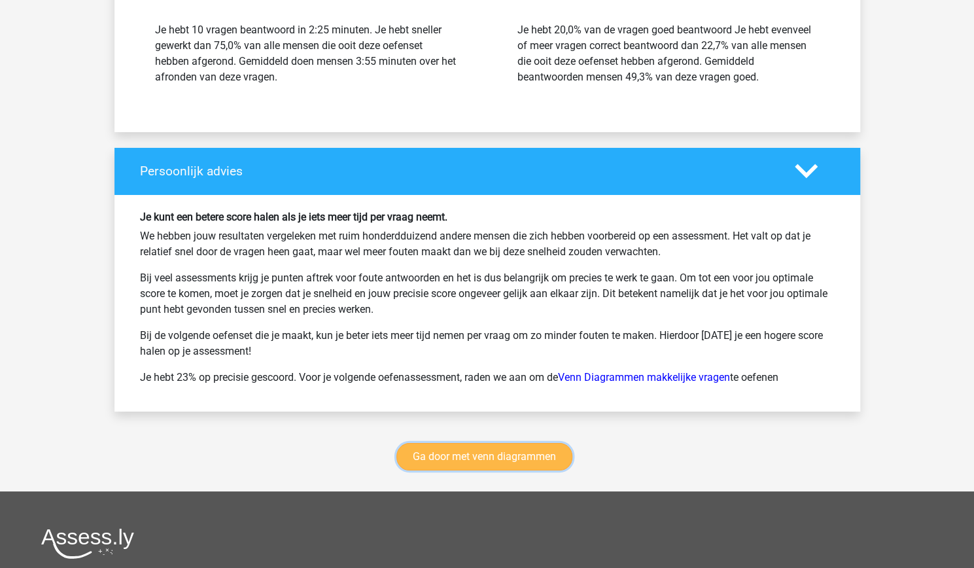
click at [465, 448] on link "Ga door met venn diagrammen" at bounding box center [485, 456] width 176 height 27
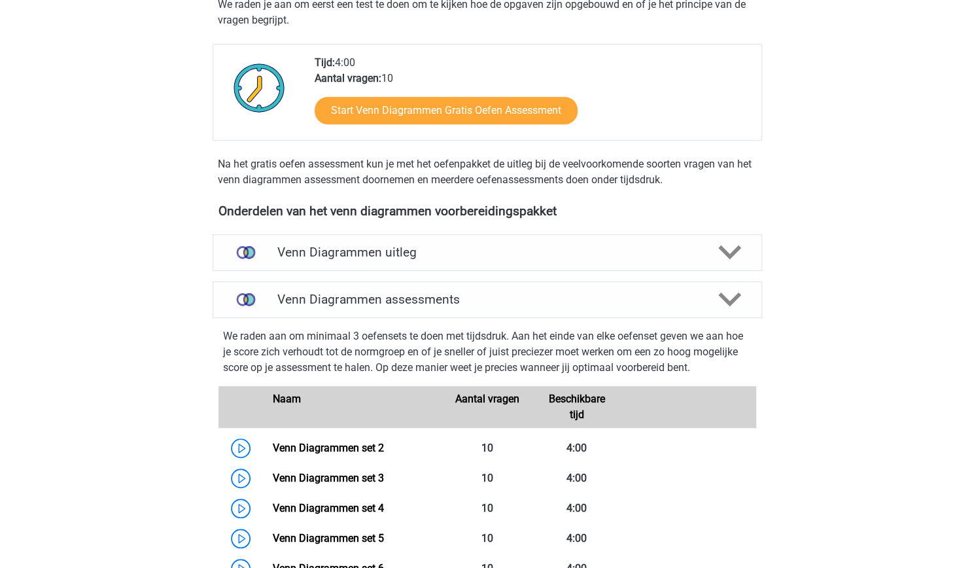
scroll to position [275, 0]
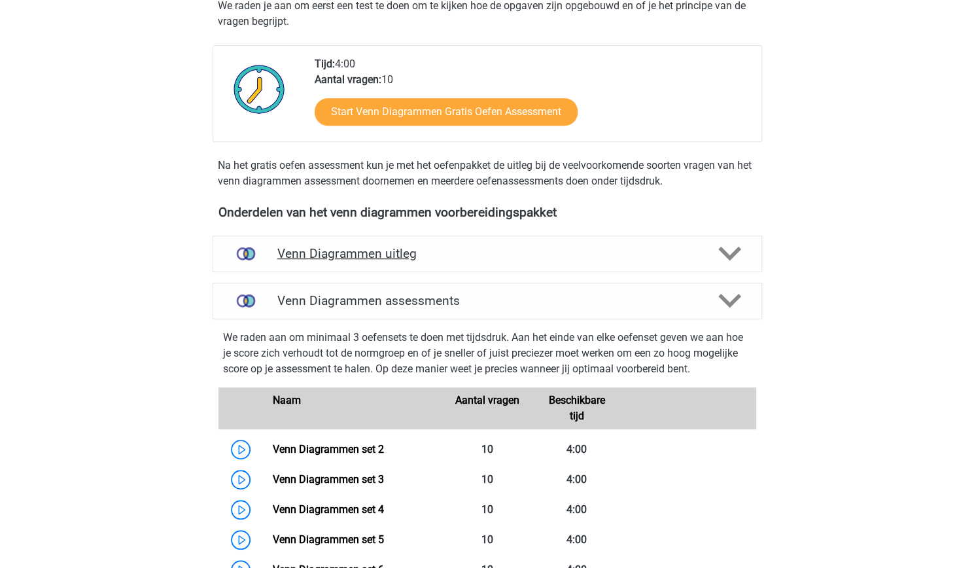
click at [411, 268] on div "Venn Diagrammen uitleg" at bounding box center [488, 254] width 550 height 37
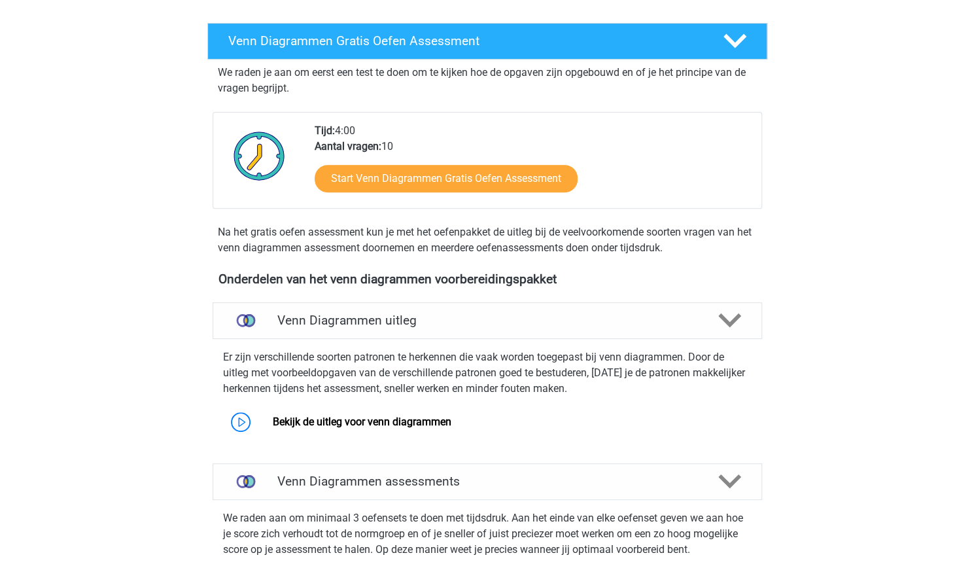
scroll to position [211, 0]
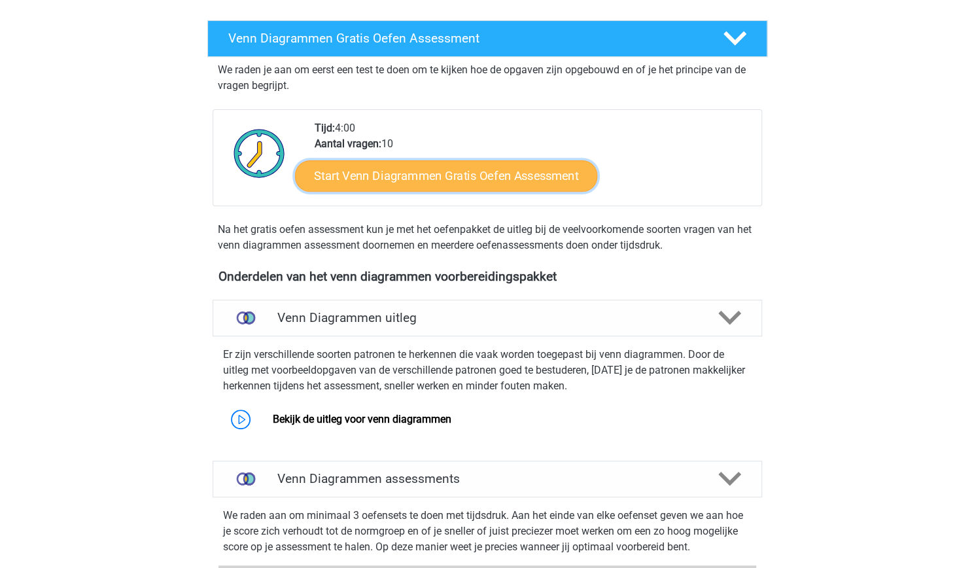
click at [414, 177] on link "Start Venn Diagrammen Gratis Oefen Assessment" at bounding box center [446, 175] width 302 height 31
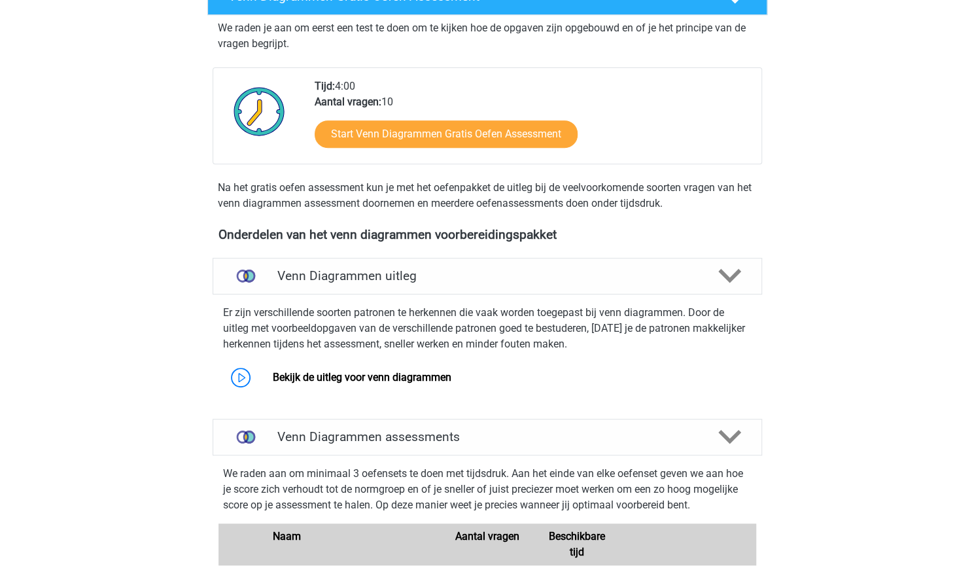
scroll to position [255, 0]
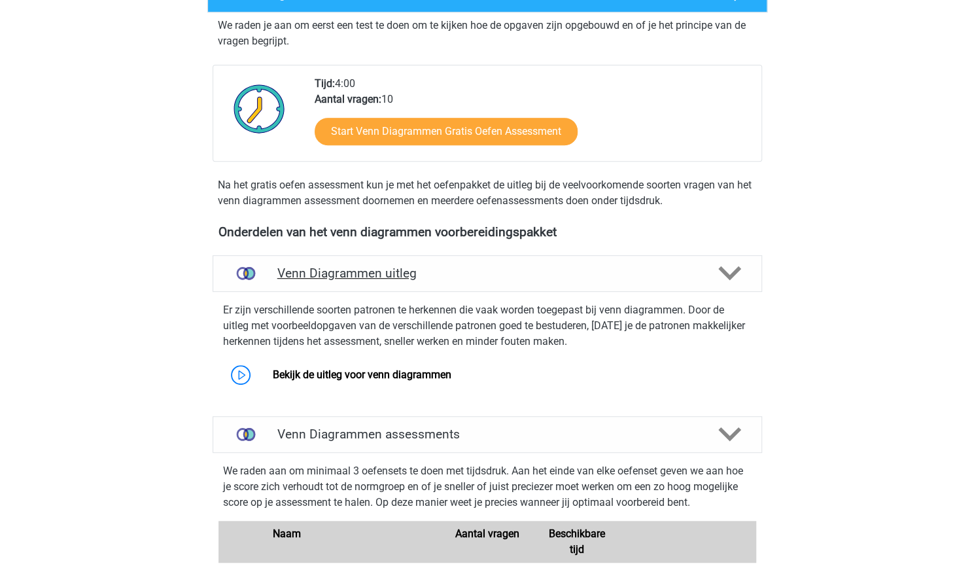
click at [299, 277] on h4 "Venn Diagrammen uitleg" at bounding box center [487, 273] width 420 height 15
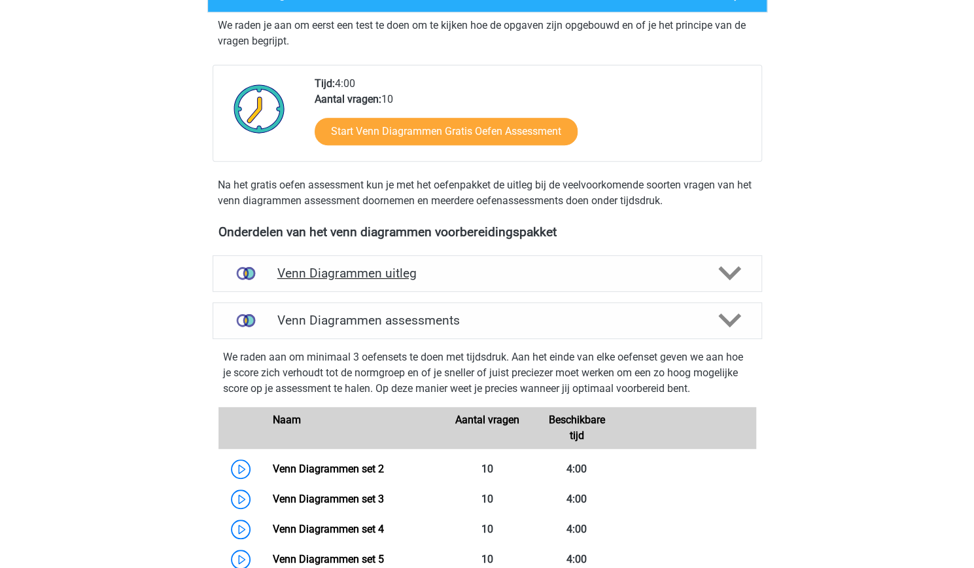
click at [302, 278] on h4 "Venn Diagrammen uitleg" at bounding box center [487, 273] width 420 height 15
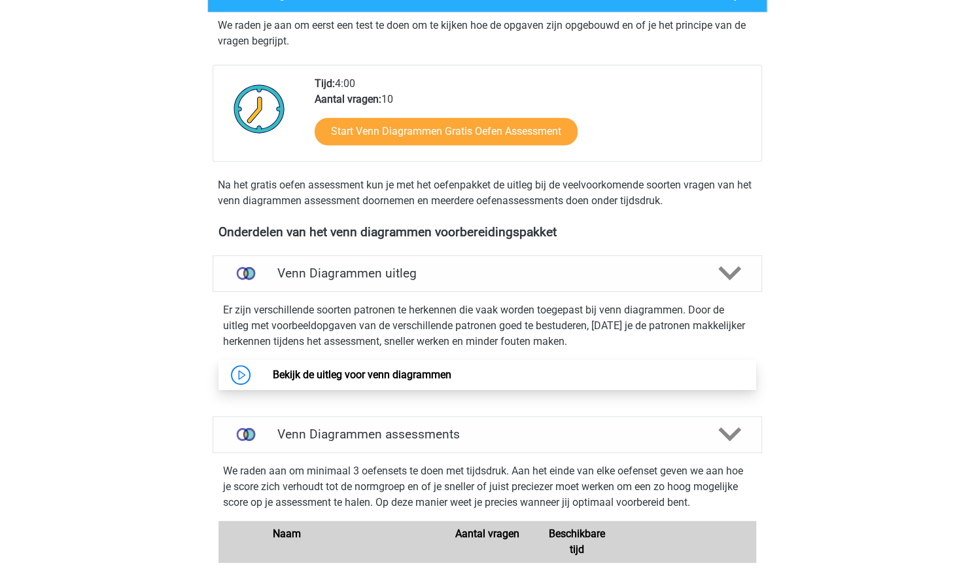
click at [296, 372] on link "Bekijk de uitleg voor venn diagrammen" at bounding box center [362, 374] width 179 height 12
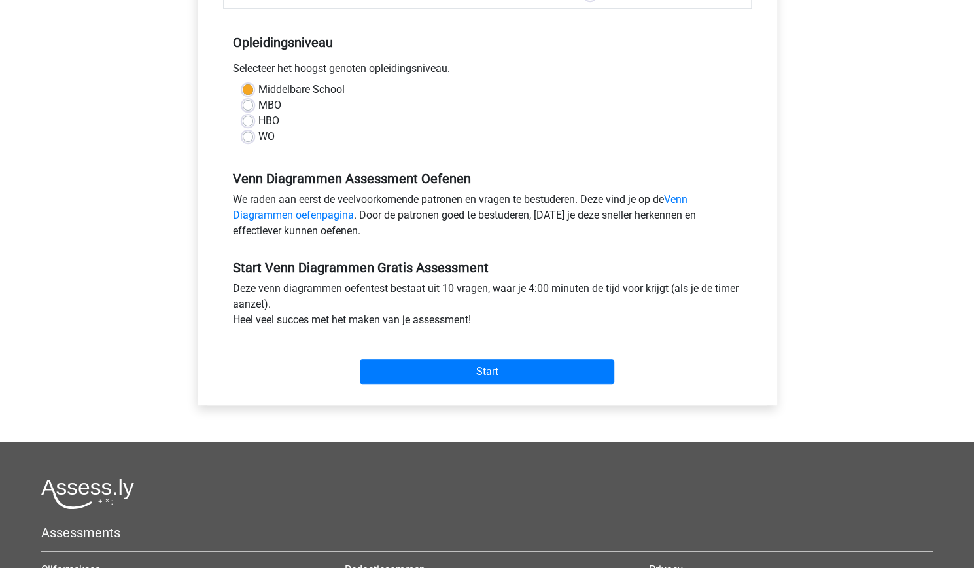
scroll to position [249, 0]
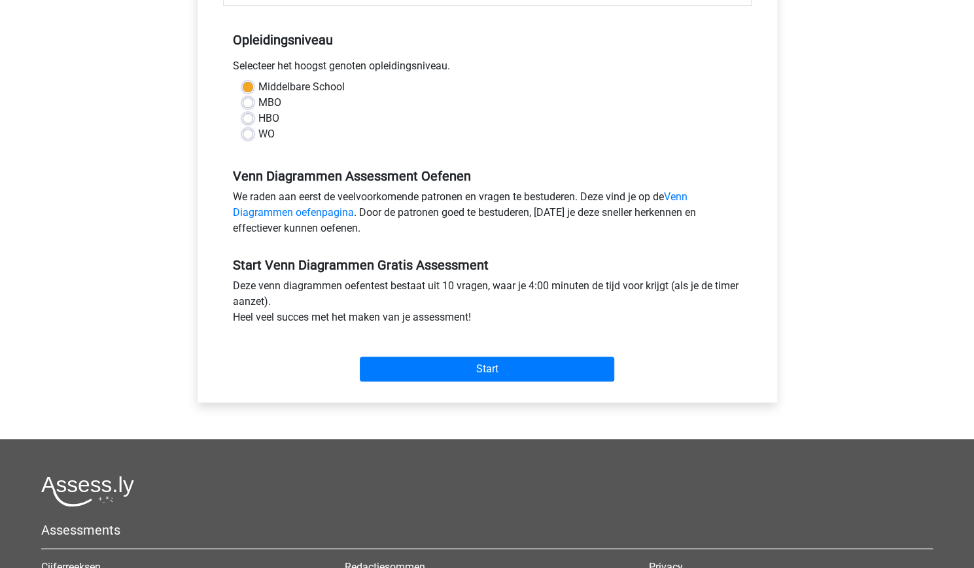
click at [416, 353] on div "Start" at bounding box center [487, 359] width 529 height 46
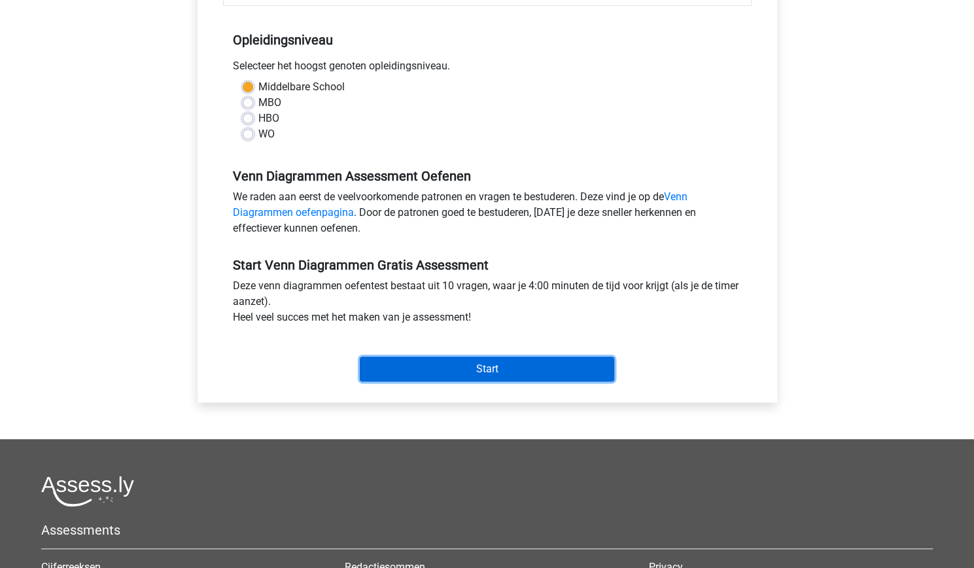
click at [402, 365] on input "Start" at bounding box center [487, 369] width 255 height 25
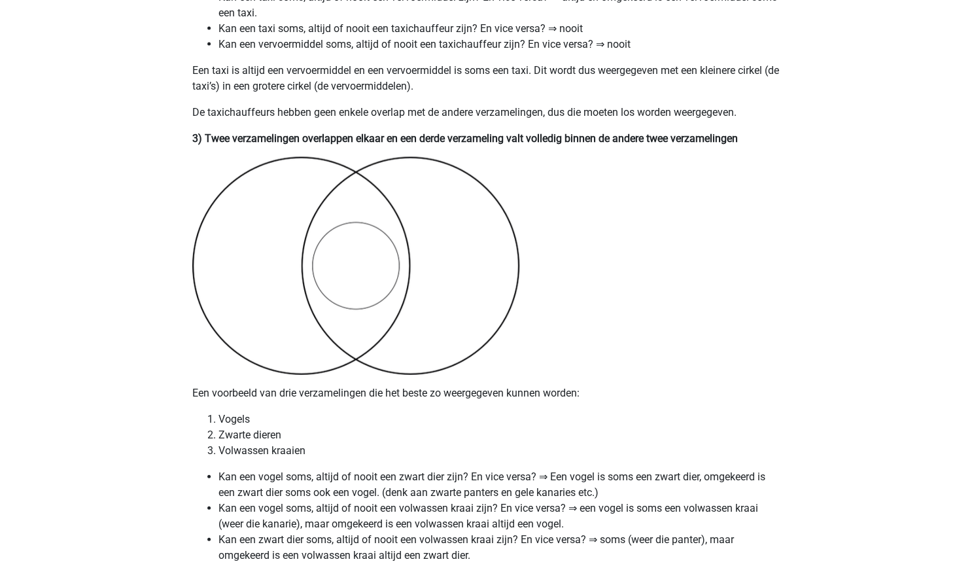
scroll to position [1593, 0]
